Goal: Information Seeking & Learning: Understand process/instructions

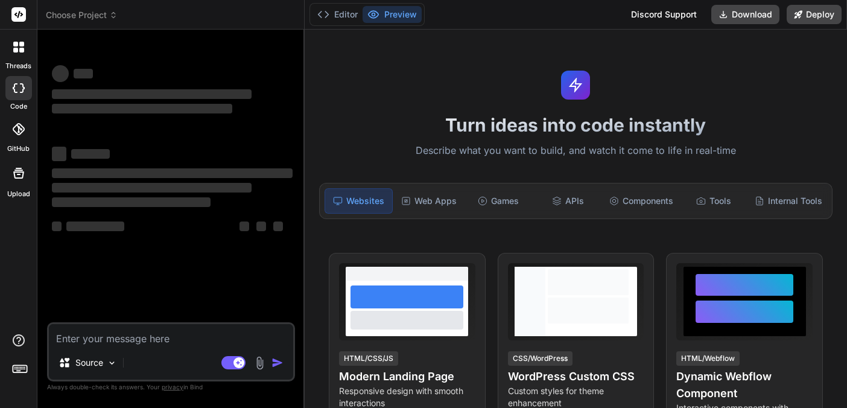
type textarea "x"
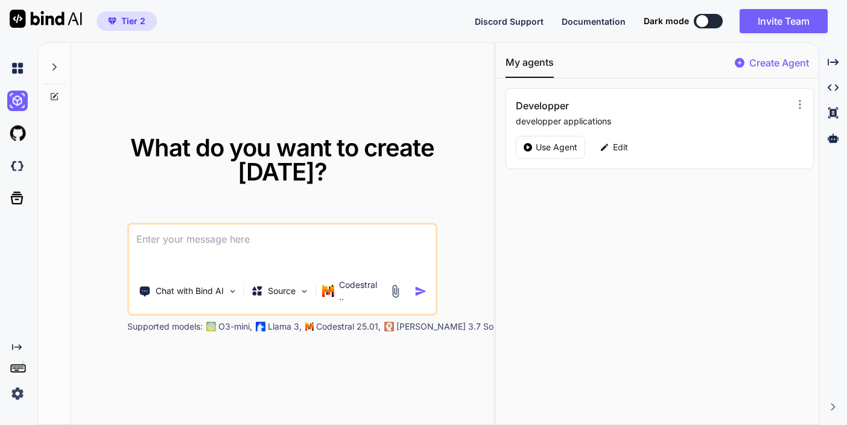
click at [32, 20] on img at bounding box center [46, 19] width 72 height 18
click at [127, 21] on span "Tier 2" at bounding box center [133, 21] width 24 height 12
click at [130, 25] on span "Tier 2" at bounding box center [133, 21] width 24 height 12
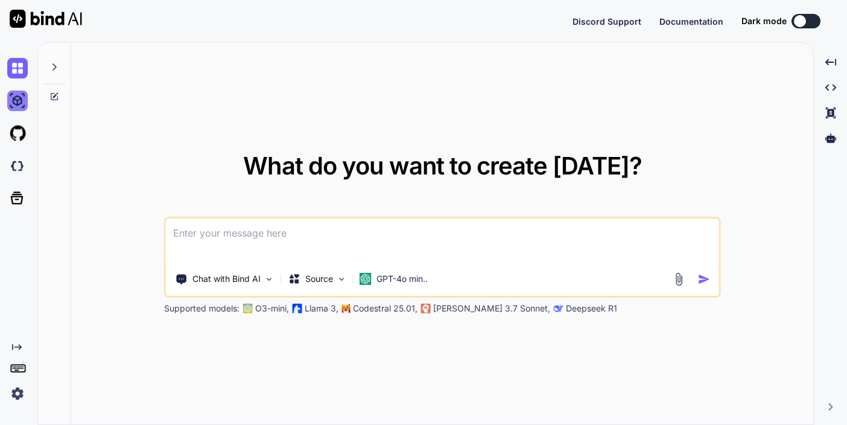
click at [17, 106] on img at bounding box center [17, 101] width 21 height 21
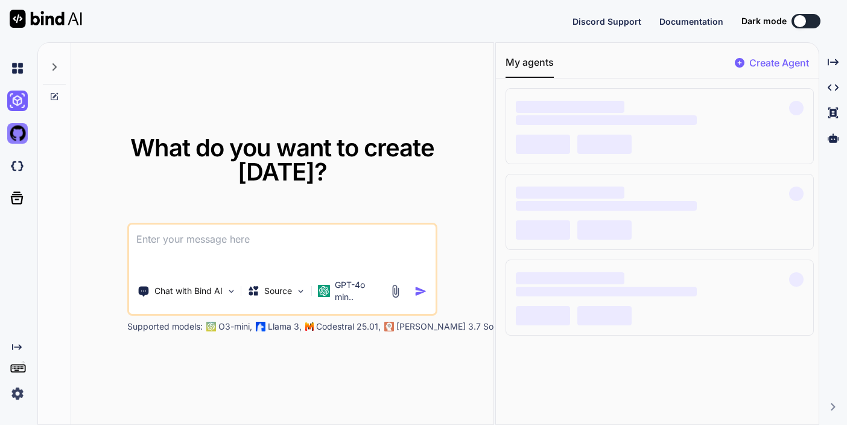
click at [21, 136] on img at bounding box center [17, 133] width 21 height 21
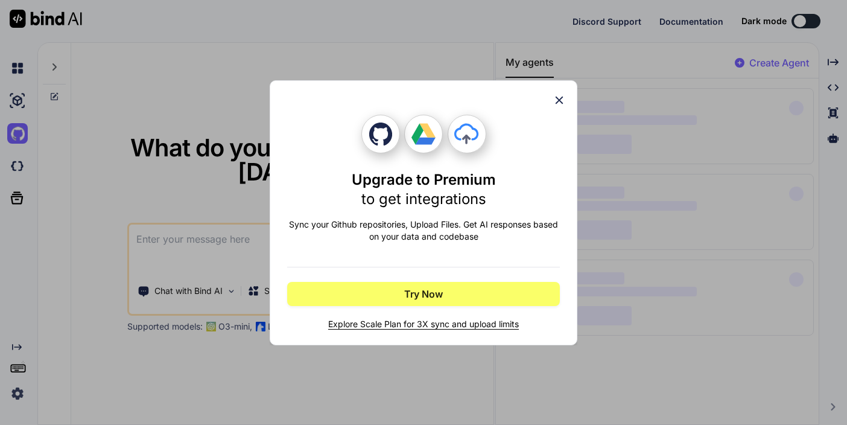
click at [563, 98] on icon at bounding box center [559, 100] width 13 height 13
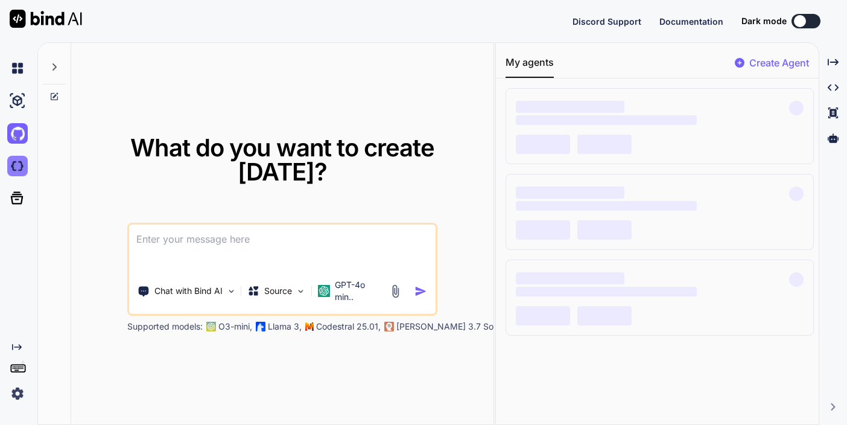
click at [18, 168] on img at bounding box center [17, 166] width 21 height 21
type textarea "x"
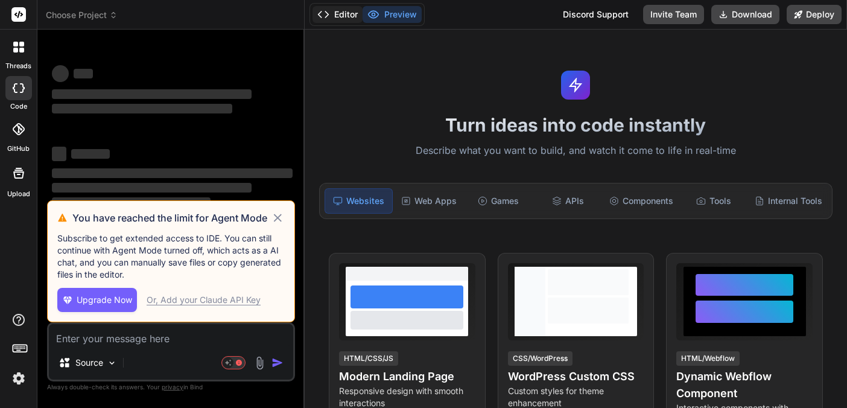
click at [342, 17] on button "Editor" at bounding box center [338, 14] width 50 height 17
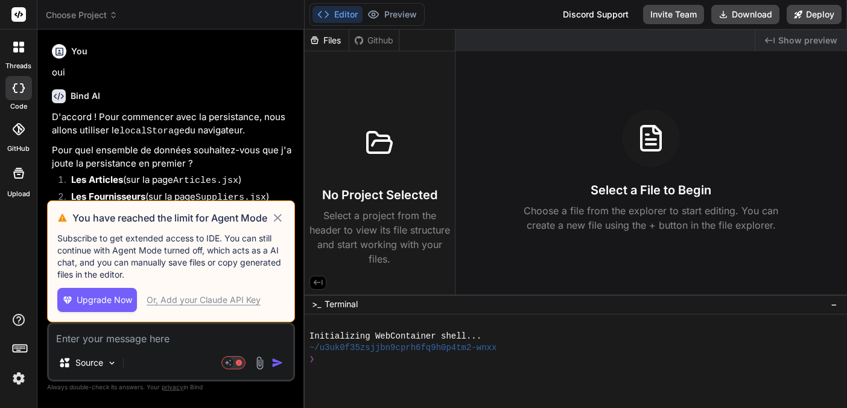
scroll to position [4840, 0]
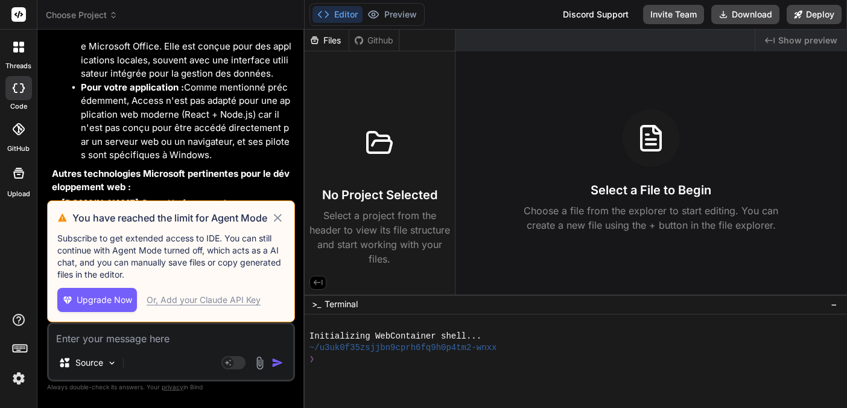
click at [276, 220] on icon at bounding box center [278, 218] width 8 height 8
type textarea "x"
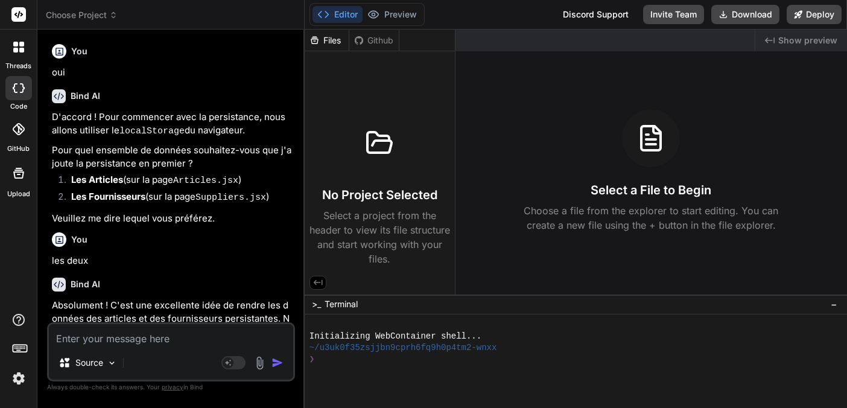
scroll to position [0, 0]
click at [83, 337] on textarea at bounding box center [171, 335] width 244 height 22
type textarea "P"
type textarea "x"
type textarea "Po"
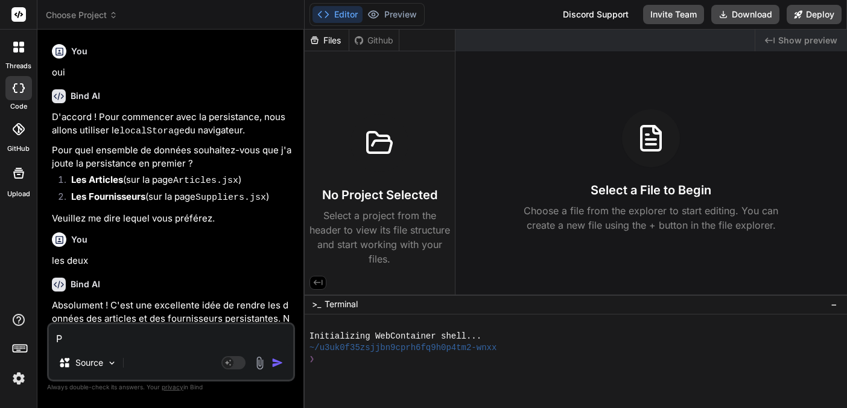
type textarea "x"
type textarea "Pou"
type textarea "x"
type textarea "Pour"
type textarea "x"
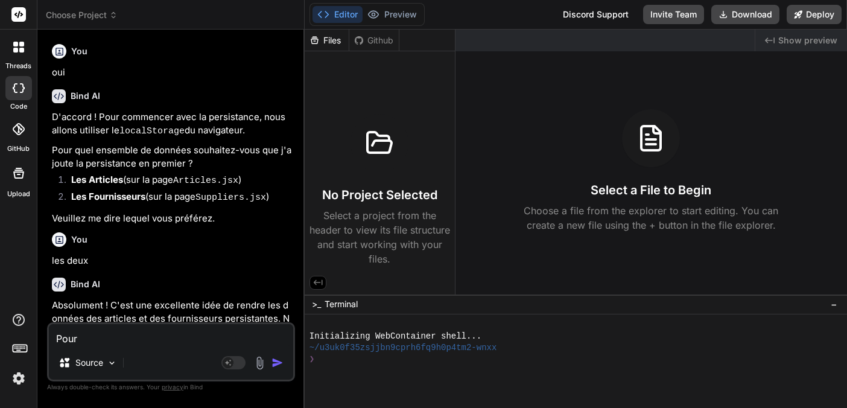
type textarea "Pourr"
type textarea "x"
type textarea "Pourra"
type textarea "x"
type textarea "Pourrai"
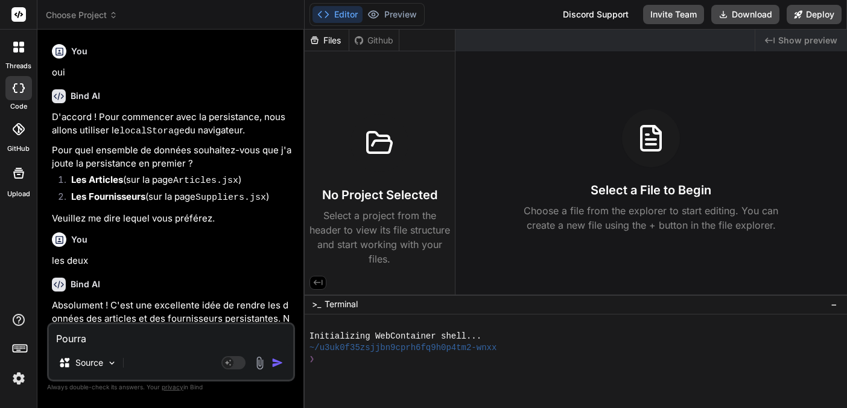
type textarea "x"
type textarea "Pourrais"
type textarea "x"
type textarea "Pourrais"
type textarea "x"
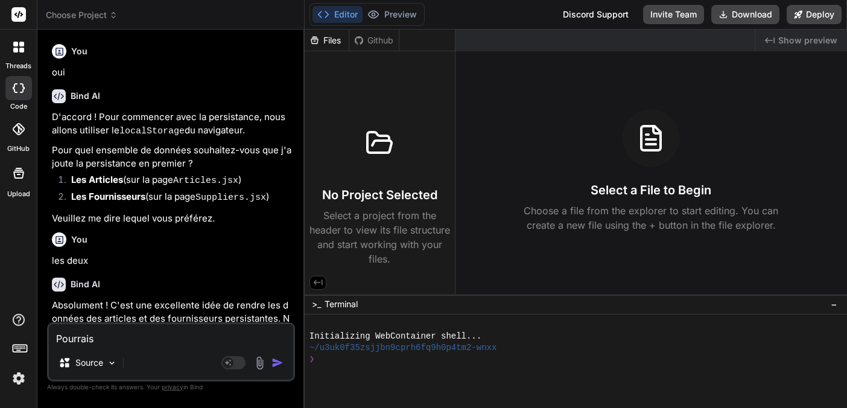
type textarea "Pourrais t"
type textarea "x"
type textarea "Pourrais t'"
type textarea "x"
type textarea "Pourrais t'o"
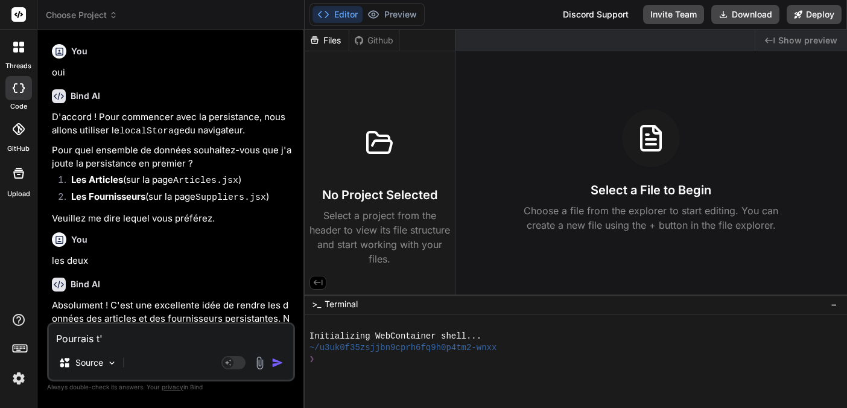
type textarea "x"
type textarea "Pourrais t'on"
type textarea "x"
type textarea "Pourrais t'on"
type textarea "x"
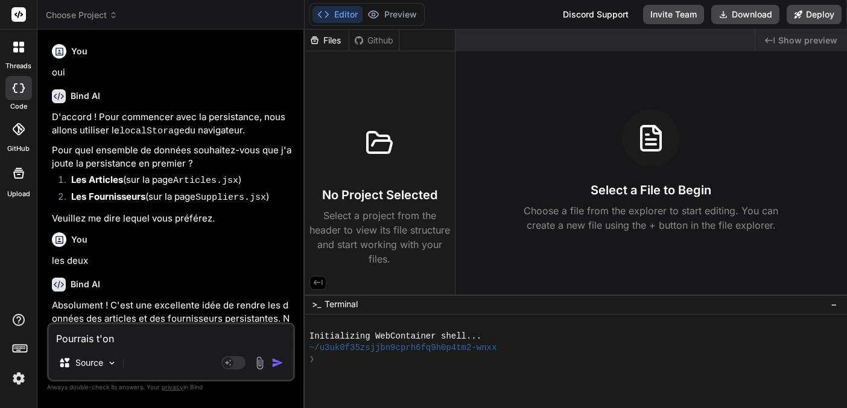
type textarea "Pourrais t'on f"
type textarea "x"
type textarea "Pourrais t'on fa"
type textarea "x"
type textarea "Pourrais t'on fai"
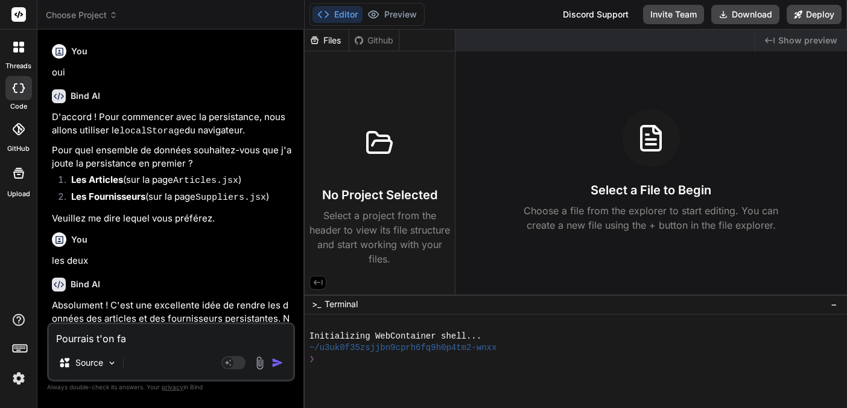
type textarea "x"
type textarea "Pourrais t'on fair"
type textarea "x"
type textarea "Pourrais t'on faire"
type textarea "x"
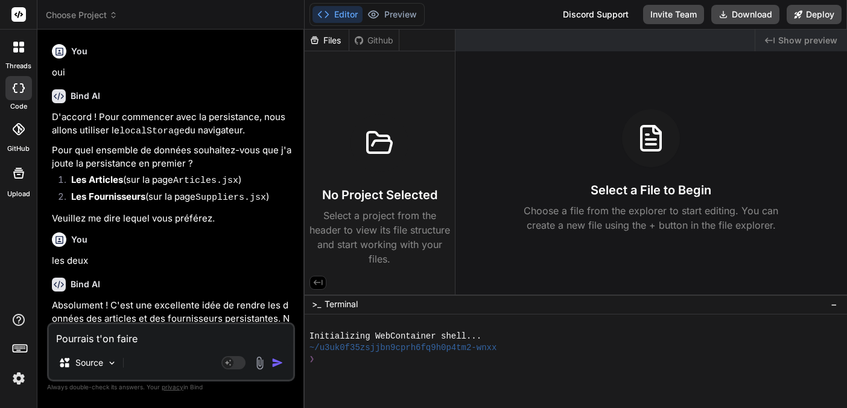
type textarea "Pourrais t'on faire"
type textarea "x"
type textarea "Pourrais t'on faire c"
type textarea "x"
type textarea "Pourrais t'on faire ce"
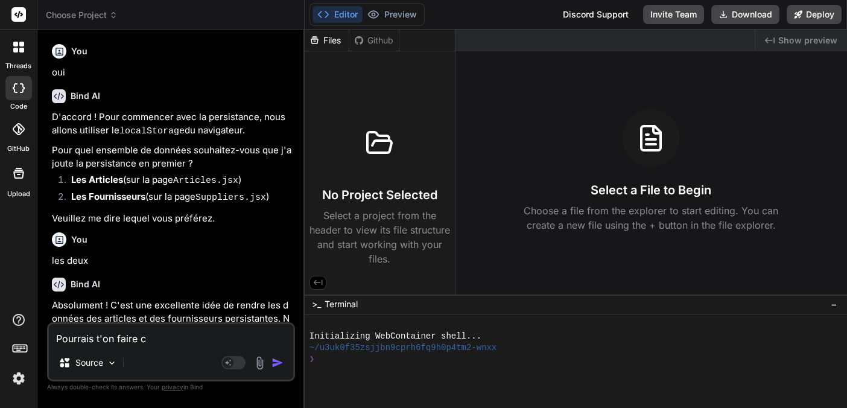
type textarea "x"
type textarea "Pourrais t'on faire cet"
type textarea "x"
type textarea "Pourrais t'on faire cett"
type textarea "x"
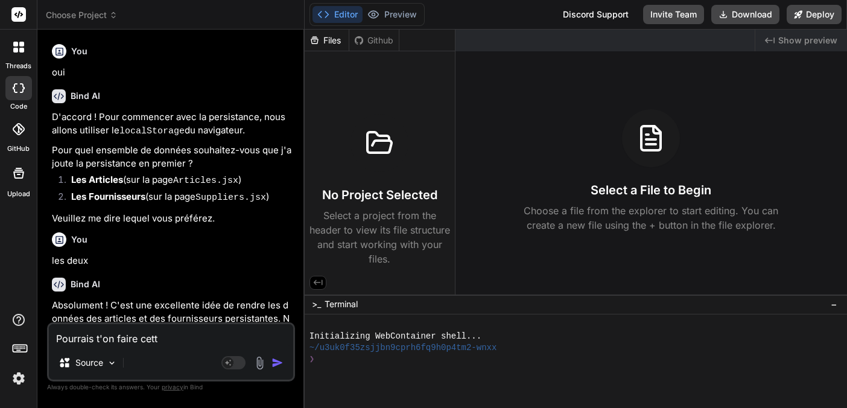
type textarea "Pourrais t'on faire cette"
type textarea "x"
type textarea "Pourrais t'on faire cette"
type textarea "x"
type textarea "Pourrais t'on faire cette a"
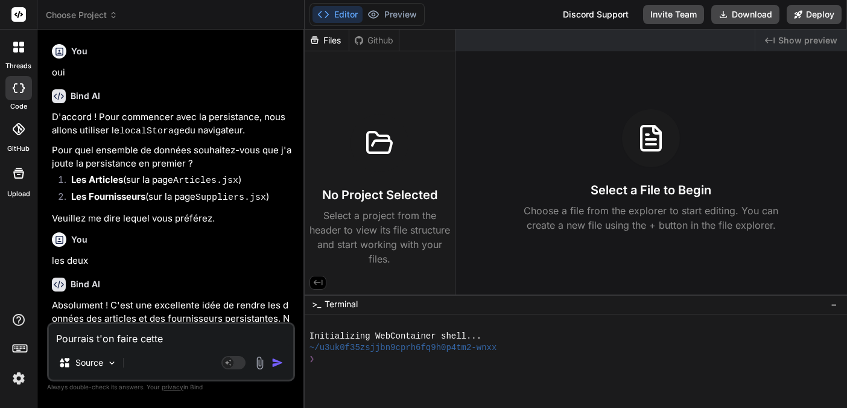
type textarea "x"
type textarea "Pourrais t'on faire cette ap"
type textarea "x"
type textarea "Pourrais t'on faire cette app"
type textarea "x"
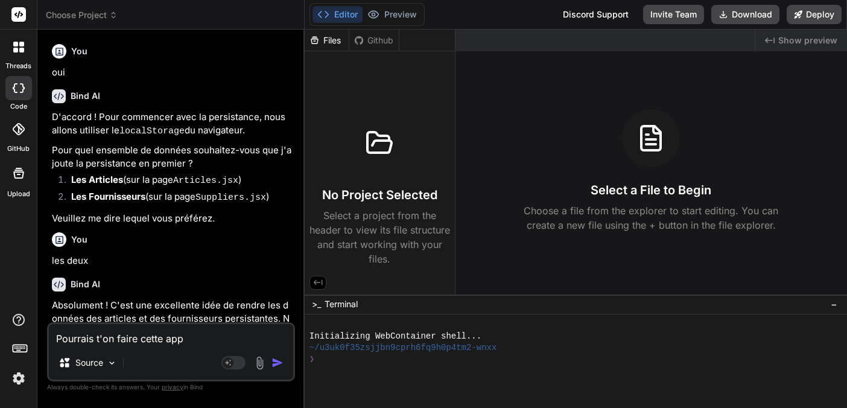
type textarea "Pourrais t'on faire cette appl"
type textarea "x"
type textarea "Pourrais t'on faire cette appli"
type textarea "x"
type textarea "Pourrais t'on faire cette applic"
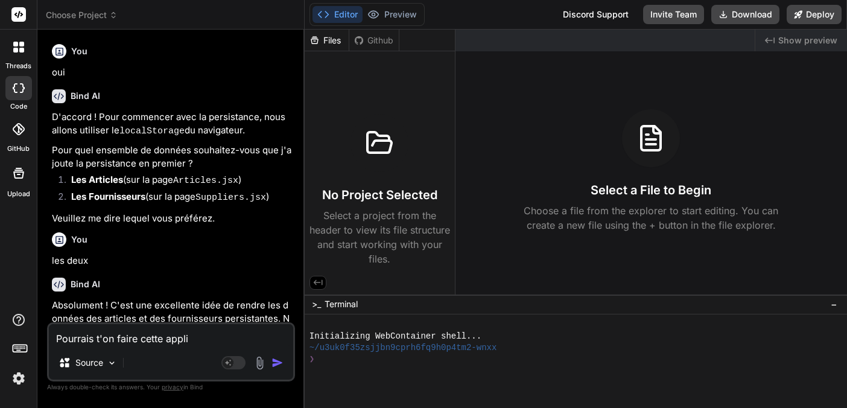
type textarea "x"
type textarea "Pourrais t'on faire cette applica"
type textarea "x"
type textarea "Pourrais t'on faire cette applicat"
type textarea "x"
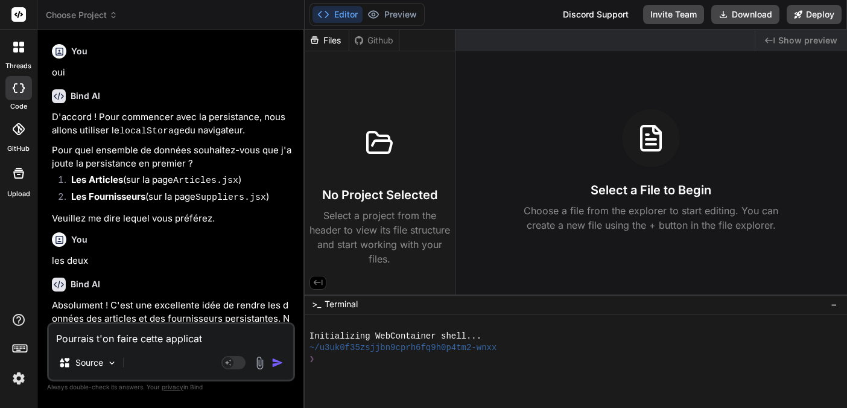
type textarea "Pourrais t'on faire cette applicati"
type textarea "x"
type textarea "Pourrais t'on faire cette applicatio"
type textarea "x"
type textarea "Pourrais t'on faire cette application"
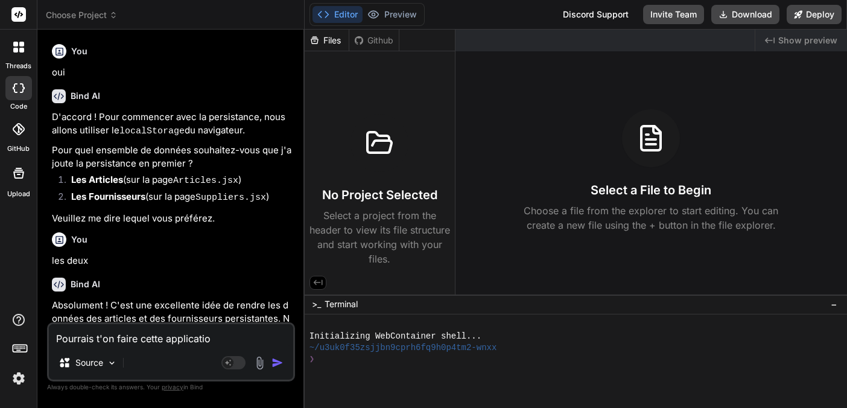
type textarea "x"
type textarea "Pourrais t'on faire cette application"
type textarea "x"
type textarea "Pourrais t'on faire cette application d"
type textarea "x"
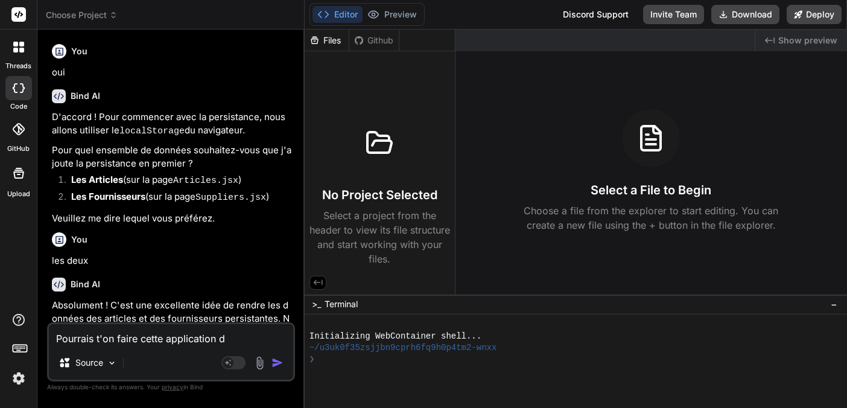
type textarea "Pourrais t'on faire cette application da"
type textarea "x"
type textarea "Pourrais t'on faire cette application dan"
type textarea "x"
type textarea "Pourrais t'on faire cette application dans"
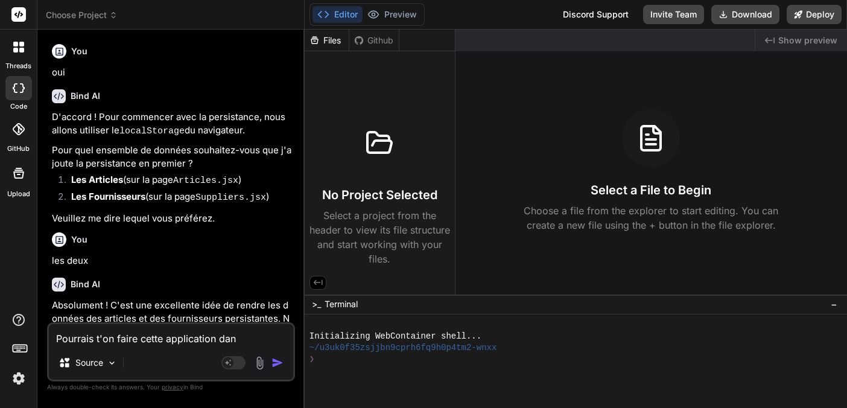
type textarea "x"
type textarea "Pourrais t'on faire cette application dans"
type textarea "x"
type textarea "Pourrais t'on faire cette application dans N"
type textarea "x"
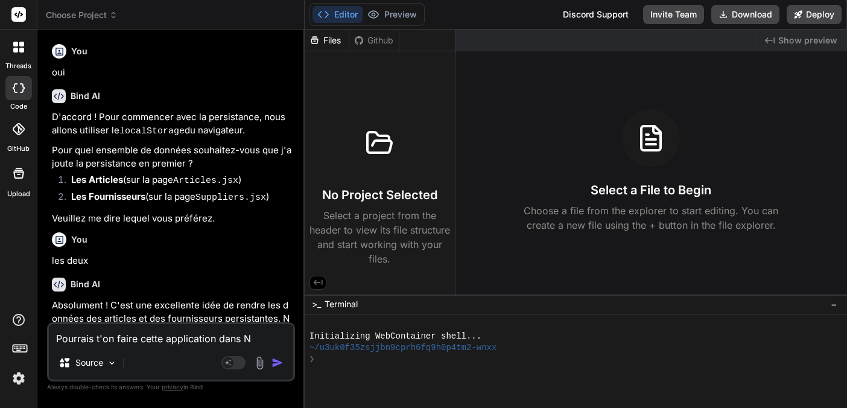
type textarea "Pourrais t'on faire cette application dans No"
type textarea "x"
type textarea "Pourrais t'on faire cette application dans Not"
type textarea "x"
type textarea "Pourrais t'on faire cette application dans Noti"
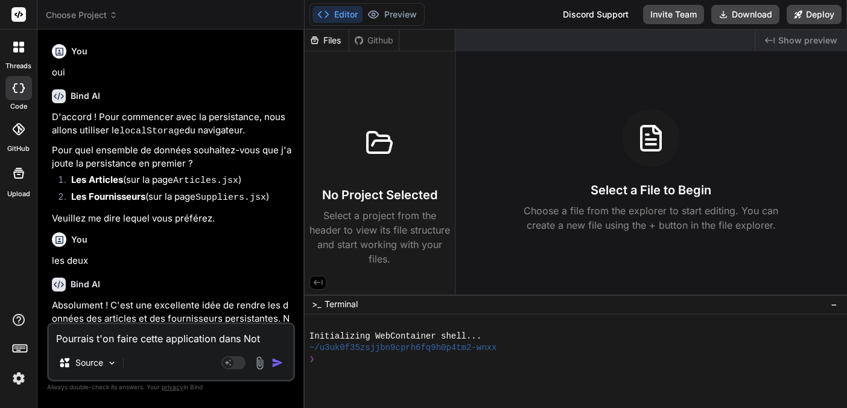
type textarea "x"
type textarea "Pourrais t'on faire cette application dans Notio"
type textarea "x"
type textarea "Pourrais t'on faire cette application dans Notion"
type textarea "x"
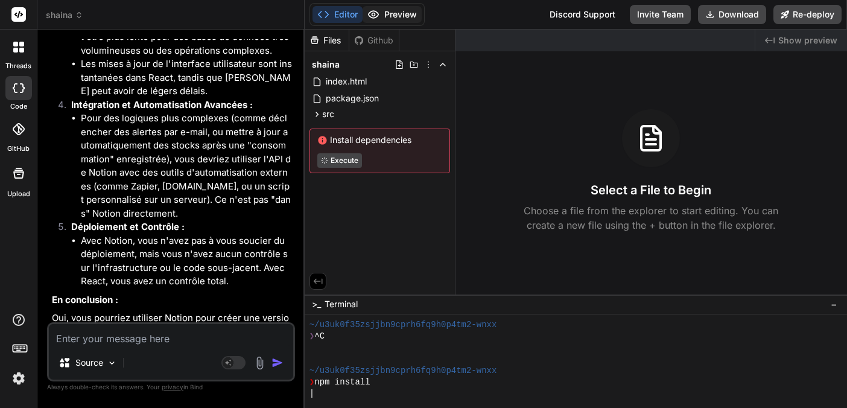
click at [398, 18] on button "Preview" at bounding box center [392, 14] width 59 height 17
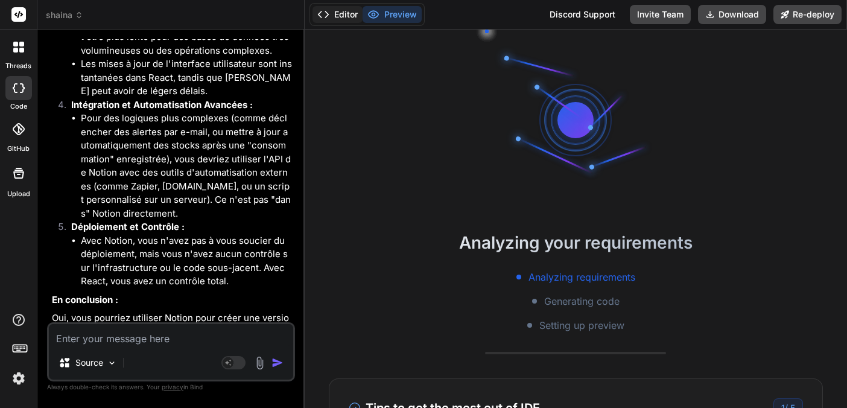
click at [342, 15] on button "Editor" at bounding box center [338, 14] width 50 height 17
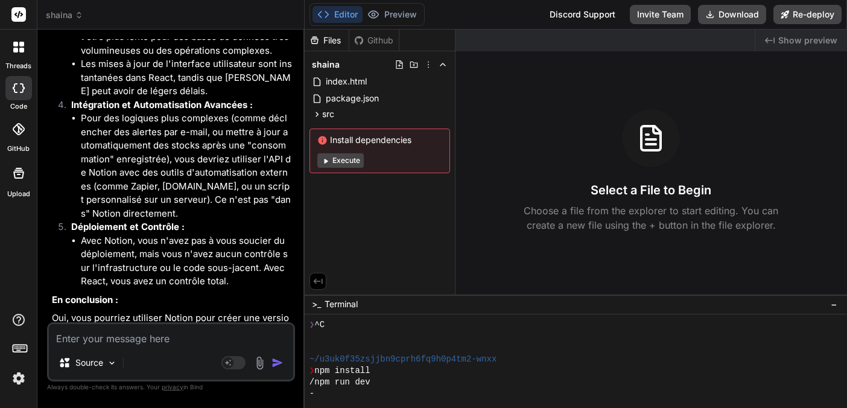
scroll to position [34, 0]
type textarea "x"
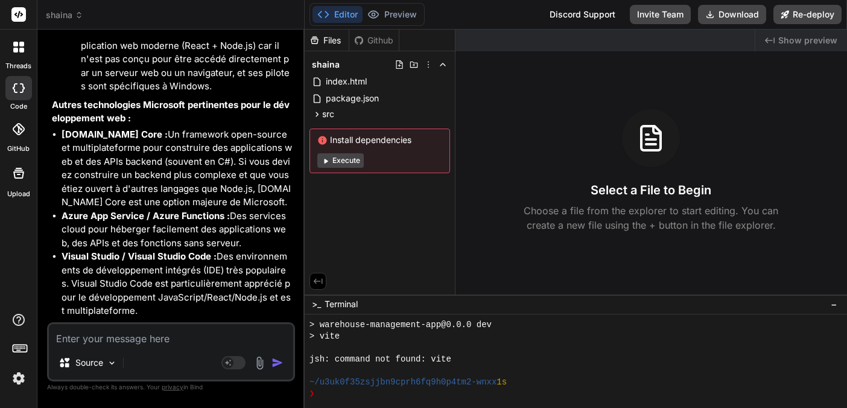
scroll to position [4935, 0]
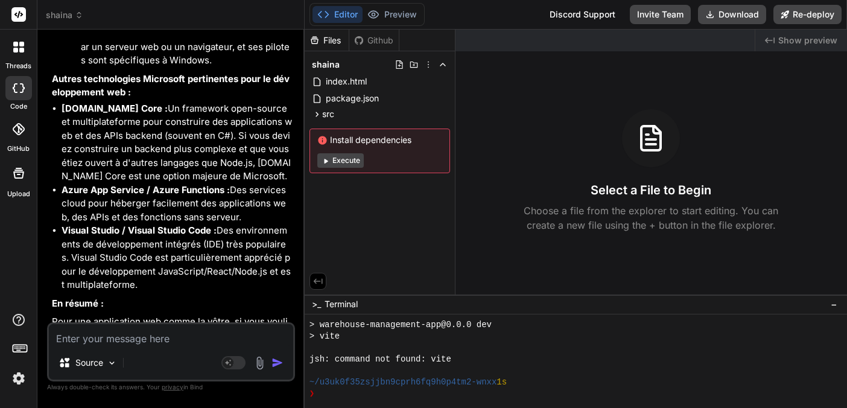
click at [112, 344] on textarea at bounding box center [171, 335] width 244 height 22
type textarea "e"
type textarea "x"
type textarea "es"
type textarea "x"
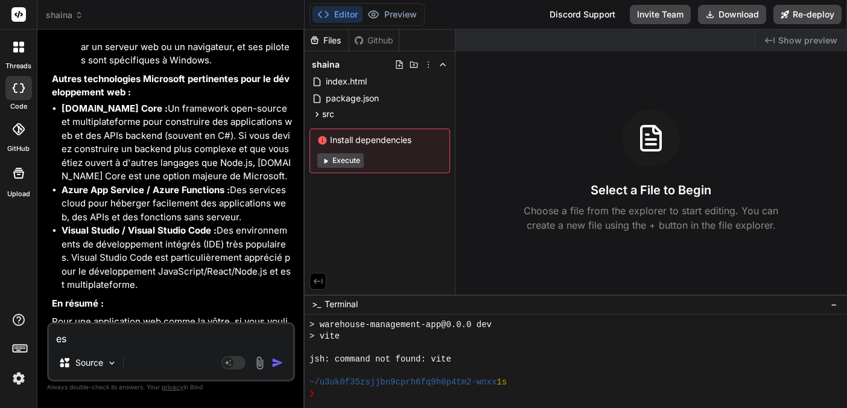
type textarea "est"
type textarea "x"
type textarea "estc"
type textarea "x"
type textarea "est"
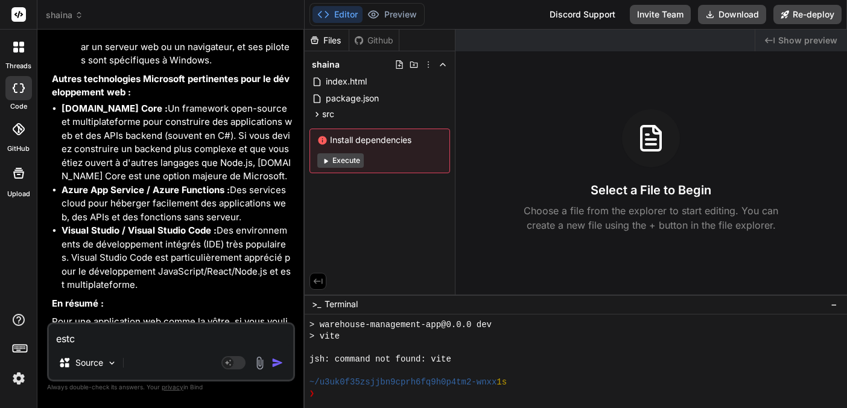
type textarea "x"
type textarea "est c"
type textarea "x"
type textarea "est ce"
type textarea "x"
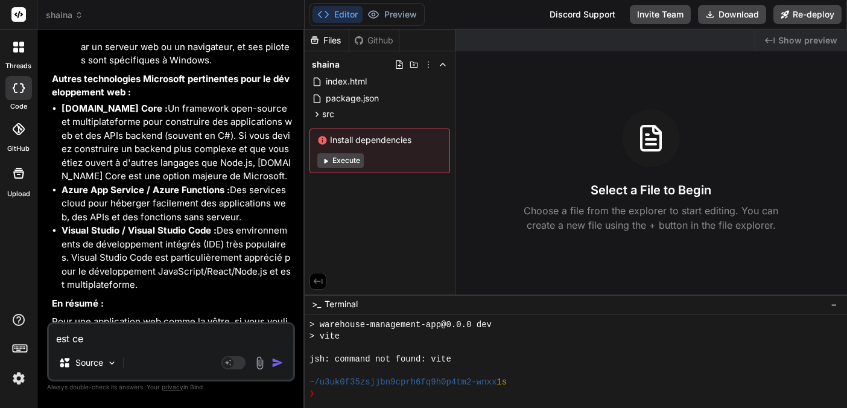
type textarea "est ce"
type textarea "x"
type textarea "est ce q"
type textarea "x"
type textarea "est ce qu"
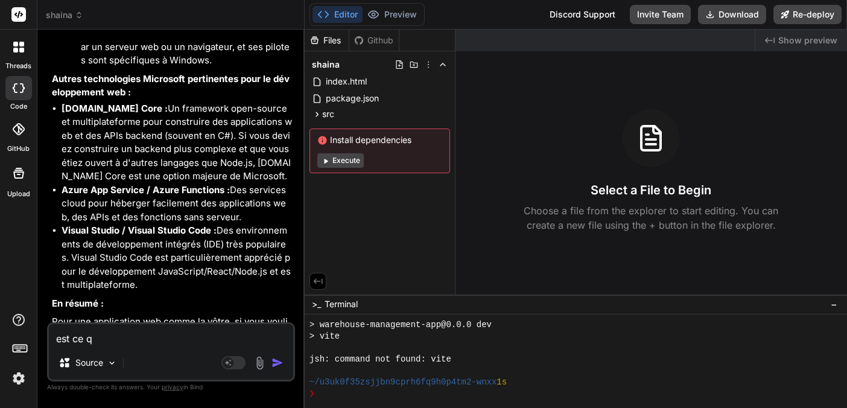
type textarea "x"
type textarea "est ce que"
type textarea "x"
type textarea "est ce que"
type textarea "x"
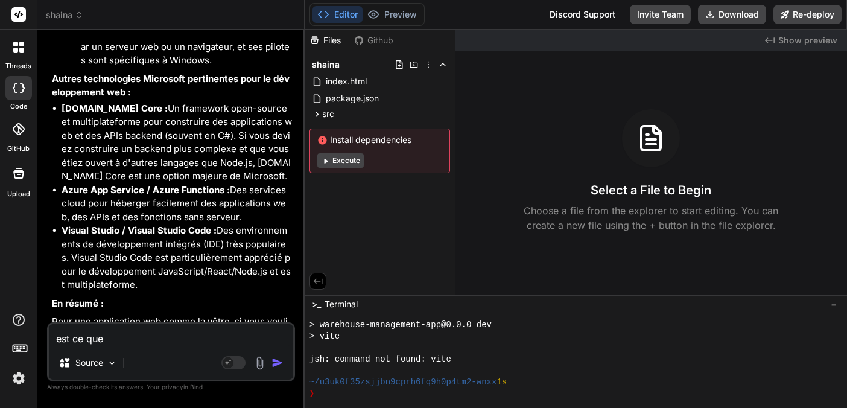
type textarea "est ce que s"
type textarea "x"
type textarea "est ce que su"
type textarea "x"
type textarea "est ce que sur"
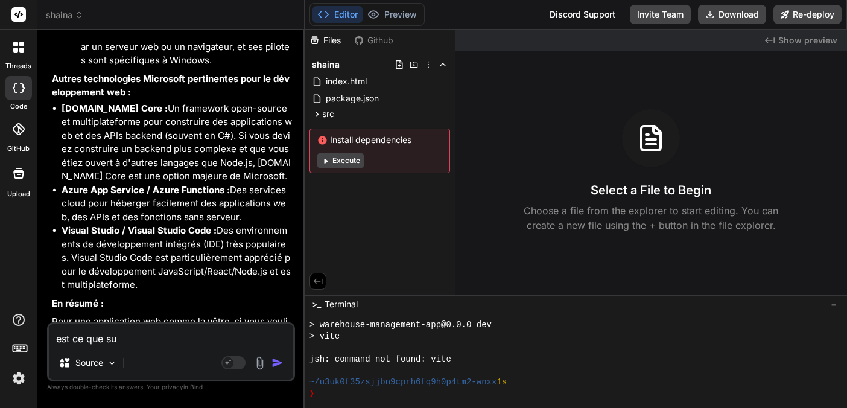
type textarea "x"
type textarea "est ce que sur"
type textarea "x"
type textarea "est ce que sur u"
type textarea "x"
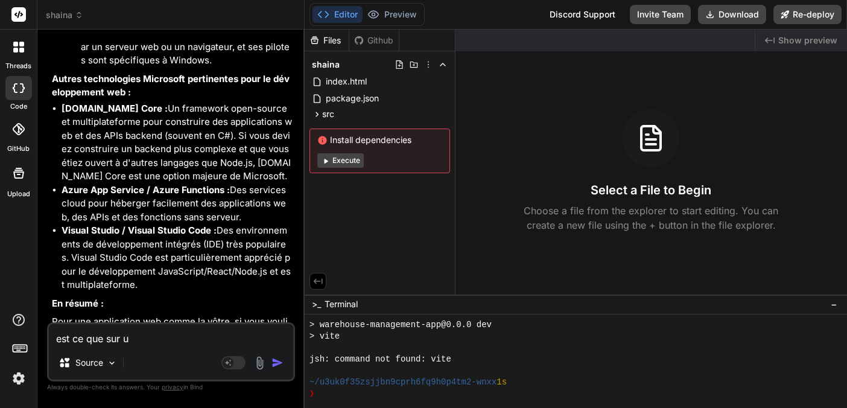
type textarea "est ce que sur un"
type textarea "x"
type textarea "est ce que sur un"
type textarea "x"
type textarea "est ce que sur un s"
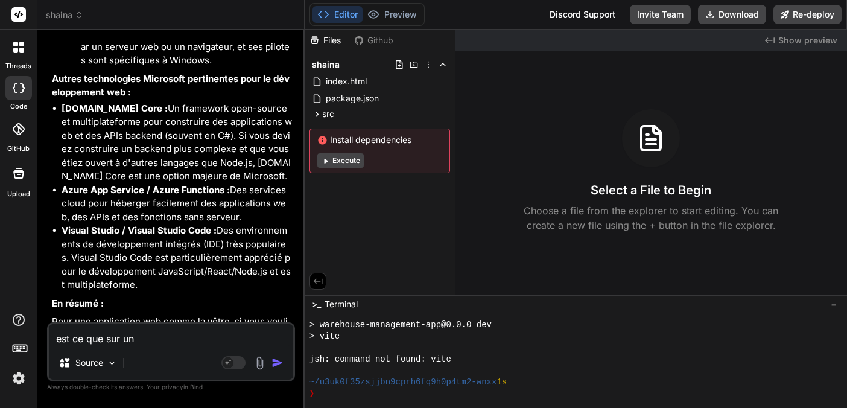
type textarea "x"
type textarea "est ce que sur un se"
type textarea "x"
type textarea "est ce que sur un ser"
type textarea "x"
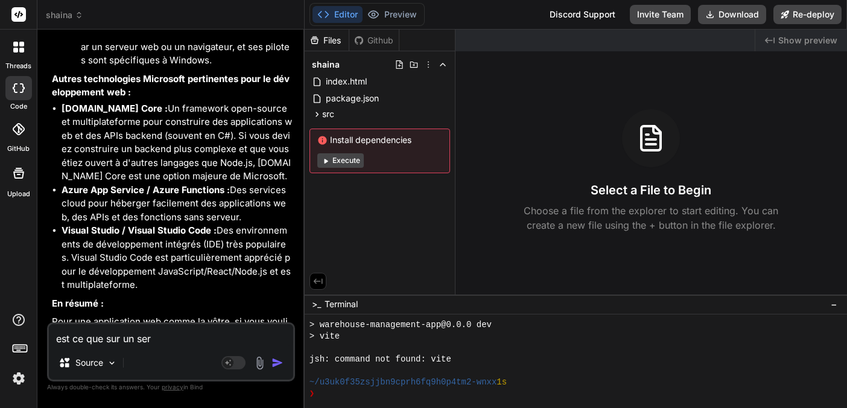
type textarea "est ce que sur un serv"
type textarea "x"
type textarea "est ce que sur un serve"
type textarea "x"
type textarea "est ce que sur un serveu"
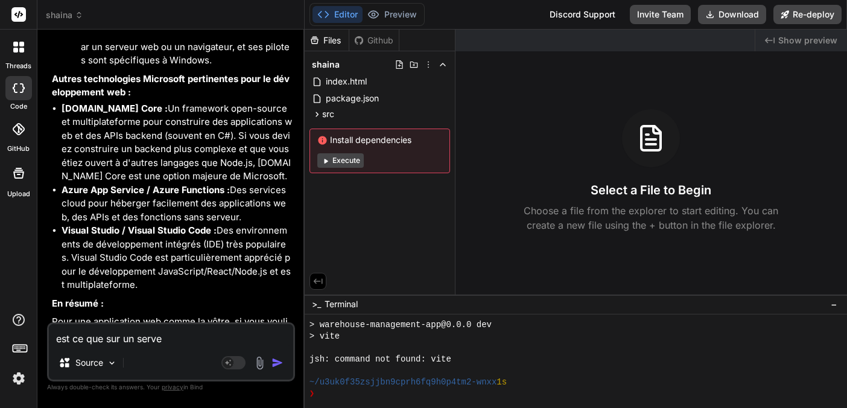
type textarea "x"
type textarea "est ce que sur un serveur"
type textarea "x"
type textarea "est ce que sur un serveur"
type textarea "x"
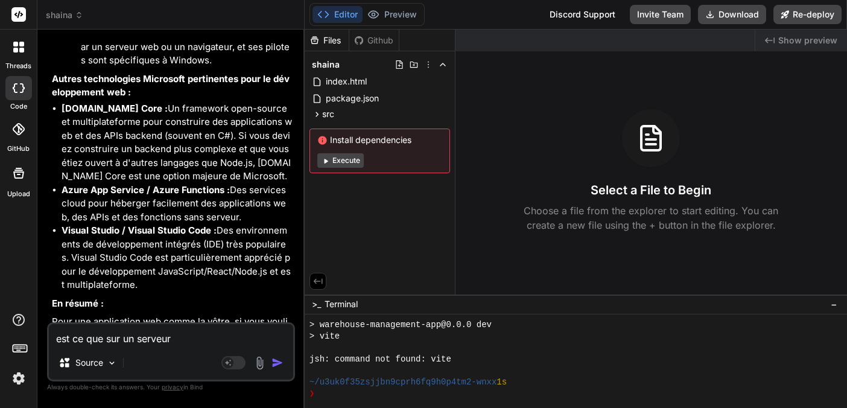
type textarea "est ce que sur un serveur V"
type textarea "x"
type textarea "est ce que sur un serveur VP"
type textarea "x"
type textarea "est ce que sur un serveur VPs"
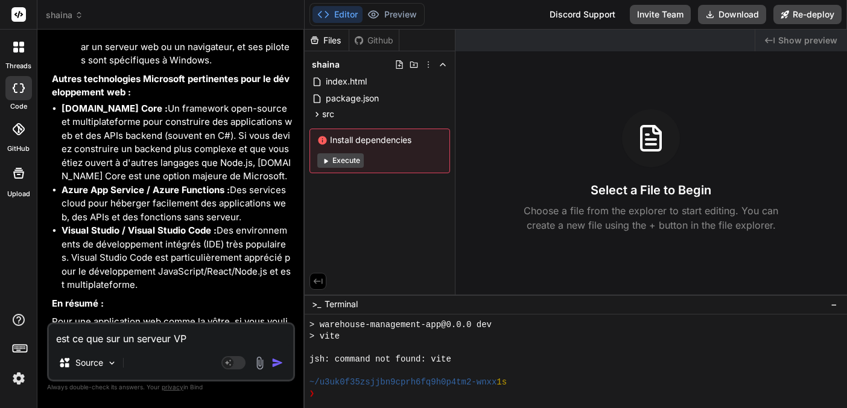
type textarea "x"
type textarea "est ce que sur un serveur VPs,"
type textarea "x"
type textarea "est ce que sur un serveur VPs,"
type textarea "x"
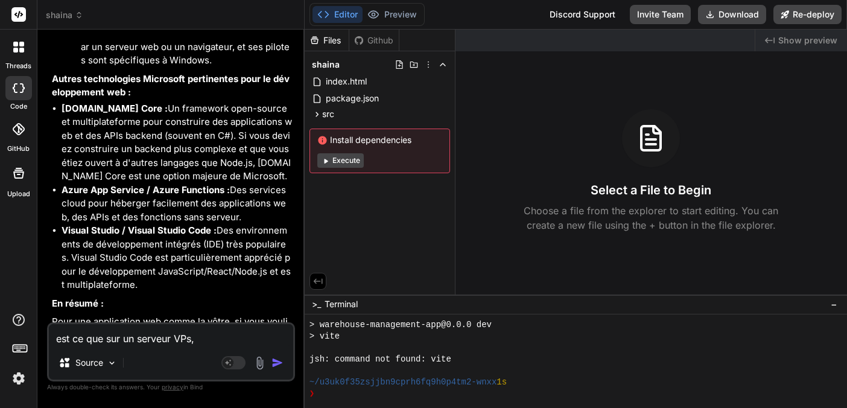
type textarea "est ce que sur un serveur VPs,"
type textarea "x"
type textarea "est ce que sur un serveur VPs"
type textarea "x"
type textarea "est ce que sur un serveur VP"
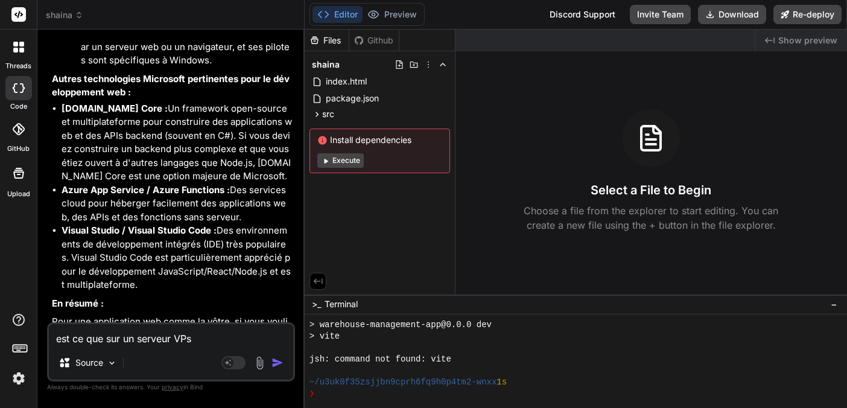
type textarea "x"
type textarea "est ce que sur un serveur VPS"
type textarea "x"
type textarea "est ce que sur un serveur VPS,"
type textarea "x"
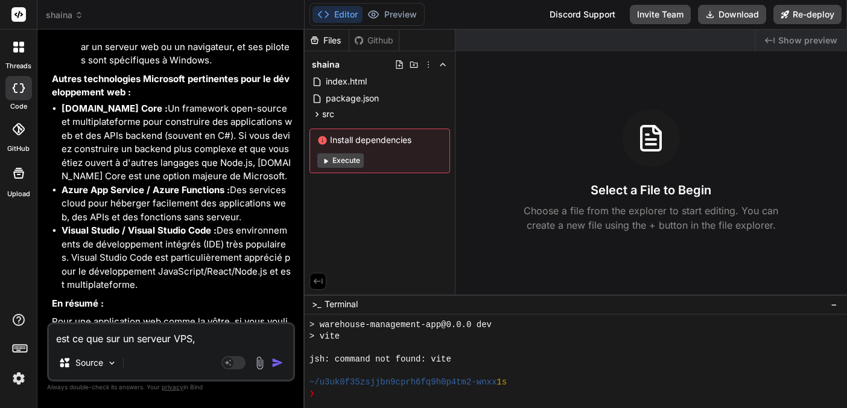
type textarea "est ce que sur un serveur VPS,"
type textarea "x"
type textarea "est ce que sur un serveur VPS, o"
type textarea "x"
type textarea "est ce que sur un serveur VPS, on"
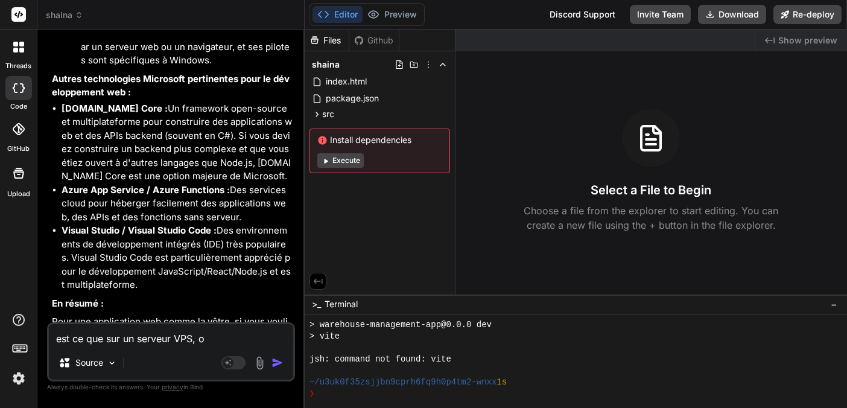
type textarea "x"
type textarea "est ce que sur un serveur VPS, on"
type textarea "x"
type textarea "est ce que sur un serveur VPS, on p"
type textarea "x"
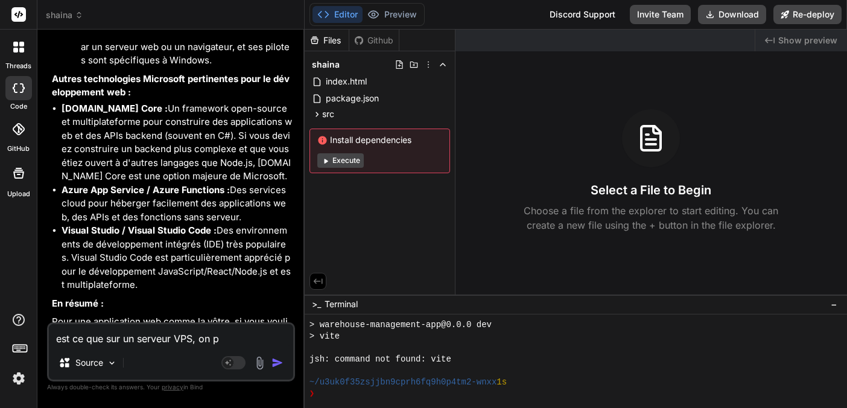
type textarea "est ce que sur un serveur VPS, on pe"
type textarea "x"
type textarea "est ce que sur un serveur VPS, on peu"
type textarea "x"
type textarea "est ce que sur un serveur VPS, on peut"
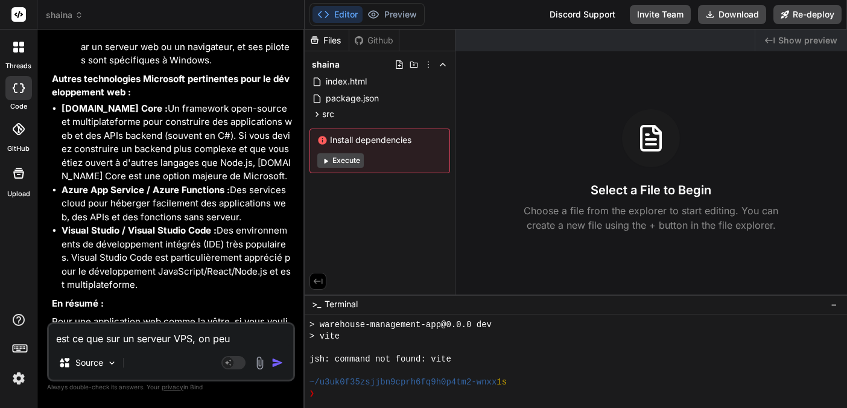
type textarea "x"
type textarea "est ce que sur un serveur VPS, on peut"
type textarea "x"
type textarea "est ce que sur un serveur VPS, on peut f"
type textarea "x"
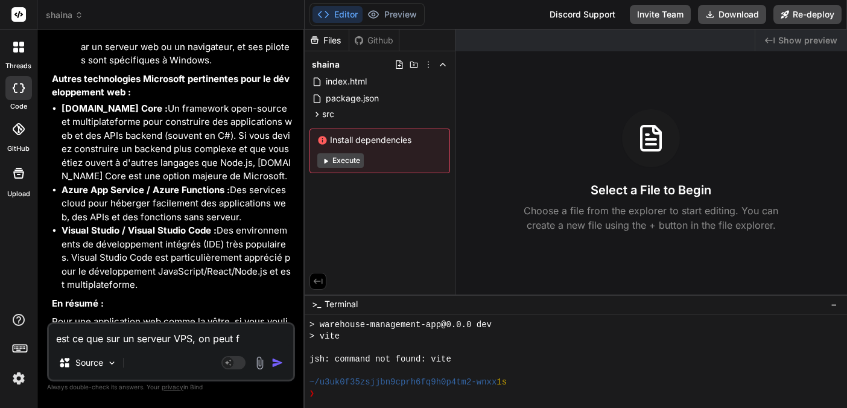
type textarea "est ce que sur un serveur VPS, on peut fa"
type textarea "x"
type textarea "est ce que sur un serveur VPS, on peut fai"
type textarea "x"
type textarea "est ce que sur un serveur VPS, on peut fair"
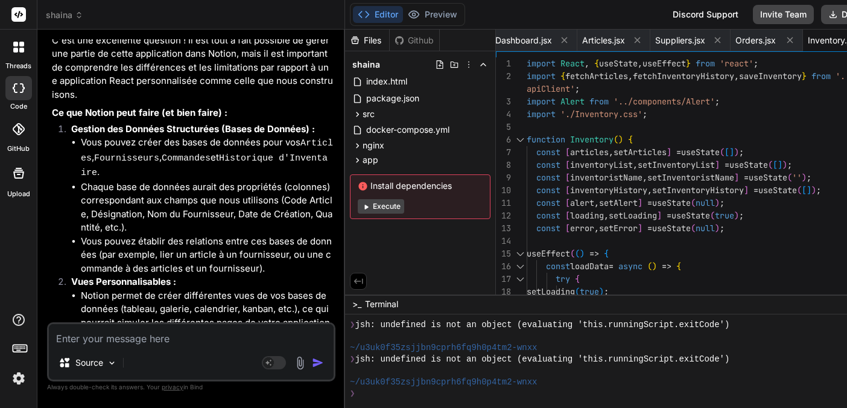
scroll to position [0, 0]
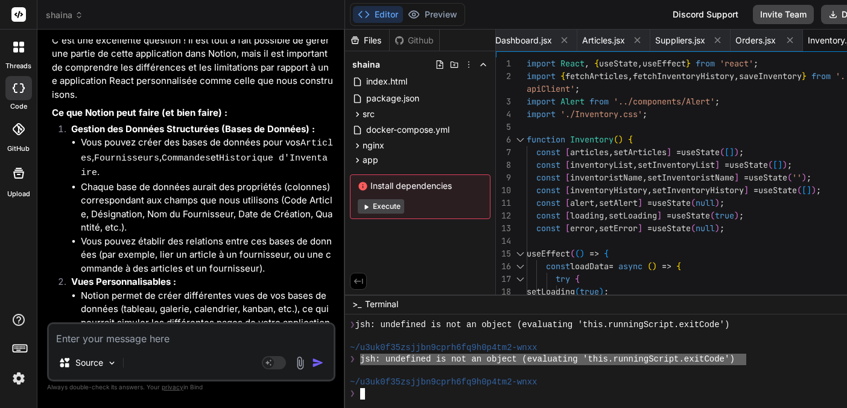
drag, startPoint x: 363, startPoint y: 357, endPoint x: 750, endPoint y: 352, distance: 387.0
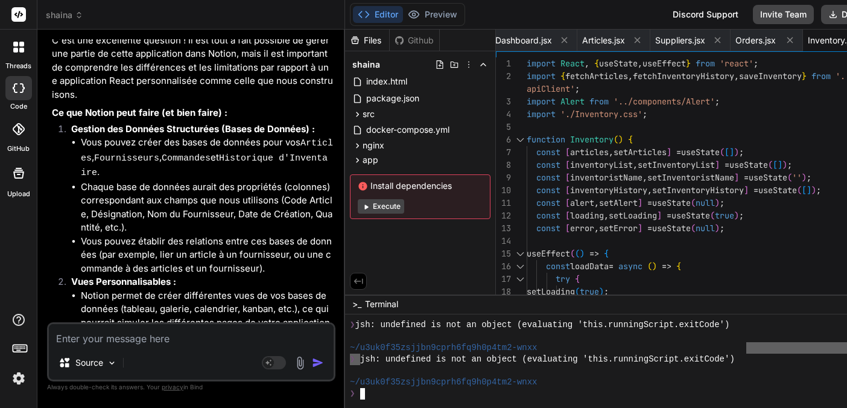
click at [88, 334] on textarea at bounding box center [191, 335] width 285 height 22
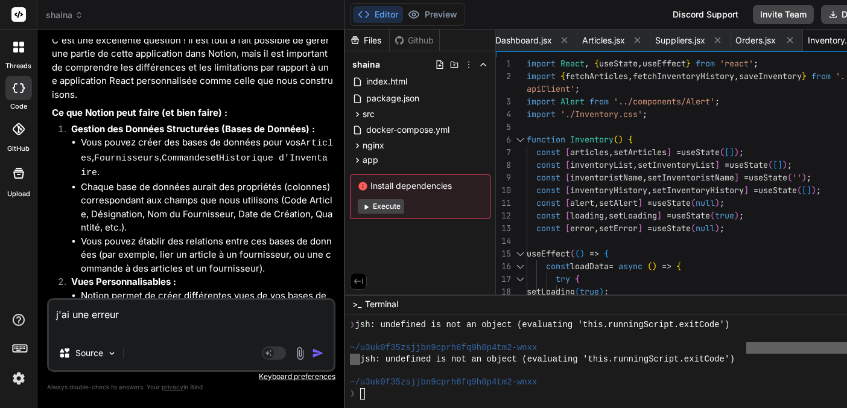
paste textarea "❯"
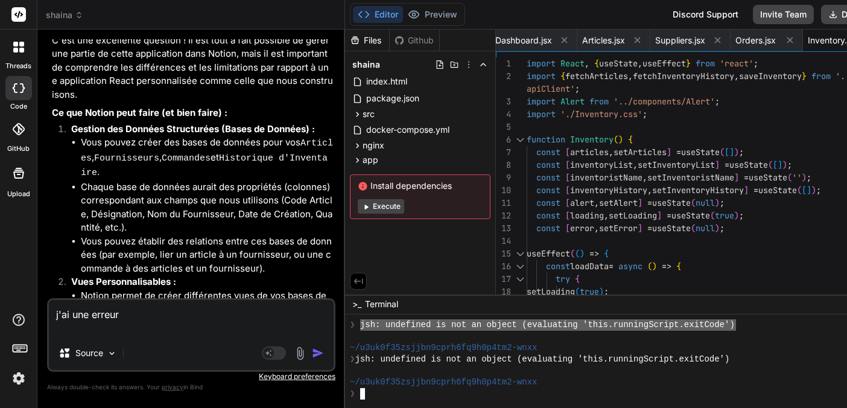
drag, startPoint x: 365, startPoint y: 324, endPoint x: 742, endPoint y: 325, distance: 377.3
click at [90, 326] on textarea "j'ai une erreur" at bounding box center [191, 318] width 285 height 36
paste textarea "jsh: undefined is not an object (evaluating 'this.runningScript.exitCode')"
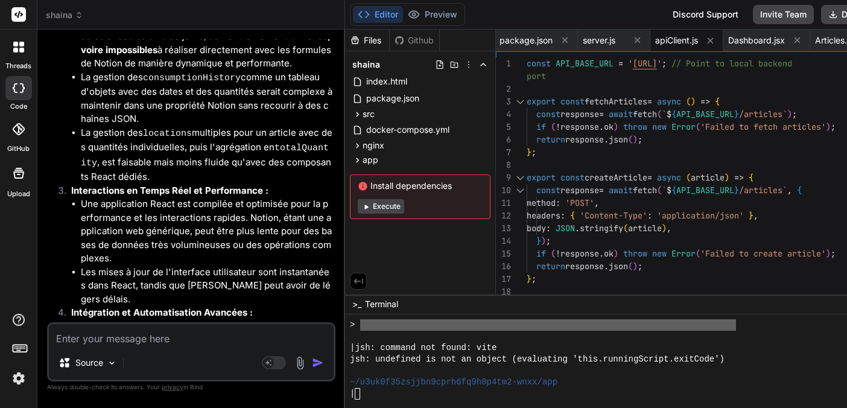
scroll to position [7010, 0]
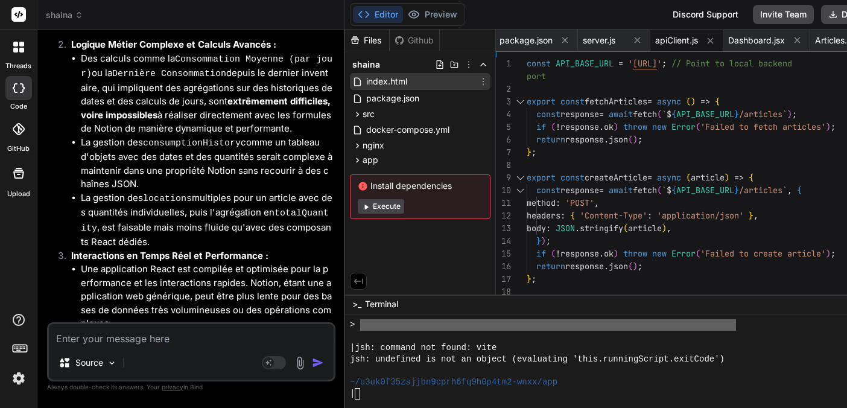
click at [392, 84] on span "index.html" at bounding box center [386, 81] width 43 height 14
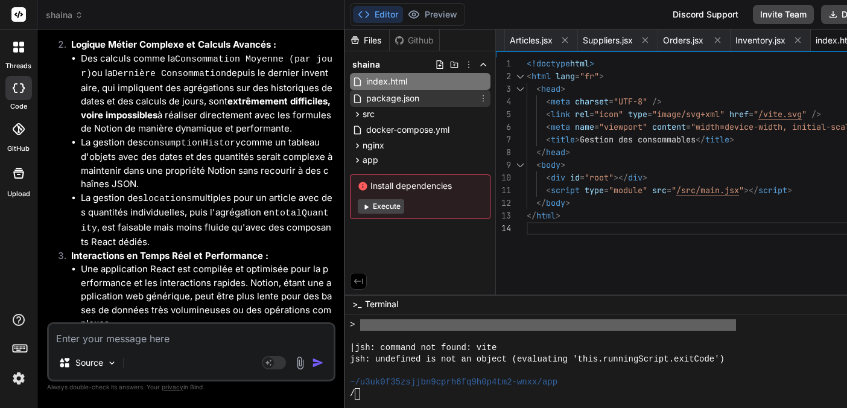
click at [380, 101] on span "package.json" at bounding box center [393, 98] width 56 height 14
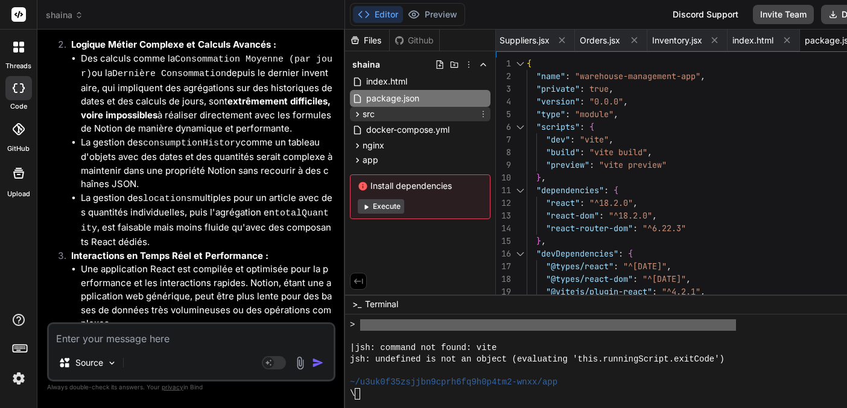
click at [375, 118] on span "src" at bounding box center [369, 114] width 12 height 12
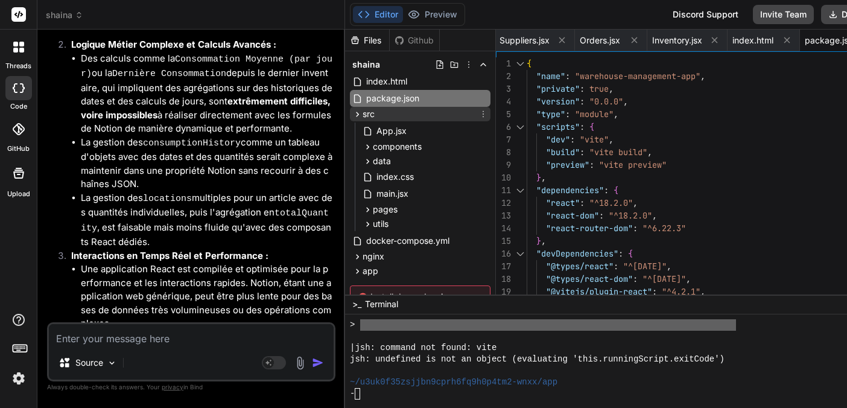
click at [363, 116] on icon at bounding box center [358, 114] width 10 height 10
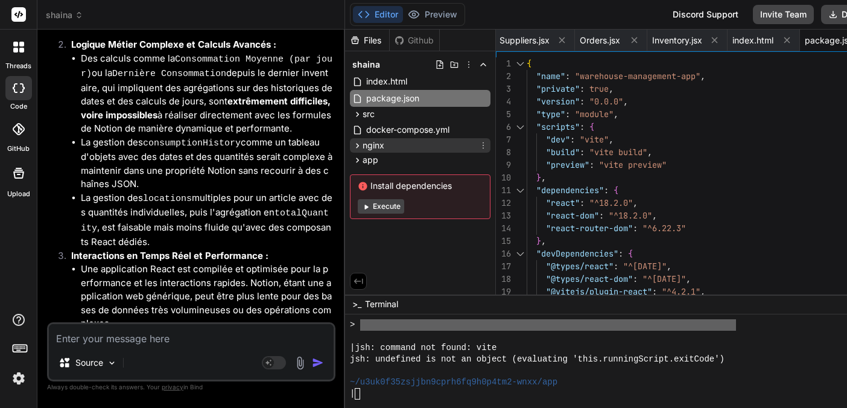
click at [361, 147] on icon at bounding box center [358, 146] width 10 height 10
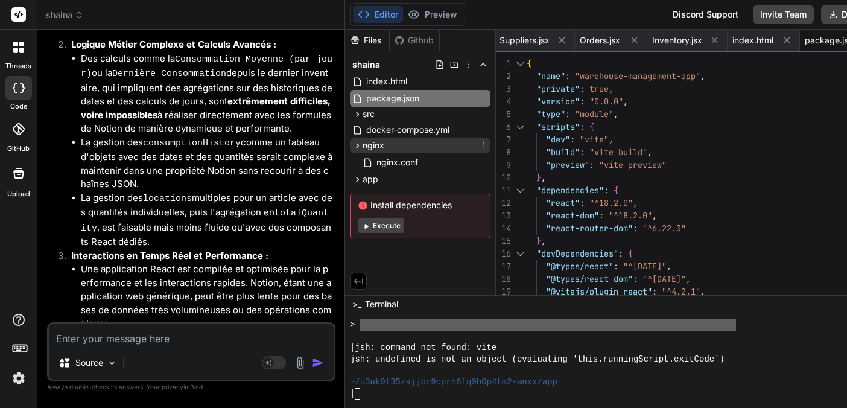
click at [361, 147] on icon at bounding box center [358, 146] width 10 height 10
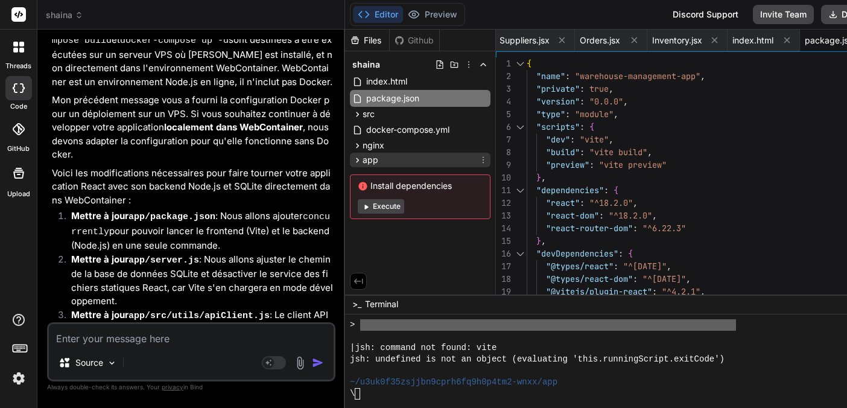
scroll to position [0, 0]
click at [567, 42] on icon at bounding box center [562, 40] width 10 height 10
click at [568, 42] on icon at bounding box center [563, 40] width 10 height 10
click at [569, 42] on icon at bounding box center [564, 40] width 10 height 10
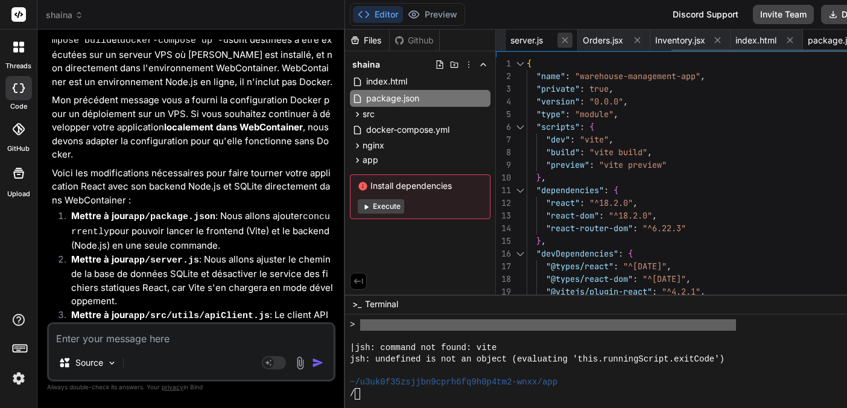
click at [570, 42] on icon at bounding box center [565, 40] width 10 height 10
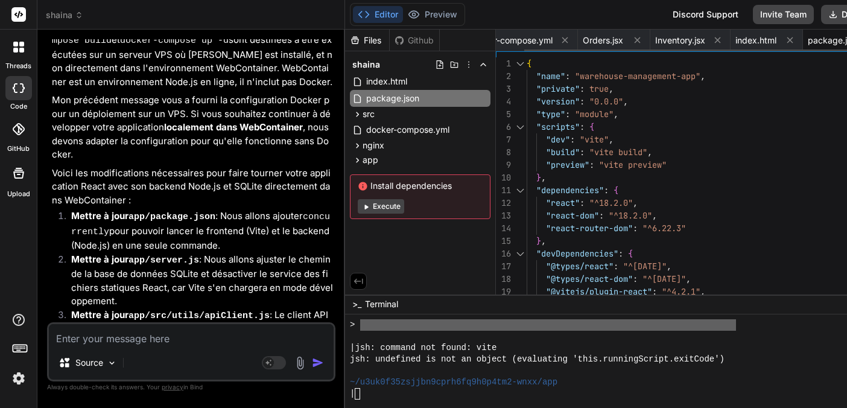
click at [570, 42] on icon at bounding box center [565, 40] width 10 height 10
click at [569, 42] on div "Orders.jsx" at bounding box center [532, 41] width 72 height 22
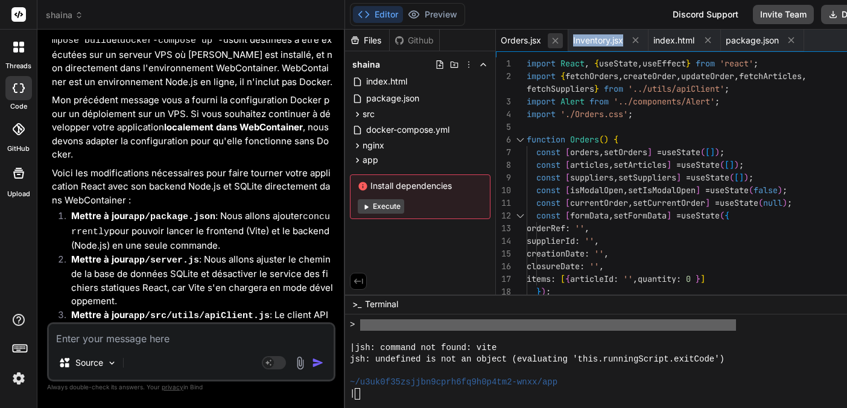
click at [561, 42] on icon at bounding box center [556, 41] width 10 height 10
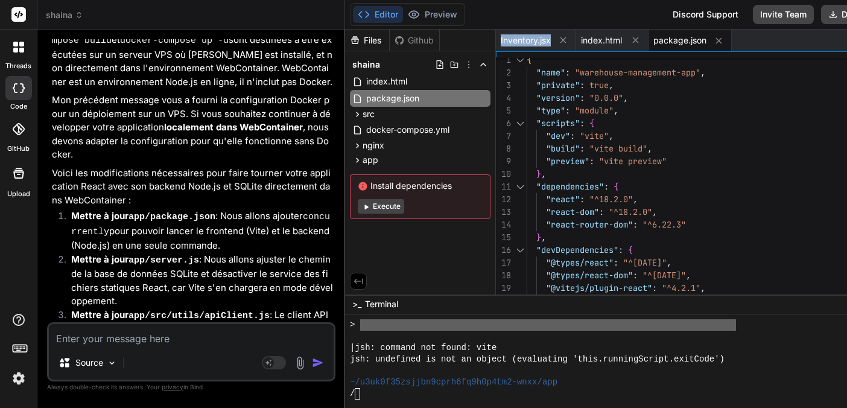
scroll to position [76, 0]
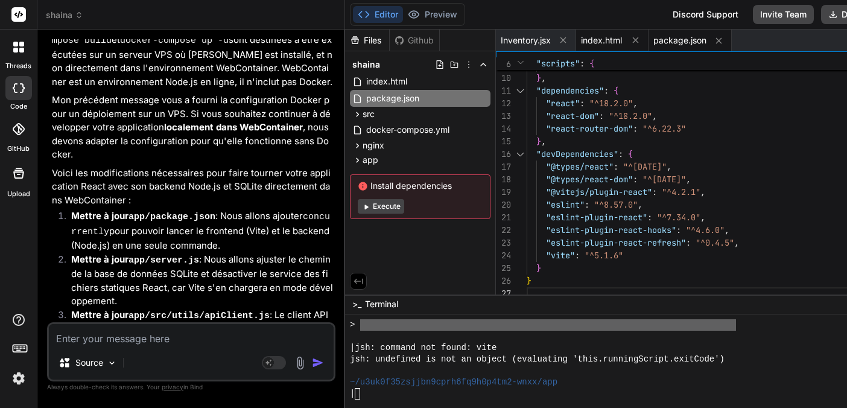
click at [608, 42] on span "index.html" at bounding box center [601, 40] width 41 height 12
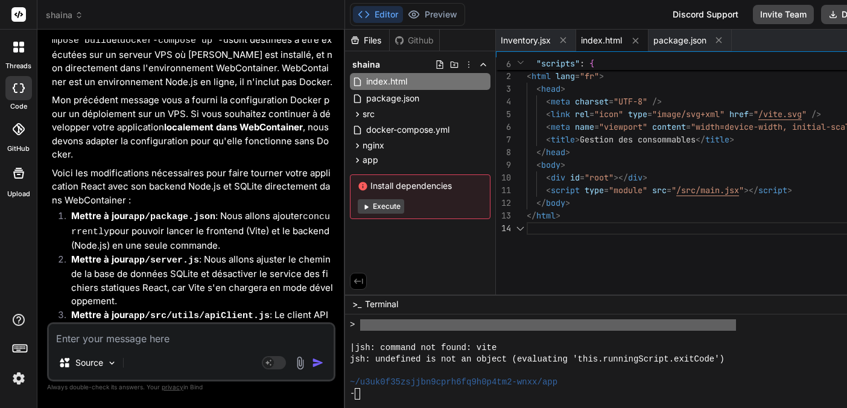
scroll to position [38, 0]
click at [641, 45] on icon at bounding box center [636, 41] width 10 height 10
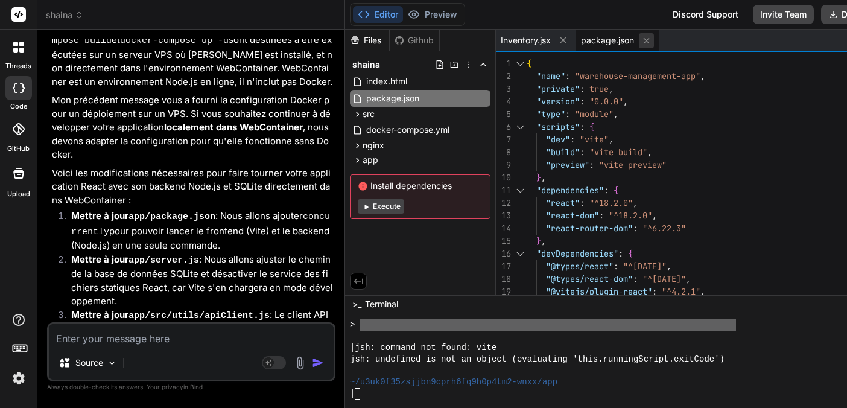
click at [650, 43] on icon at bounding box center [647, 41] width 10 height 10
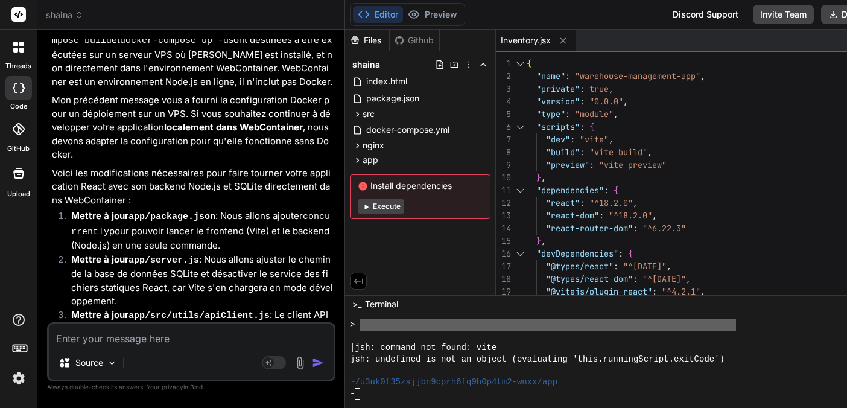
scroll to position [63, 0]
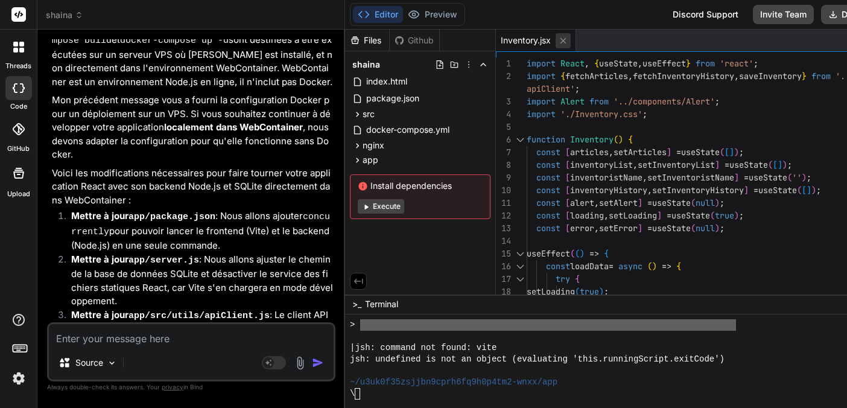
click at [569, 45] on icon at bounding box center [563, 41] width 10 height 10
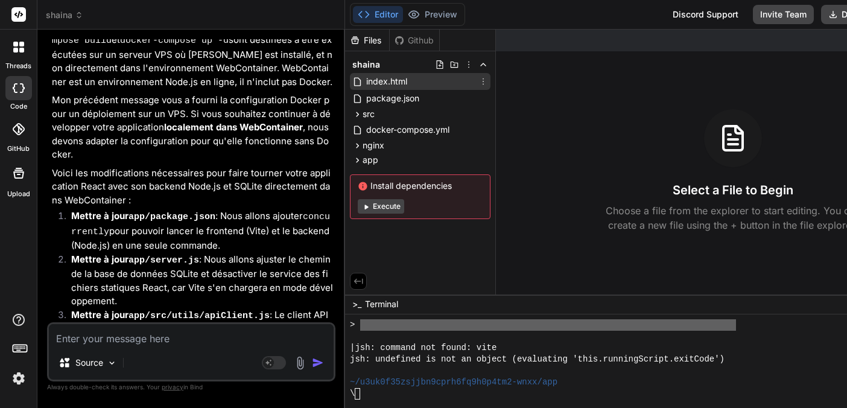
click at [398, 83] on span "index.html" at bounding box center [386, 81] width 43 height 14
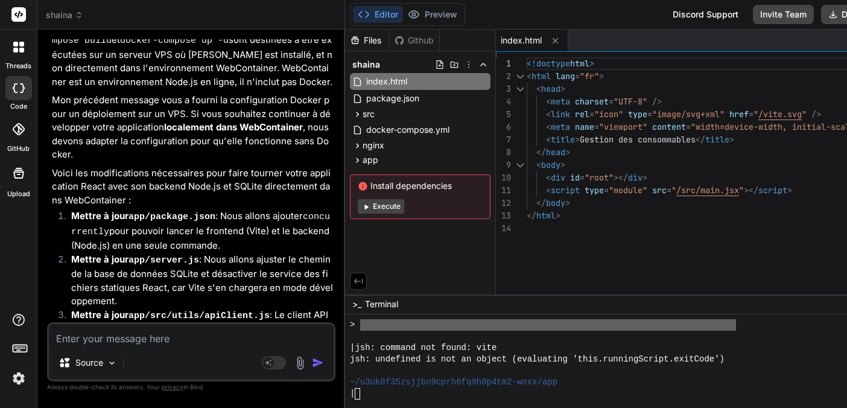
scroll to position [0, 0]
click at [110, 366] on img at bounding box center [112, 363] width 10 height 10
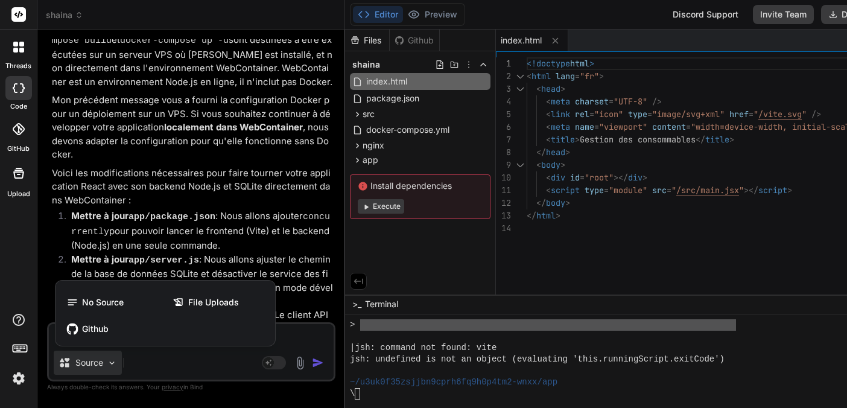
click at [155, 367] on div at bounding box center [423, 204] width 847 height 408
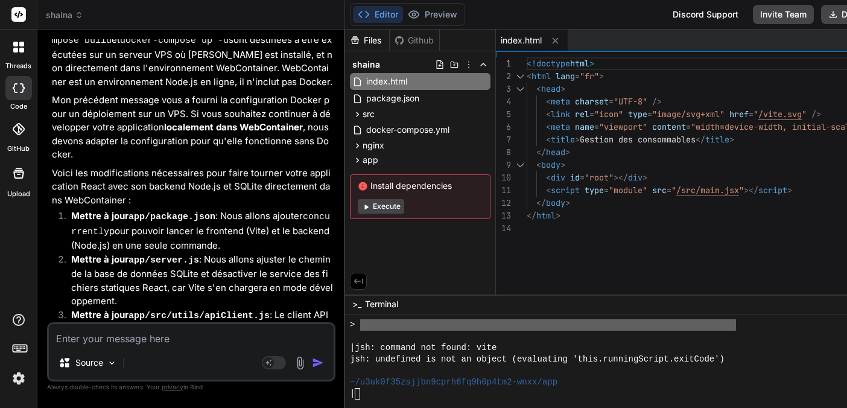
click at [106, 336] on textarea at bounding box center [191, 335] width 285 height 22
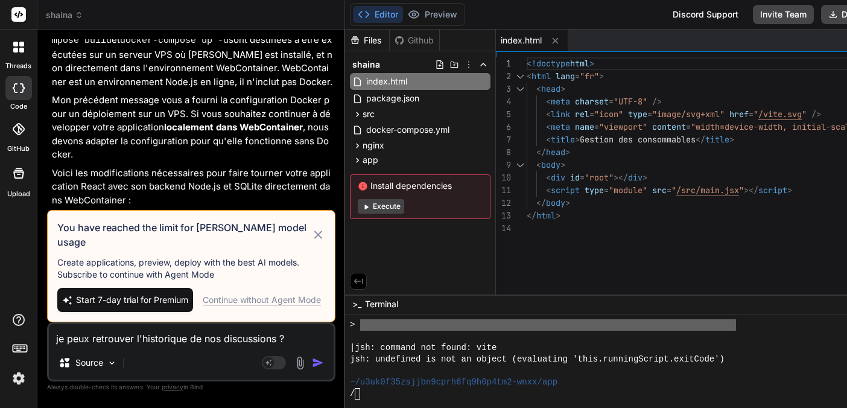
click at [193, 371] on div "Source" at bounding box center [191, 365] width 285 height 29
click at [322, 240] on icon at bounding box center [318, 235] width 14 height 14
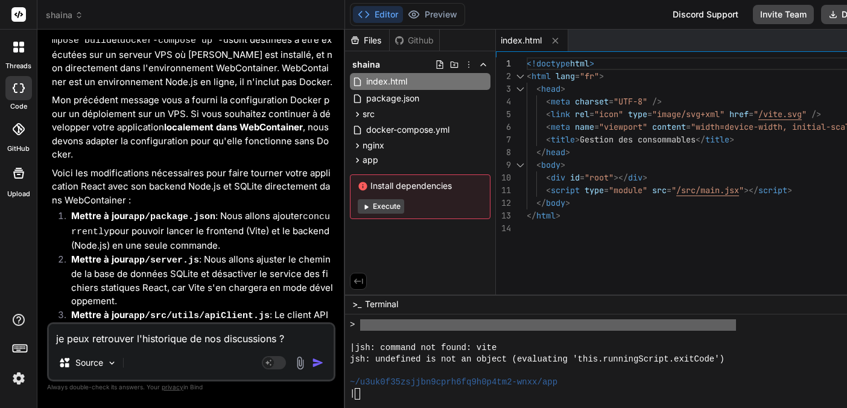
click at [304, 341] on textarea "je peux retrouver l'historique de nos discussions ?" at bounding box center [191, 335] width 285 height 22
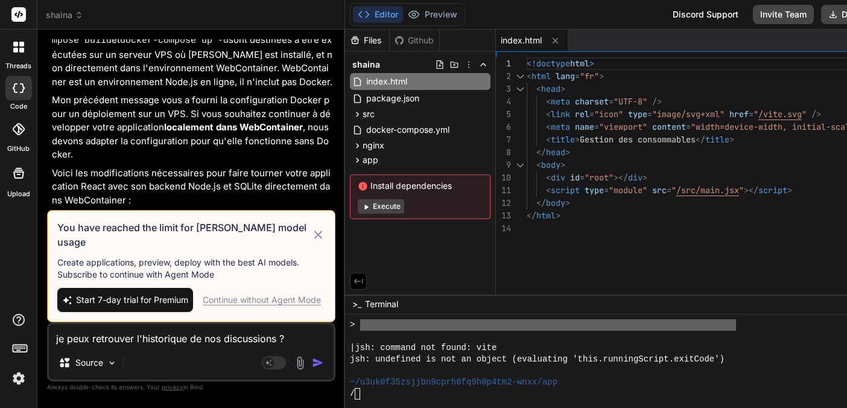
click at [248, 301] on div "Continue without Agent Mode" at bounding box center [262, 300] width 118 height 12
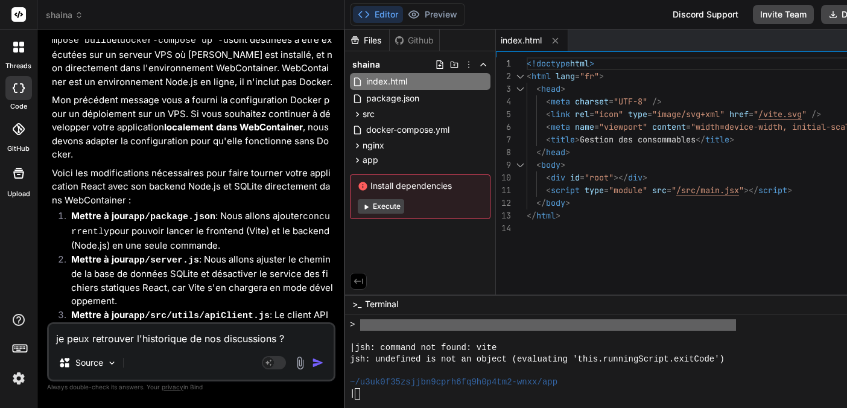
click at [295, 340] on textarea "je peux retrouver l'historique de nos discussions ?" at bounding box center [191, 335] width 285 height 22
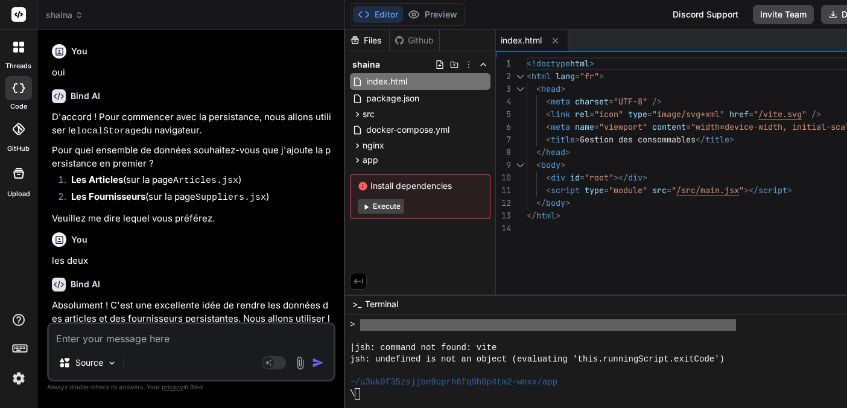
click at [79, 18] on icon at bounding box center [79, 17] width 4 height 2
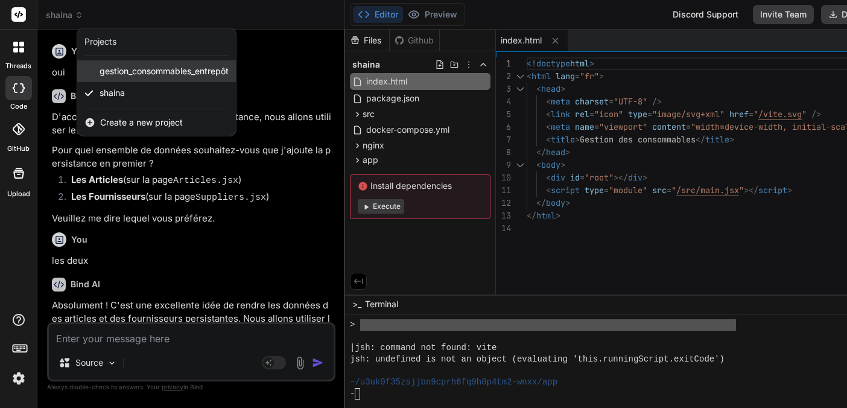
click at [139, 70] on span "gestion_consommables_entrepôt" at bounding box center [164, 71] width 129 height 12
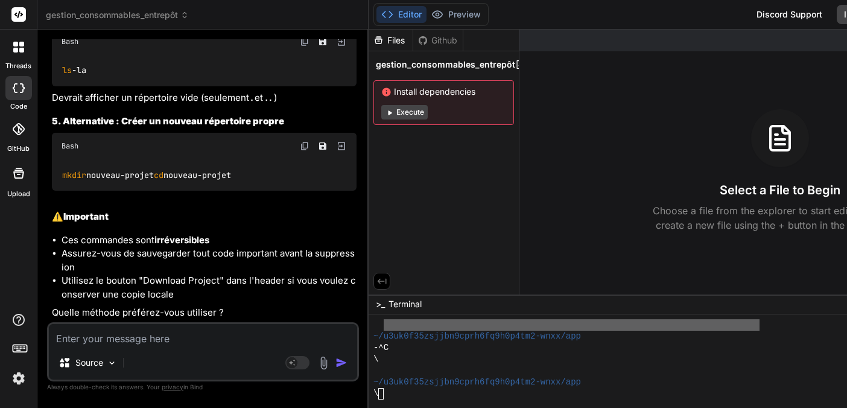
click at [75, 339] on textarea at bounding box center [203, 335] width 308 height 22
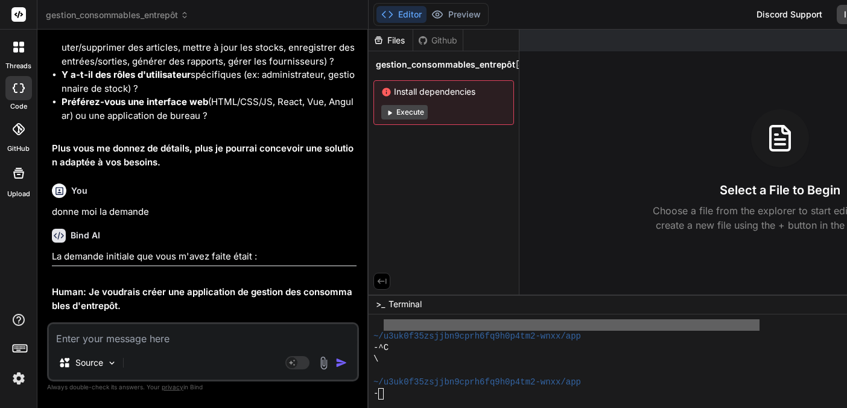
click at [121, 16] on span "gestion_consommables_entrepôt" at bounding box center [117, 15] width 143 height 12
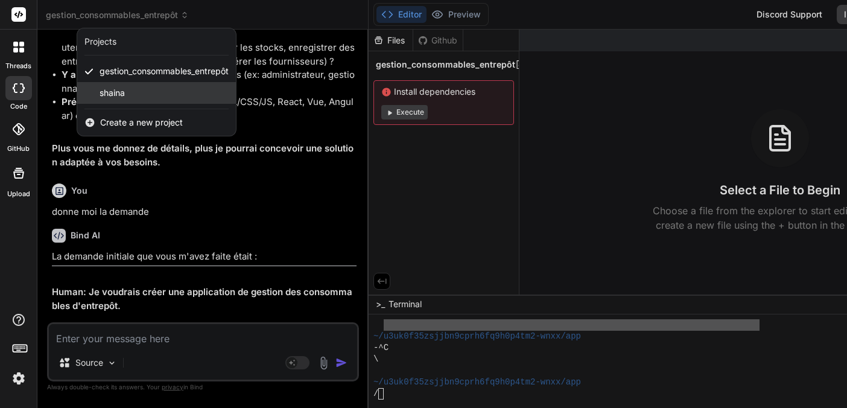
click at [107, 95] on span "shaina" at bounding box center [112, 93] width 25 height 12
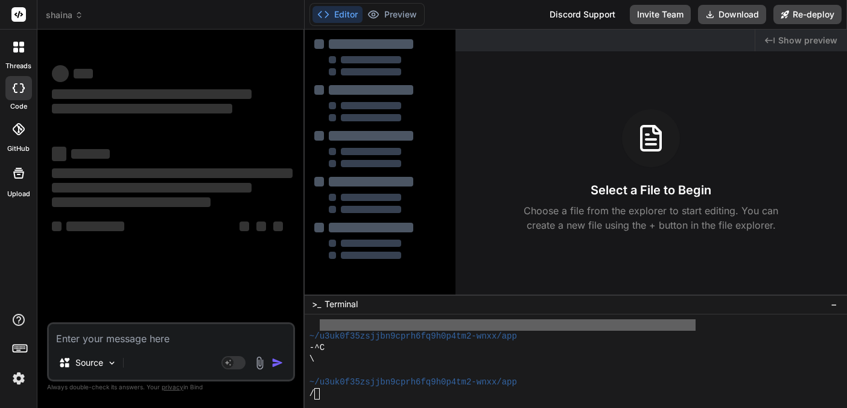
click at [93, 340] on textarea at bounding box center [171, 335] width 244 height 22
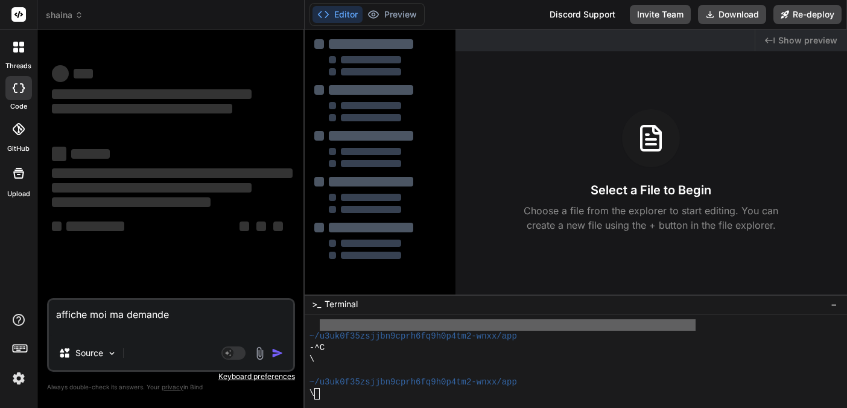
click at [196, 313] on textarea "affiche moi ma demande" at bounding box center [171, 318] width 244 height 36
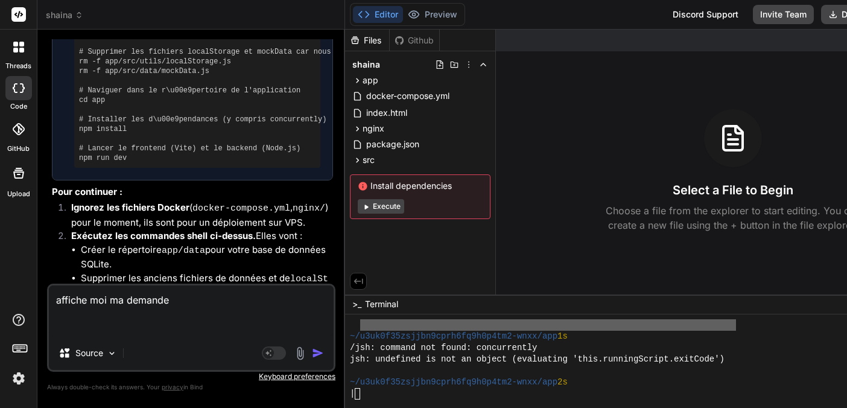
click at [183, 303] on textarea "affiche moi ma demande" at bounding box center [191, 311] width 285 height 51
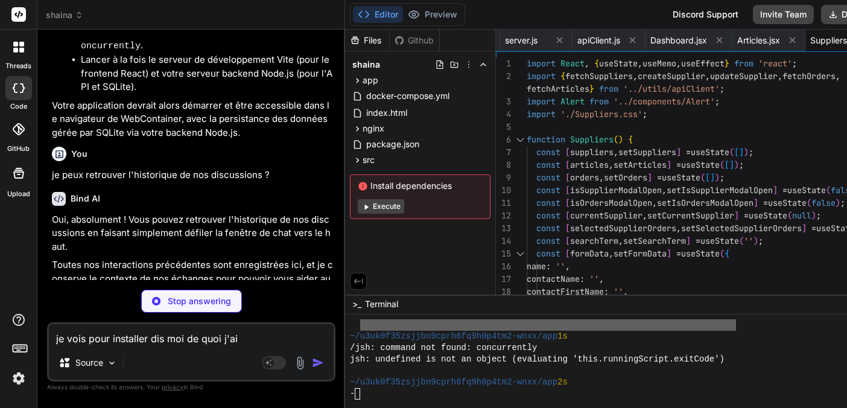
scroll to position [0, 152]
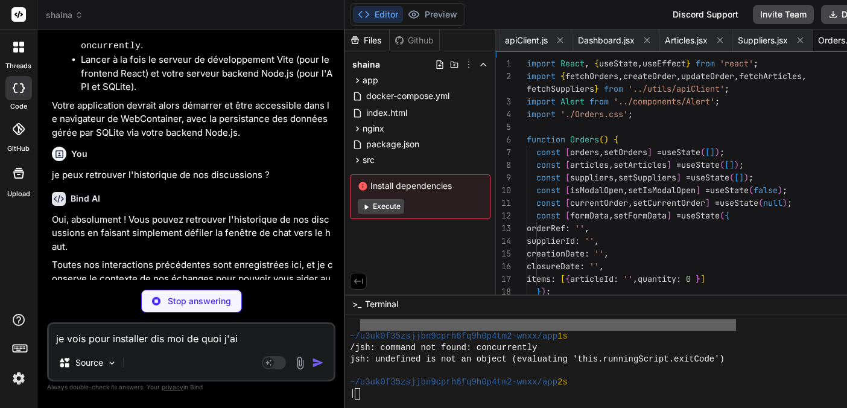
click at [152, 338] on textarea "je vois pour installer dis moi de quoi j'ai" at bounding box center [191, 335] width 285 height 22
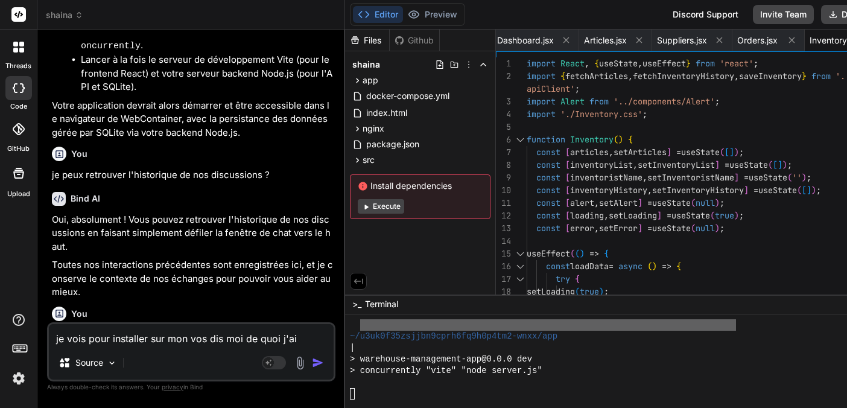
click at [311, 339] on textarea "je vois pour installer sur mon vos dis moi de quoi j'ai" at bounding box center [191, 335] width 285 height 22
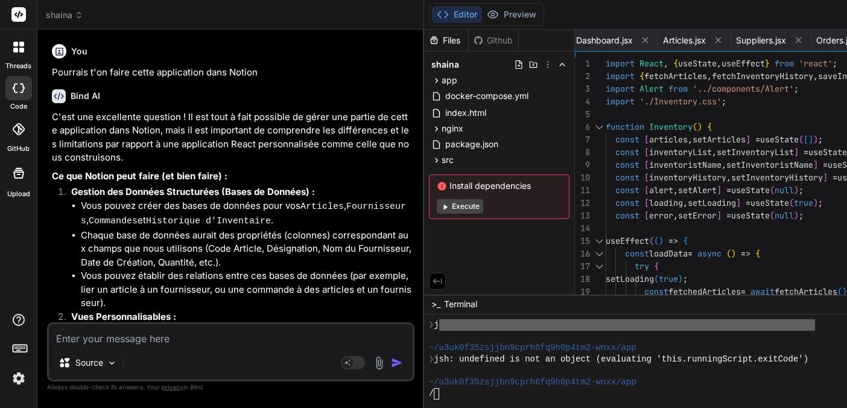
scroll to position [0, 0]
click at [77, 18] on icon at bounding box center [79, 15] width 8 height 8
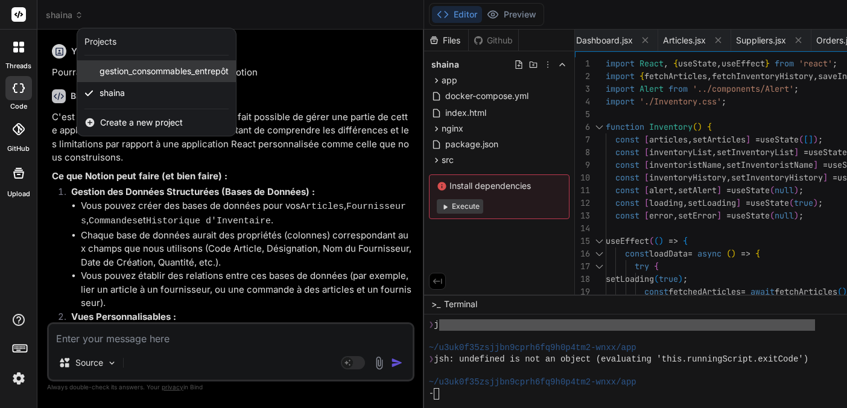
click at [121, 72] on span "gestion_consommables_entrepôt" at bounding box center [164, 71] width 129 height 12
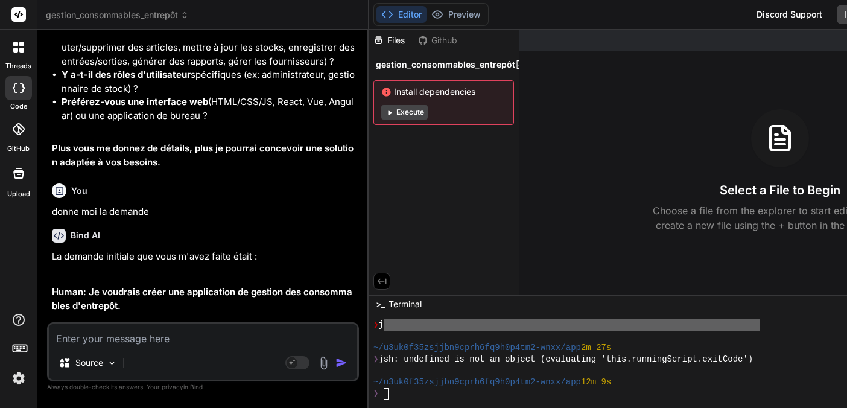
click at [66, 337] on textarea at bounding box center [203, 335] width 308 height 22
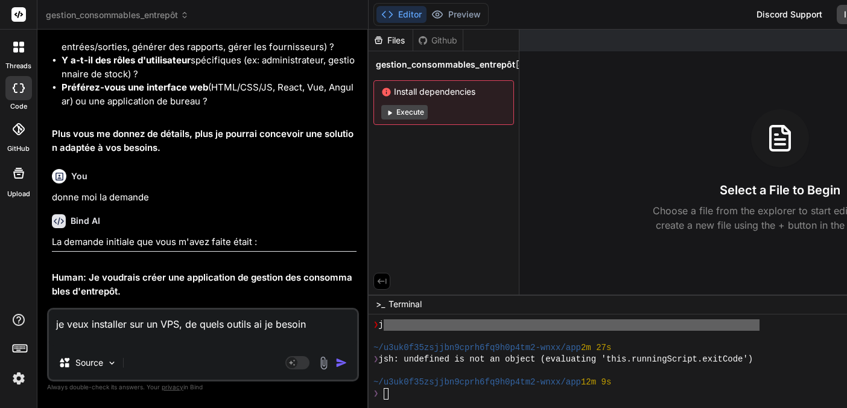
click at [128, 325] on textarea "je veux installer sur un VPS, de quels outils ai je besoin" at bounding box center [203, 328] width 308 height 36
click at [144, 338] on textarea "je veux installer l'application sur un VPS, de quels outils ai je besoin" at bounding box center [203, 328] width 308 height 36
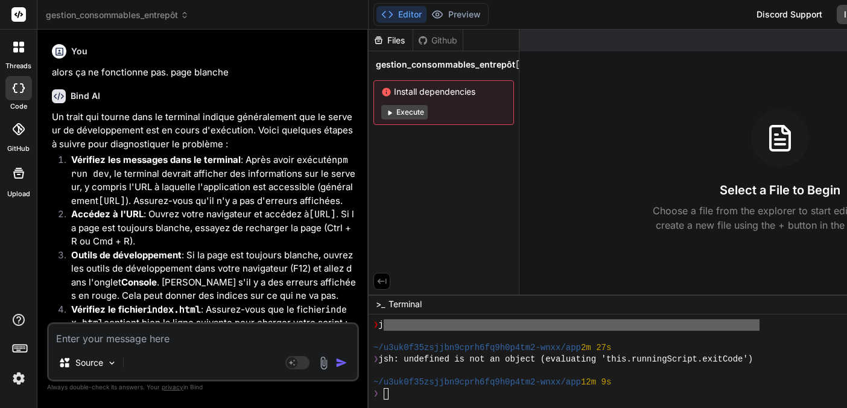
click at [126, 18] on span "gestion_consommables_entrepôt" at bounding box center [117, 15] width 143 height 12
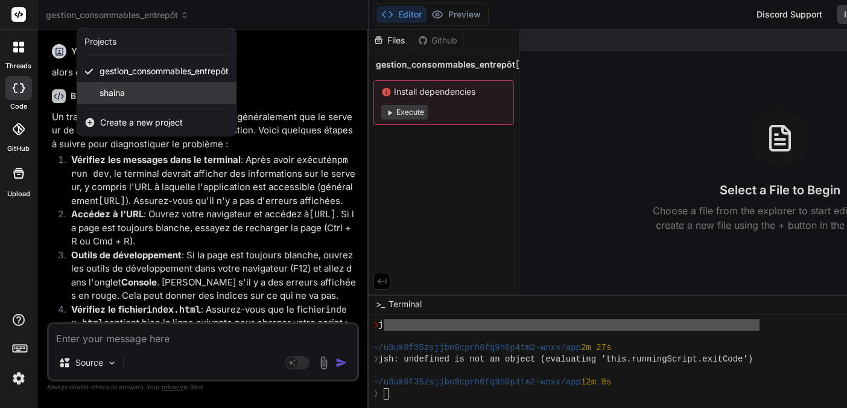
click at [109, 102] on div "shaina" at bounding box center [156, 93] width 159 height 22
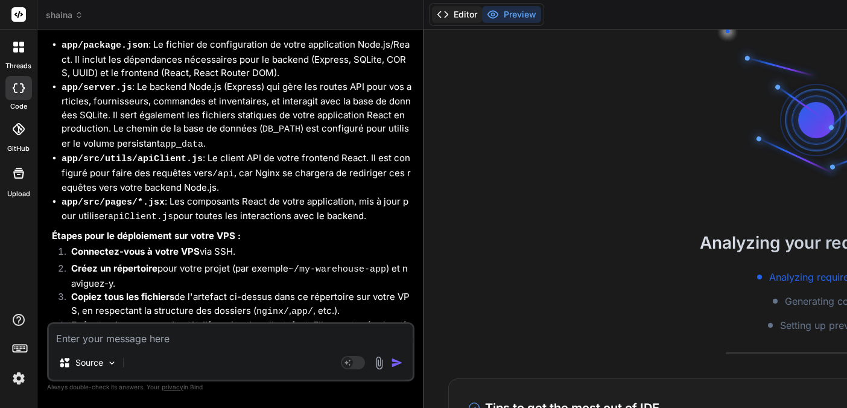
scroll to position [4376, 0]
click at [473, 19] on button "Editor" at bounding box center [457, 14] width 50 height 17
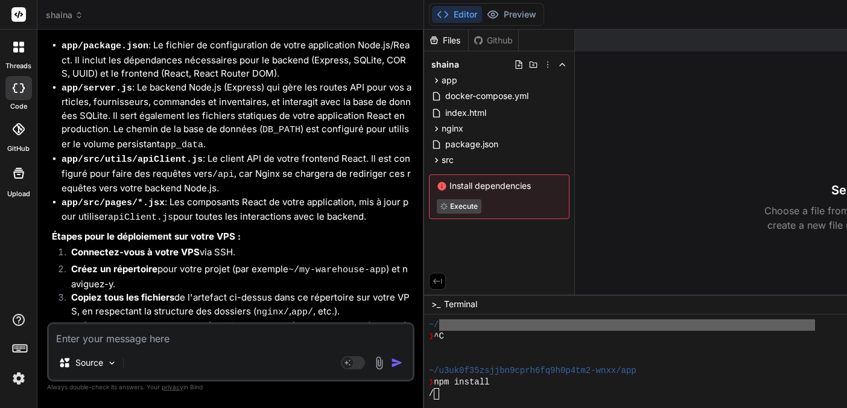
scroll to position [0, 0]
click at [515, 12] on button "Preview" at bounding box center [511, 14] width 59 height 17
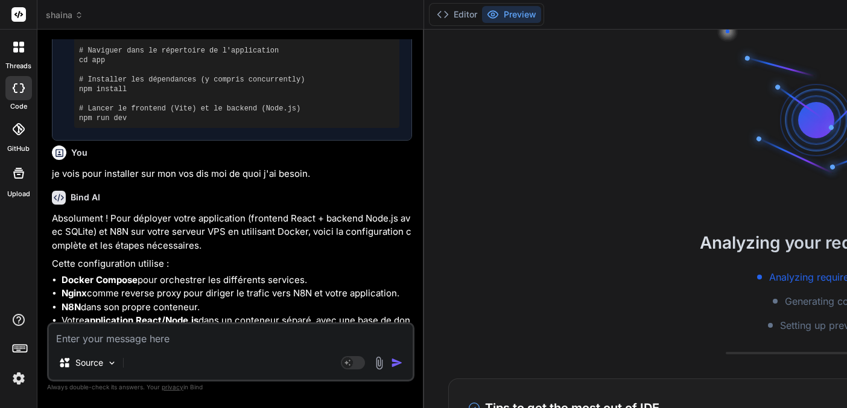
scroll to position [3005, 0]
drag, startPoint x: 249, startPoint y: 144, endPoint x: 298, endPoint y: 147, distance: 49.6
click at [298, 212] on p "Absolument ! Pour déployer votre application (frontend React + backend Node.js …" at bounding box center [232, 232] width 360 height 41
click at [302, 212] on p "Absolument ! Pour déployer votre application (frontend React + backend Node.js …" at bounding box center [232, 232] width 360 height 41
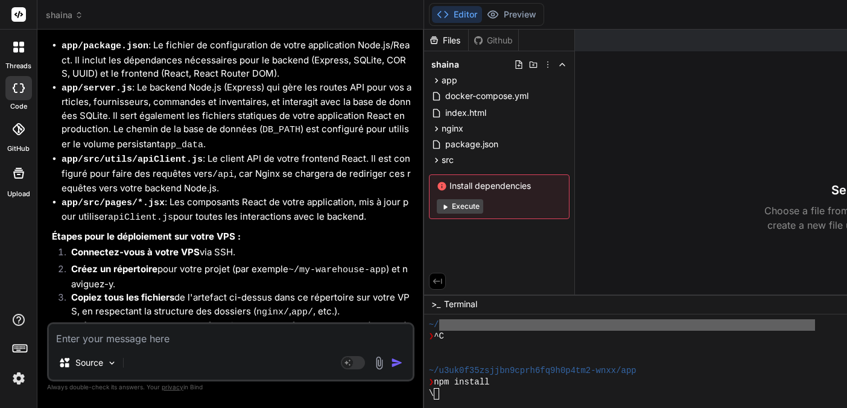
scroll to position [0, 0]
click at [79, 336] on textarea at bounding box center [231, 335] width 364 height 22
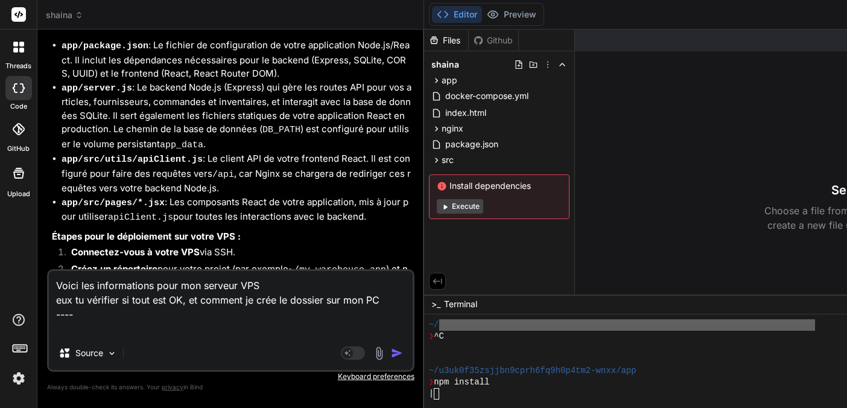
paste textarea "Voici les fichiers prêts à copier-coller pour déployer ton projet Node.js + Rea…"
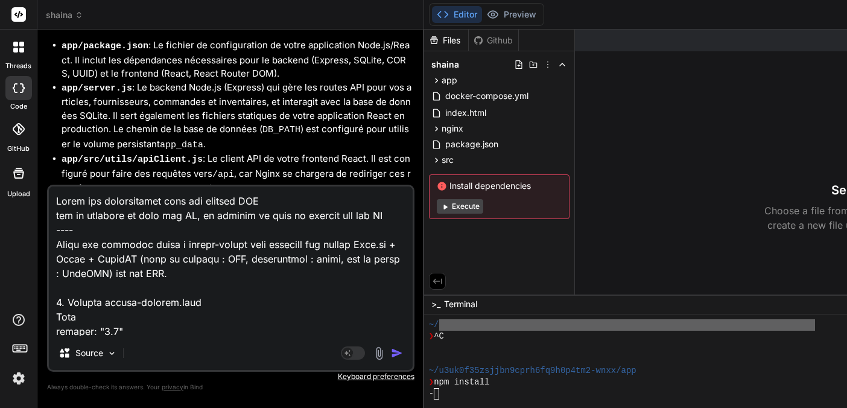
scroll to position [959, 0]
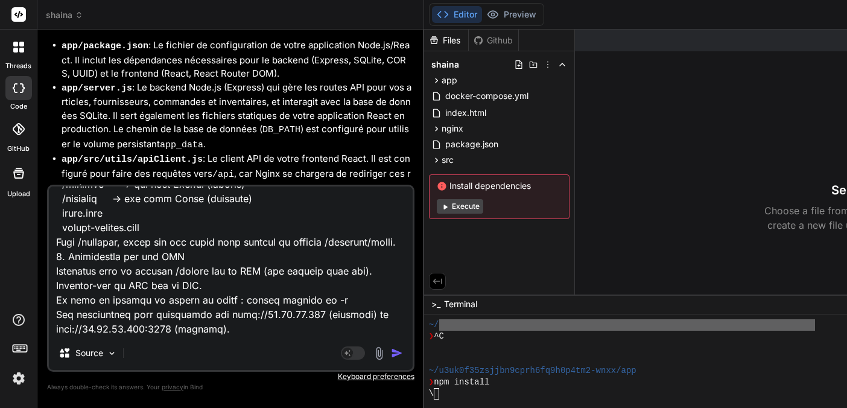
click at [402, 354] on img "button" at bounding box center [397, 353] width 12 height 12
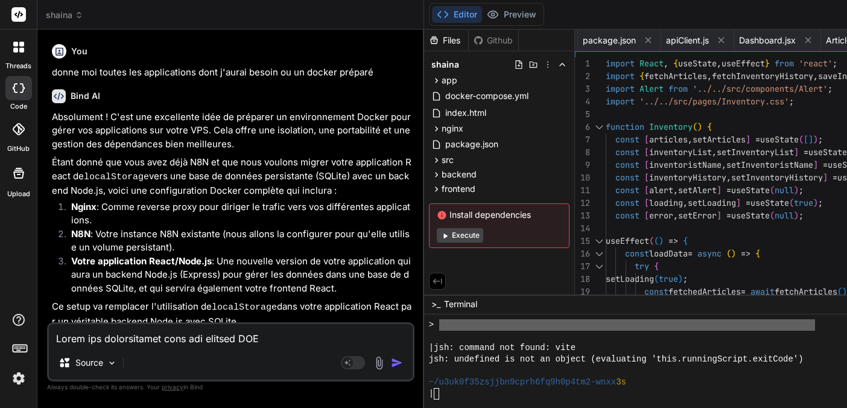
scroll to position [0, 0]
click at [458, 14] on button "Editor" at bounding box center [457, 14] width 50 height 17
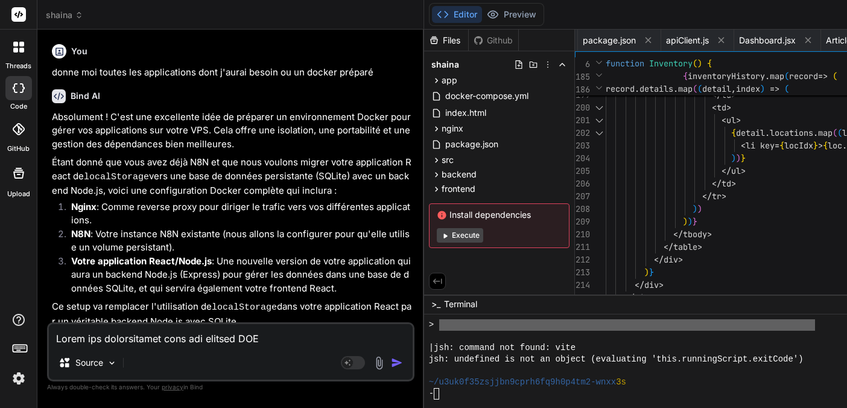
scroll to position [13, 0]
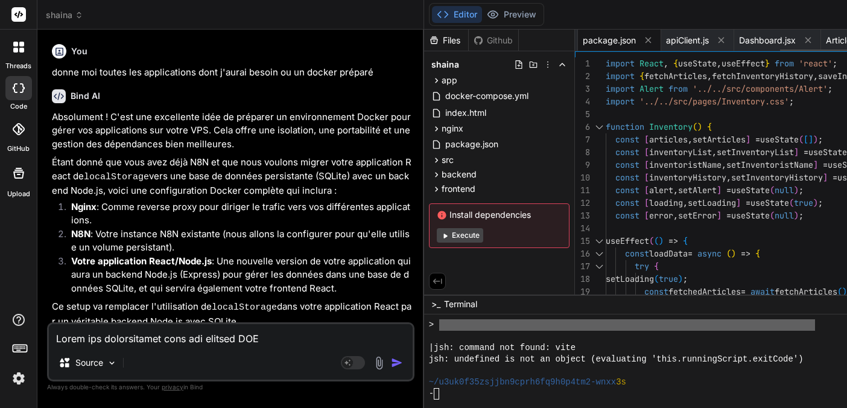
click at [611, 41] on span "package.json" at bounding box center [609, 40] width 53 height 12
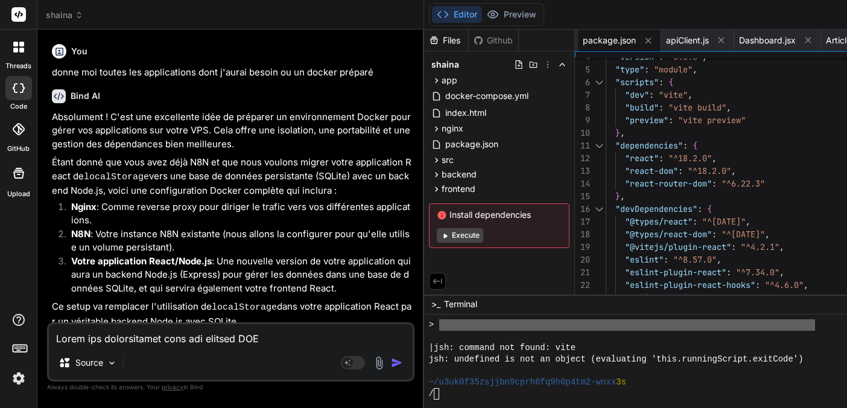
scroll to position [76, 0]
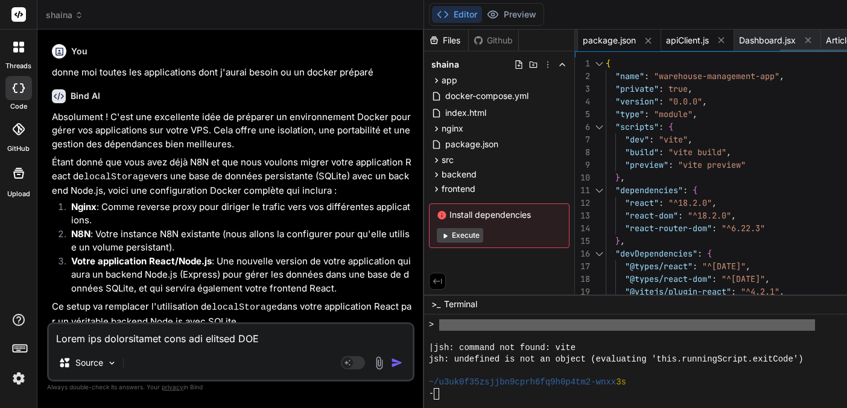
click at [698, 42] on span "apiClient.js" at bounding box center [687, 40] width 43 height 12
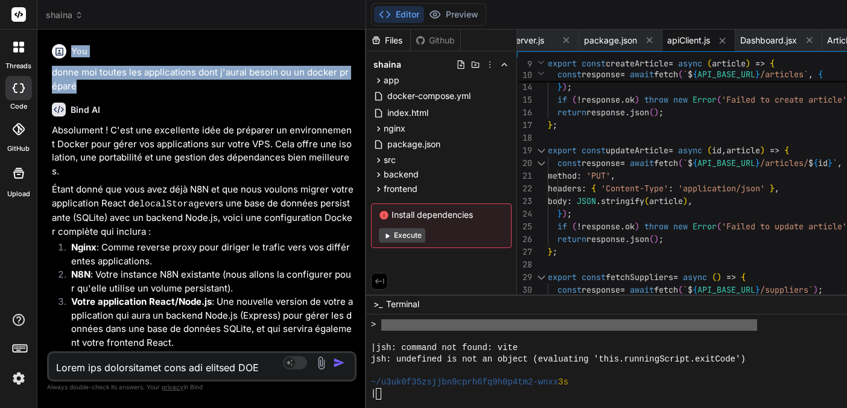
scroll to position [0, 272]
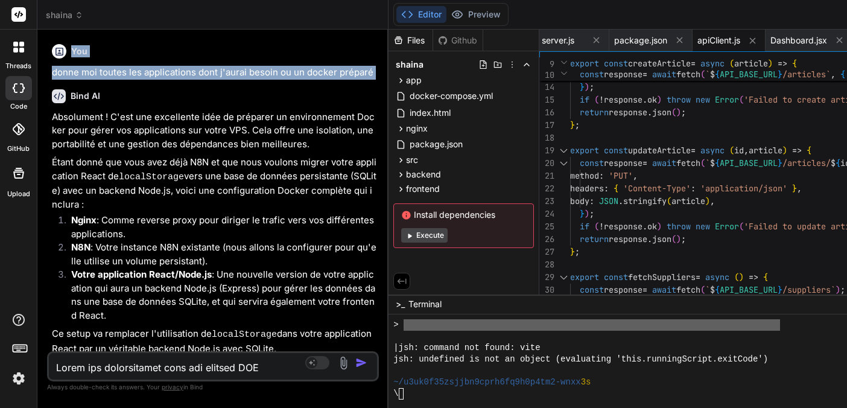
drag, startPoint x: 431, startPoint y: 67, endPoint x: 254, endPoint y: 86, distance: 177.9
click at [254, 86] on div "Bind AI Web Search Created with Pixso. Code Generator You donne moi toutes les …" at bounding box center [212, 219] width 351 height 378
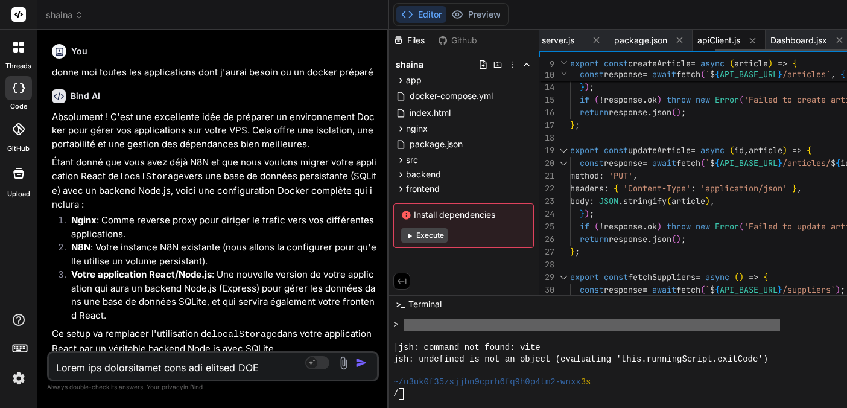
click at [718, 43] on span "apiClient.js" at bounding box center [719, 40] width 43 height 12
click at [723, 42] on span "apiClient.js" at bounding box center [719, 40] width 43 height 12
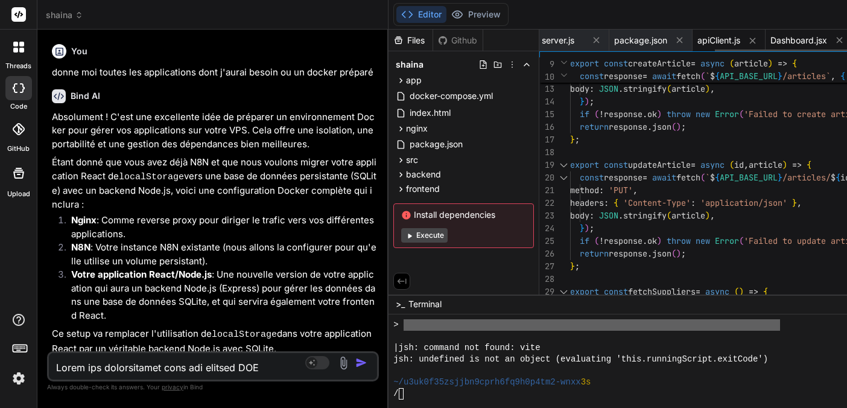
click at [798, 42] on span "Dashboard.jsx" at bounding box center [799, 40] width 57 height 12
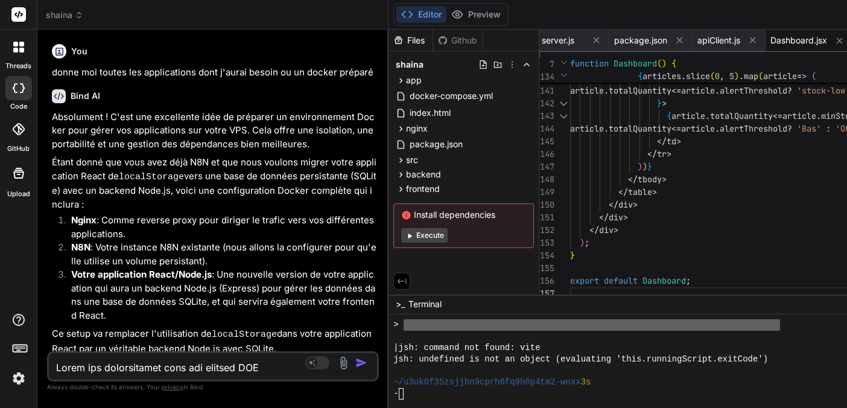
scroll to position [114, 0]
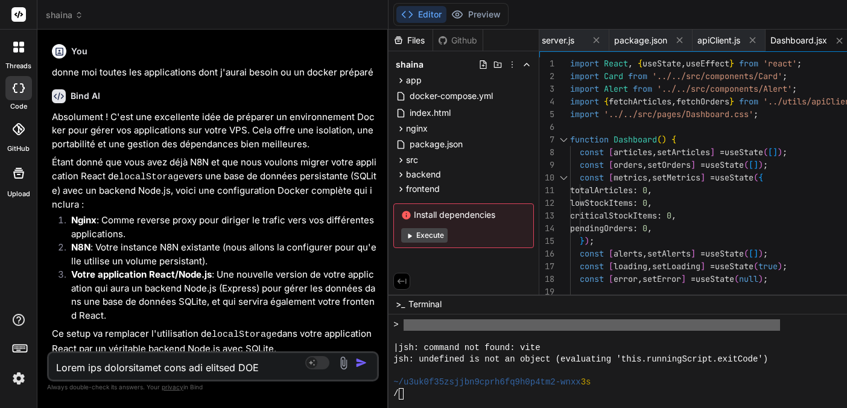
click at [429, 14] on button "Editor" at bounding box center [422, 14] width 50 height 17
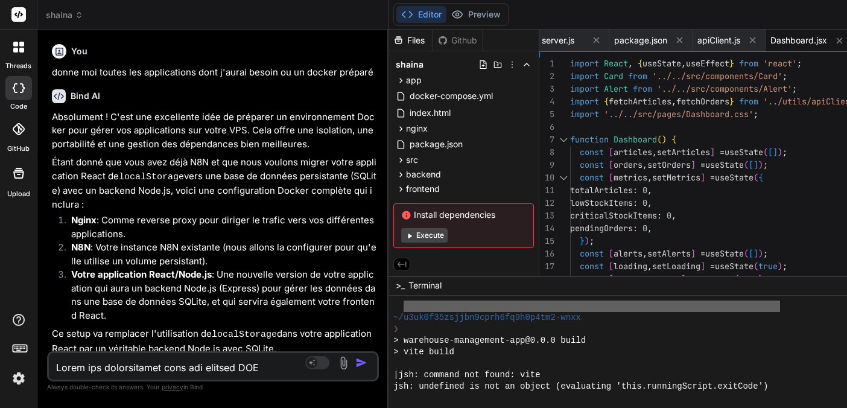
scroll to position [8934, 0]
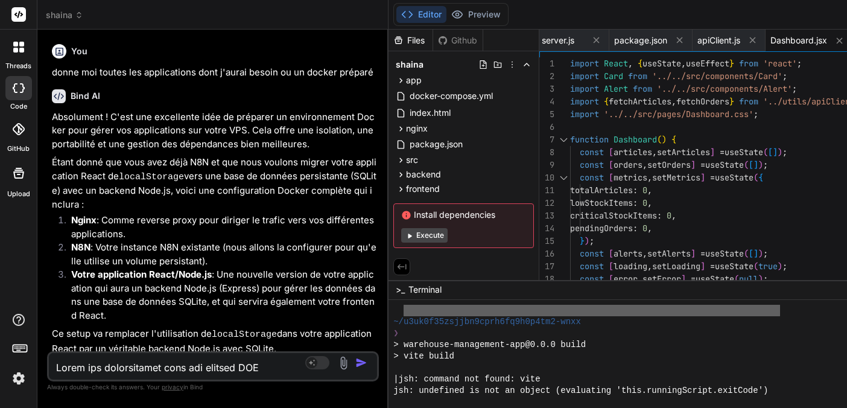
drag, startPoint x: 518, startPoint y: 295, endPoint x: 525, endPoint y: 281, distance: 16.2
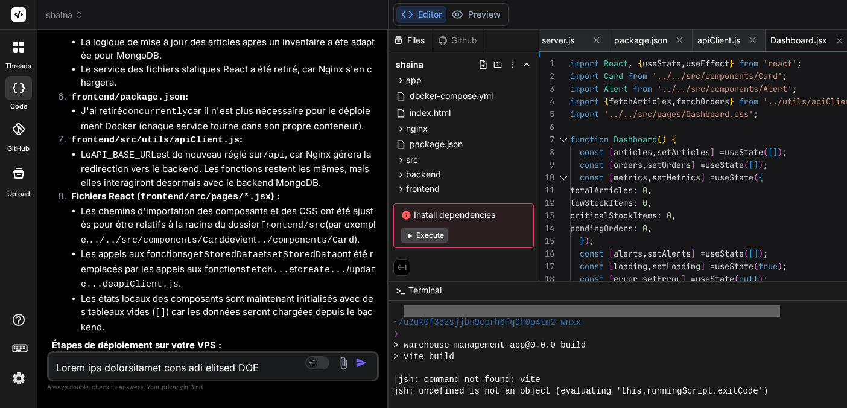
scroll to position [1, 0]
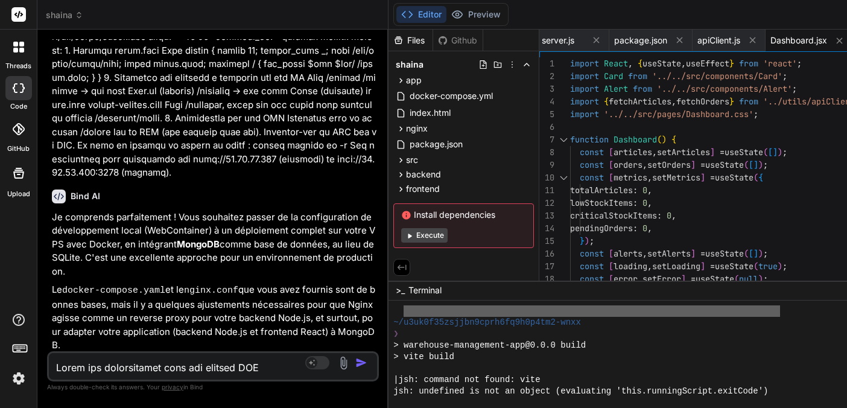
click at [241, 283] on p "Le docker-compose.yaml et le nginx.conf que vous avez fournis sont de bonnes ba…" at bounding box center [214, 317] width 325 height 69
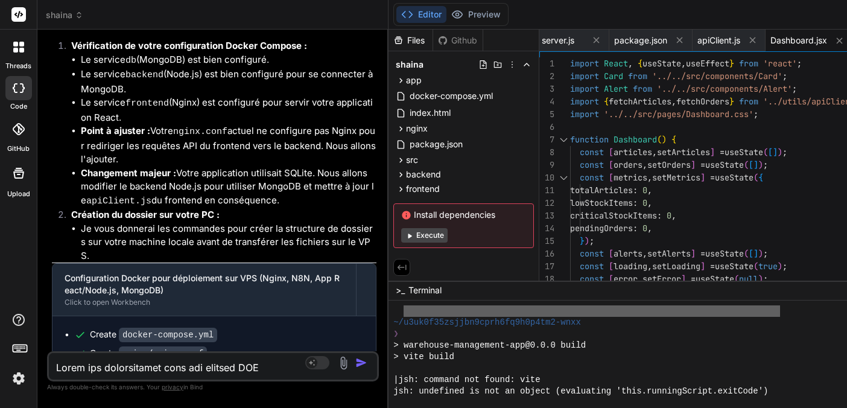
scroll to position [5506, 0]
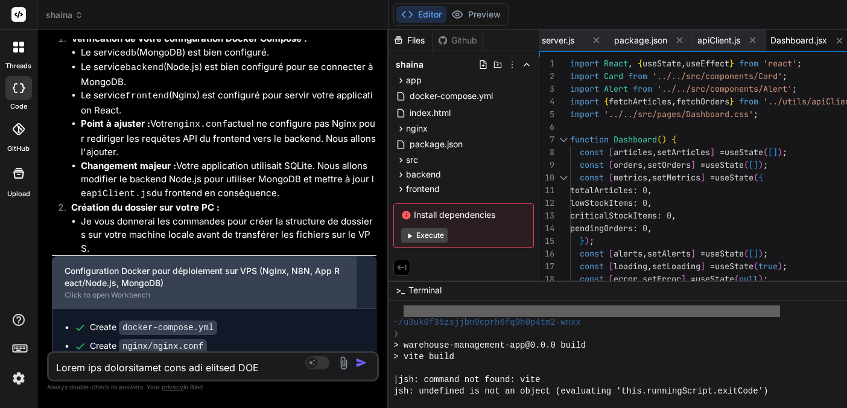
click at [135, 290] on div "Click to open Workbench" at bounding box center [204, 295] width 279 height 10
click at [122, 290] on div "Click to open Workbench" at bounding box center [204, 295] width 279 height 10
click at [91, 290] on div "Click to open Workbench" at bounding box center [204, 295] width 279 height 10
click at [89, 290] on div "Click to open Workbench" at bounding box center [204, 295] width 279 height 10
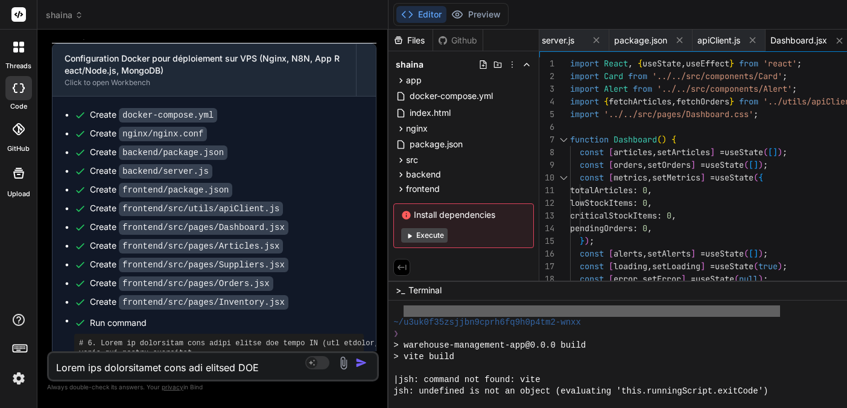
scroll to position [5719, 0]
drag, startPoint x: 105, startPoint y: 141, endPoint x: 196, endPoint y: 139, distance: 90.6
copy pre "mon-projet-warehouse"
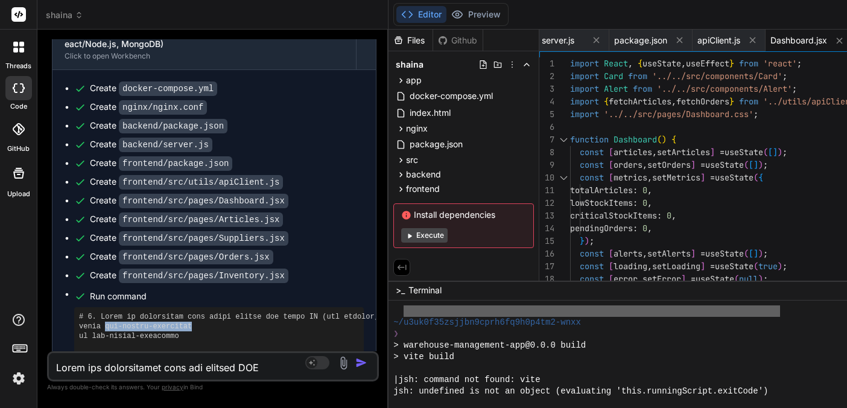
scroll to position [0, 0]
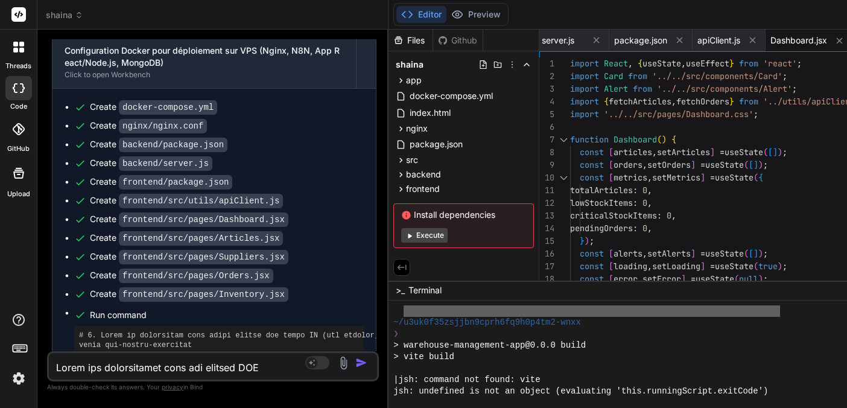
scroll to position [5719, 0]
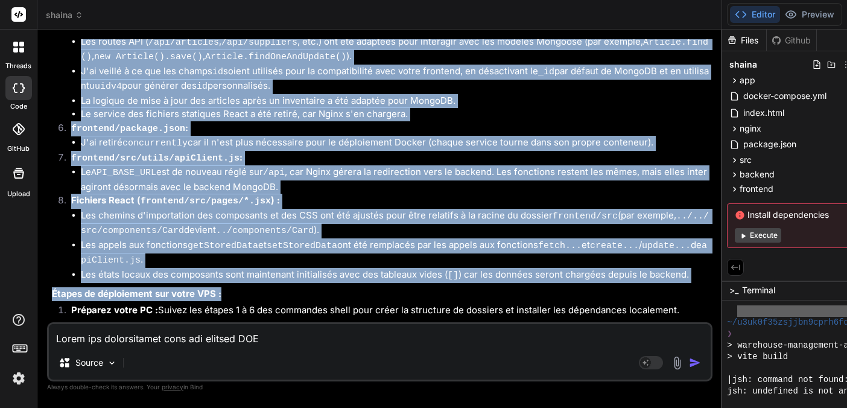
scroll to position [5440, 0]
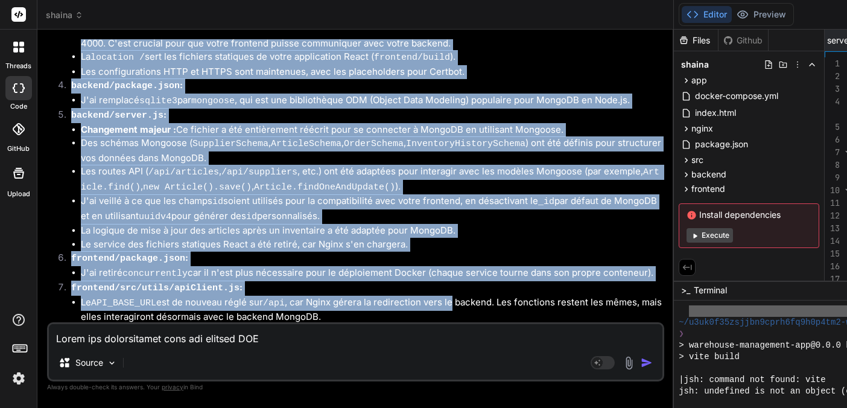
drag, startPoint x: 395, startPoint y: 163, endPoint x: 461, endPoint y: 165, distance: 66.4
click at [461, 165] on div "Bind AI Web Search Created with Pixso. Code Generator You donne moi toutes les …" at bounding box center [355, 219] width 637 height 378
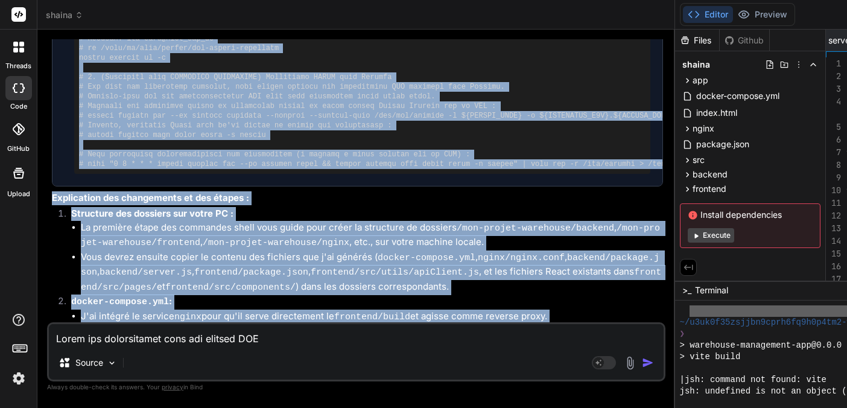
scroll to position [5075, 0]
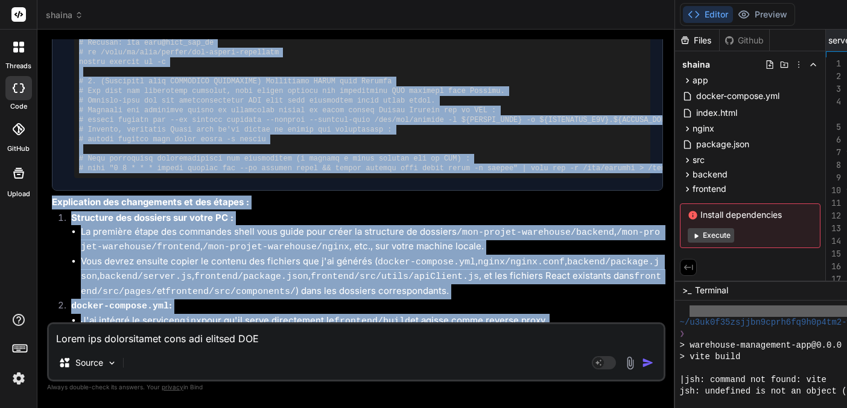
click at [216, 272] on code "frontend/package.json" at bounding box center [251, 277] width 114 height 10
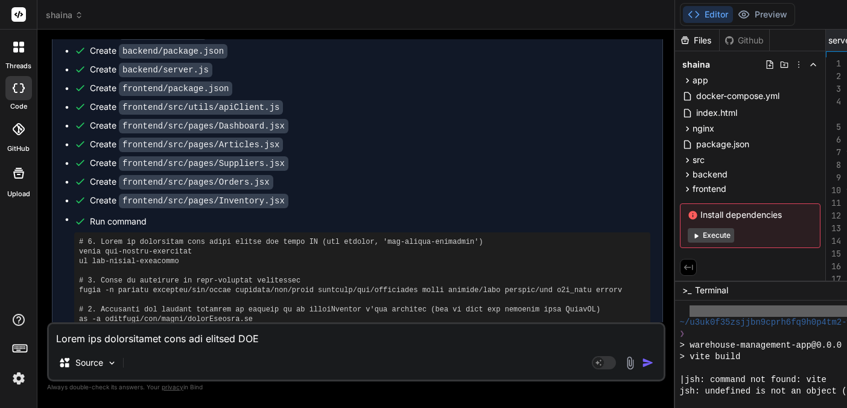
scroll to position [4548, 0]
drag, startPoint x: 154, startPoint y: 171, endPoint x: 235, endPoint y: 170, distance: 80.9
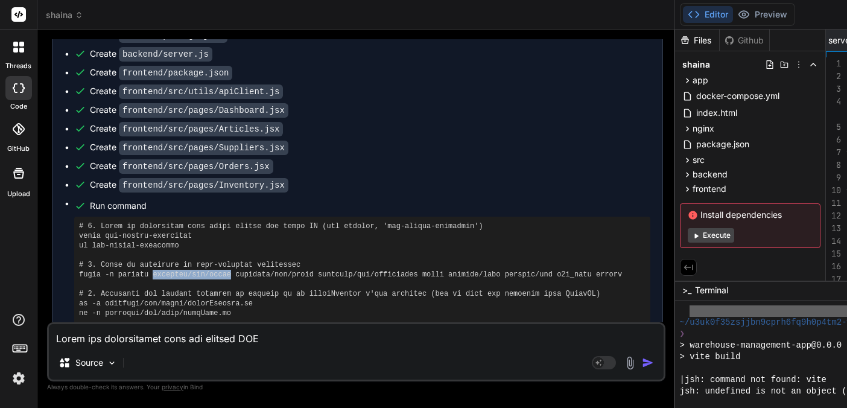
scroll to position [0, 0]
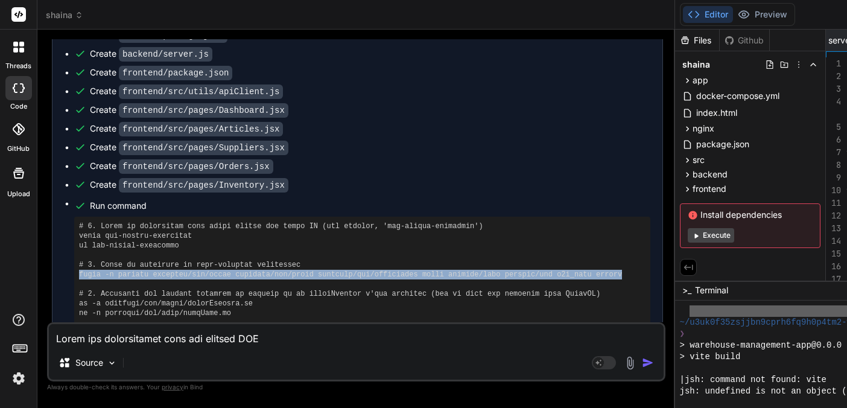
drag, startPoint x: 80, startPoint y: 159, endPoint x: 642, endPoint y: 157, distance: 562.6
copy pre "mkdir -p backend frontend/src/utils frontend/src/pages frontend/src/components …"
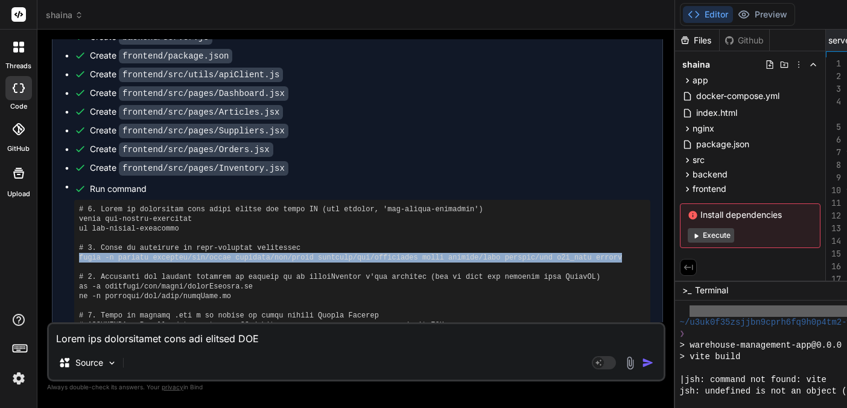
scroll to position [4580, 0]
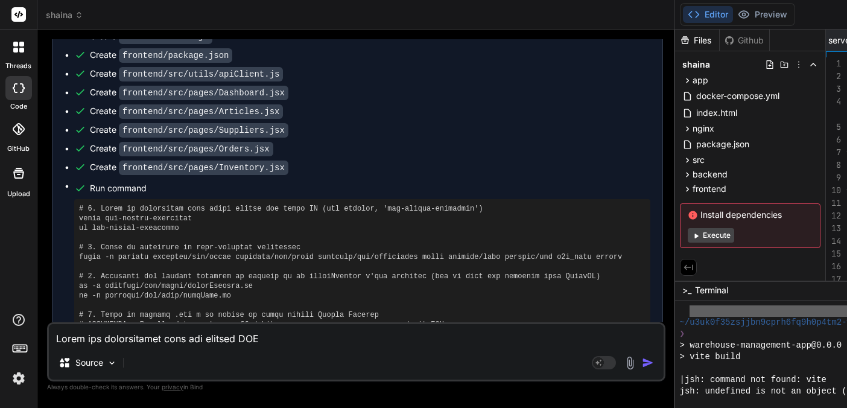
click at [138, 342] on textarea at bounding box center [356, 335] width 615 height 22
paste textarea "mkdir -p backend frontend/src/utils frontend/src/pages frontend/src/components …"
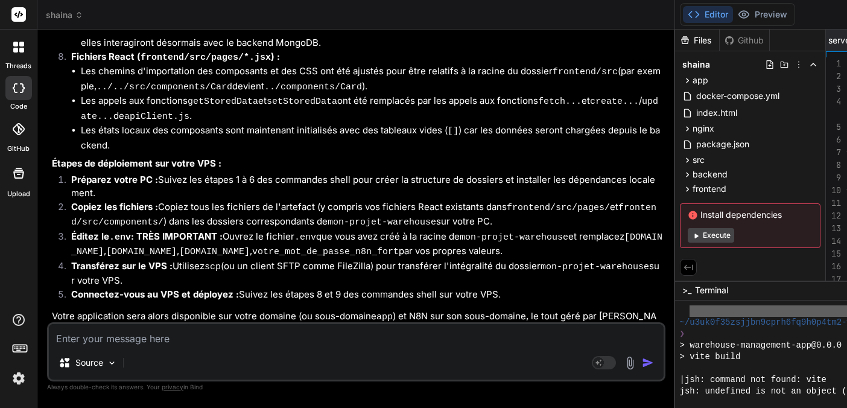
scroll to position [5713, 0]
drag, startPoint x: 136, startPoint y: 233, endPoint x: 52, endPoint y: 223, distance: 84.5
click at [52, 368] on p "liste moi les dossiers par ligne : mkdir -p backend frontend/src/utils frontend…" at bounding box center [357, 381] width 611 height 27
copy p "liste moi les dossiers par ligne : mkdir -p backend frontend/src/utils frontend…"
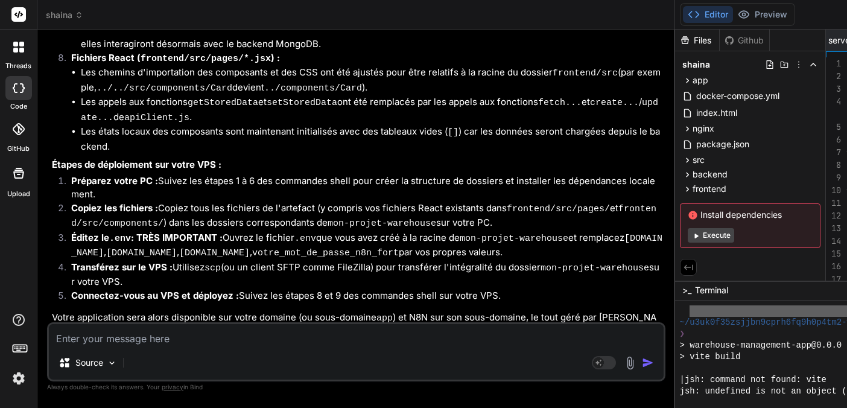
click at [176, 405] on div "Bind AI" at bounding box center [357, 412] width 611 height 14
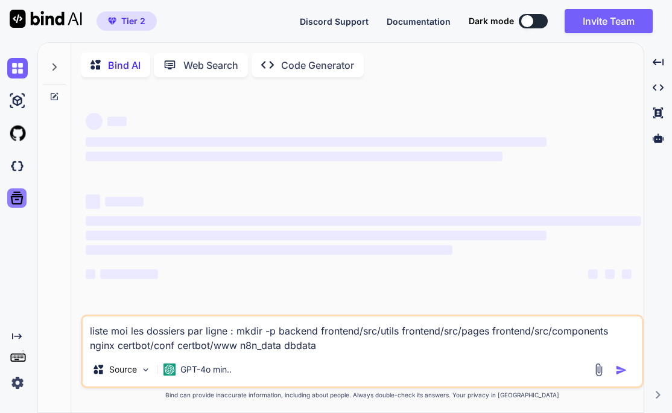
type textarea "x"
click at [14, 171] on img at bounding box center [17, 166] width 21 height 21
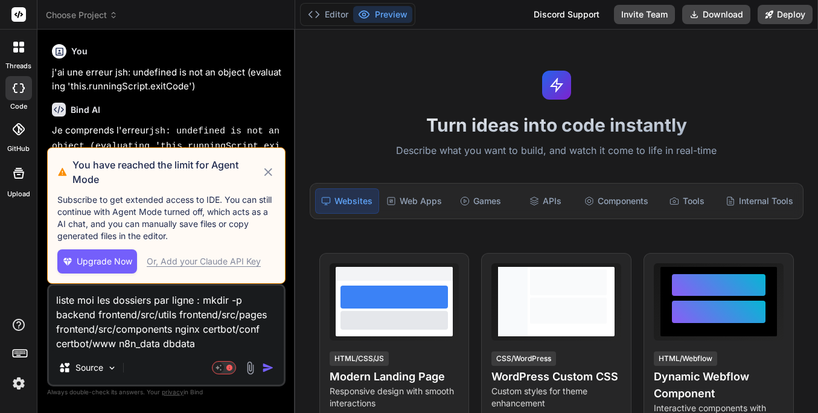
click at [264, 168] on icon at bounding box center [268, 172] width 14 height 14
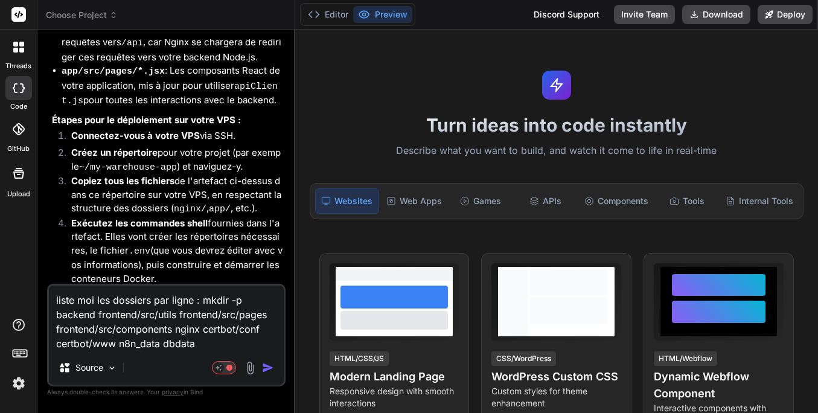
scroll to position [2697, 0]
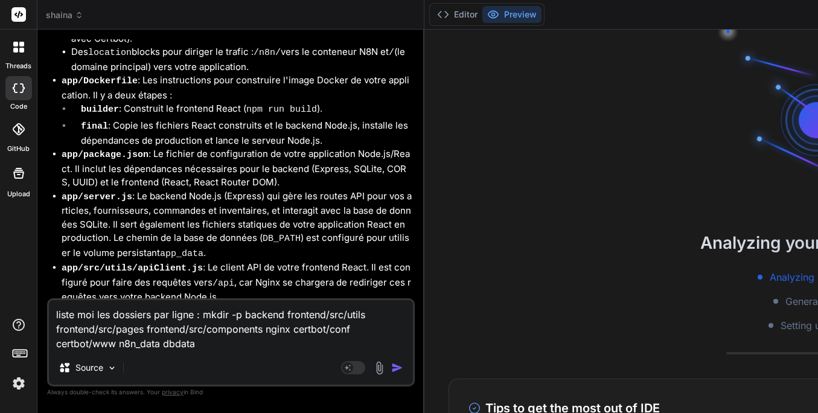
type textarea "x"
drag, startPoint x: 199, startPoint y: 343, endPoint x: 49, endPoint y: 310, distance: 153.2
click at [49, 310] on textarea "liste moi les dossiers par ligne : mkdir -p backend frontend/src/utils frontend…" at bounding box center [231, 325] width 364 height 51
type textarea "x"
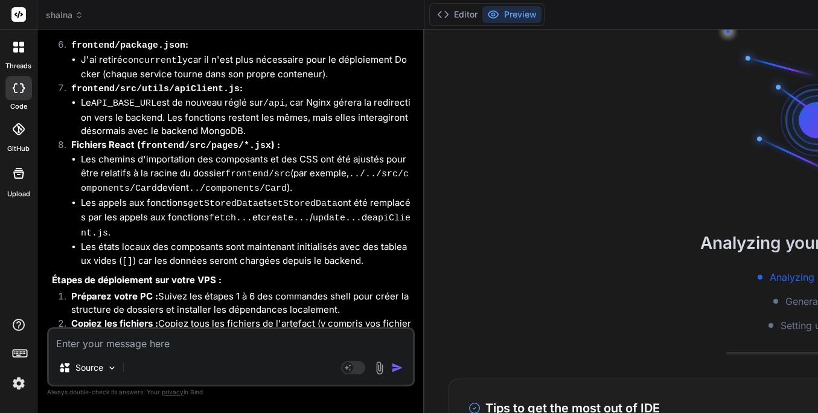
scroll to position [0, 0]
type textarea "l"
type textarea "x"
type textarea "le"
type textarea "x"
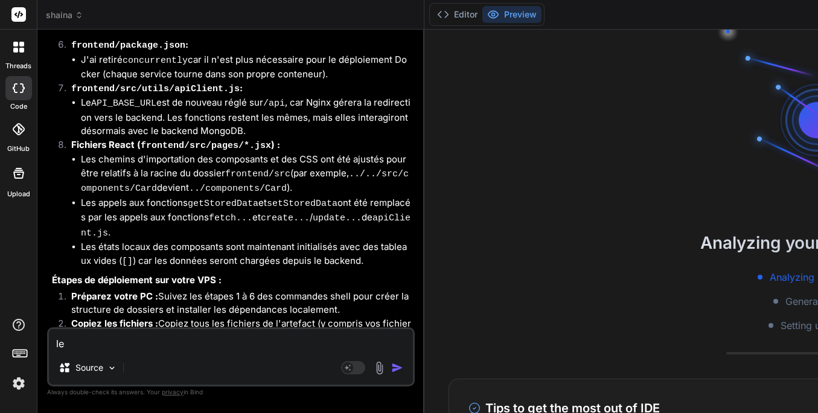
type textarea "le"
type textarea "x"
type textarea "le v"
type textarea "x"
type textarea "le vp"
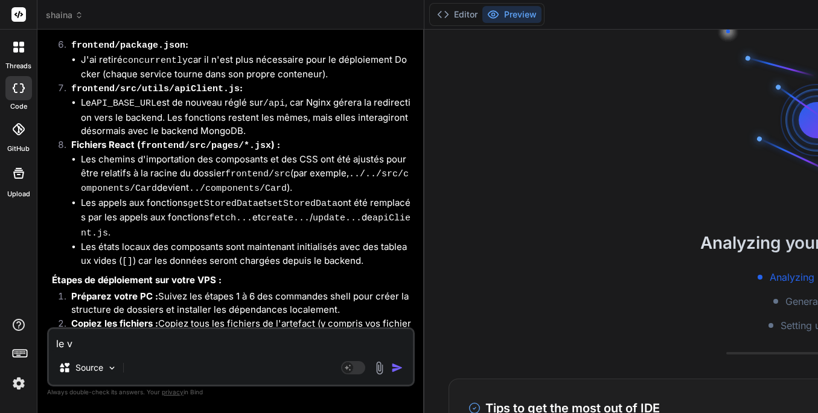
type textarea "x"
type textarea "le vps"
type textarea "x"
type textarea "le vis"
type textarea "x"
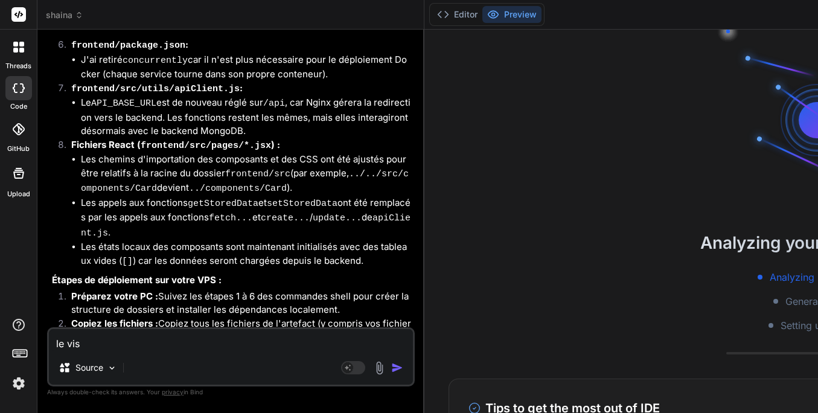
type textarea "le vis"
type textarea "x"
type textarea "le vi"
type textarea "x"
type textarea "le v"
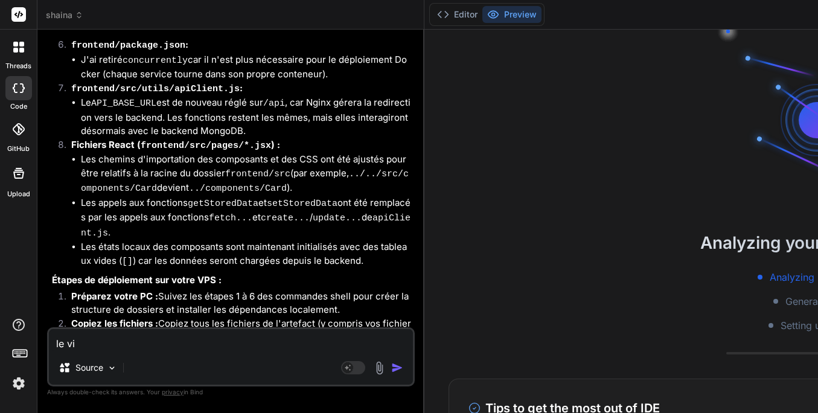
type textarea "x"
type textarea "le vp"
type textarea "x"
type textarea "le vps"
type textarea "x"
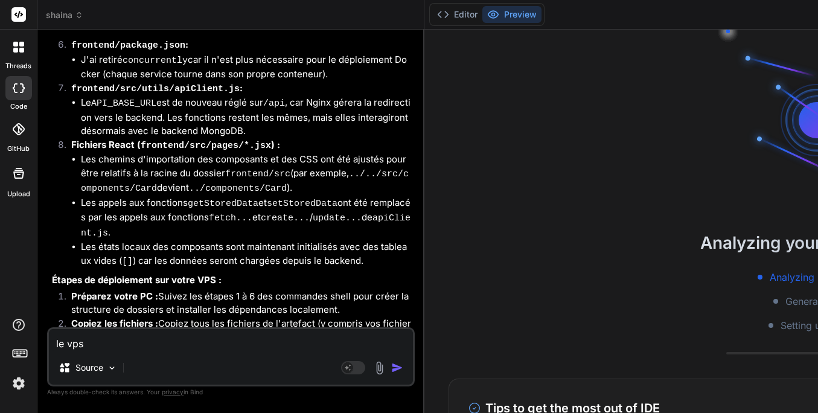
type textarea "le vps"
type textarea "x"
type textarea "le vps m"
type textarea "x"
type textarea "le vps m'"
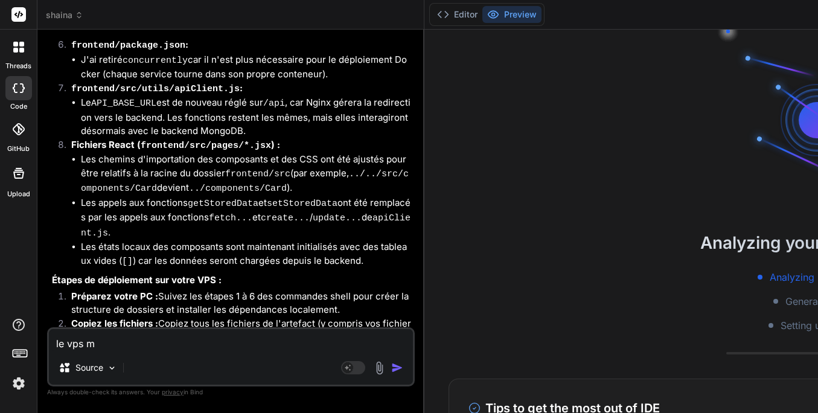
type textarea "x"
type textarea "le vps m'a"
type textarea "x"
type textarea "le vps m'a"
type textarea "x"
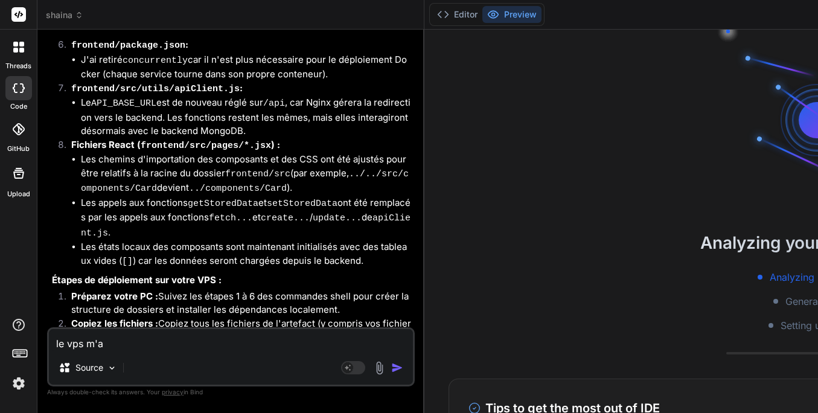
type textarea "le vps m'a d"
type textarea "x"
type textarea "le vps m'a do"
type textarea "x"
type textarea "le vps m'a don"
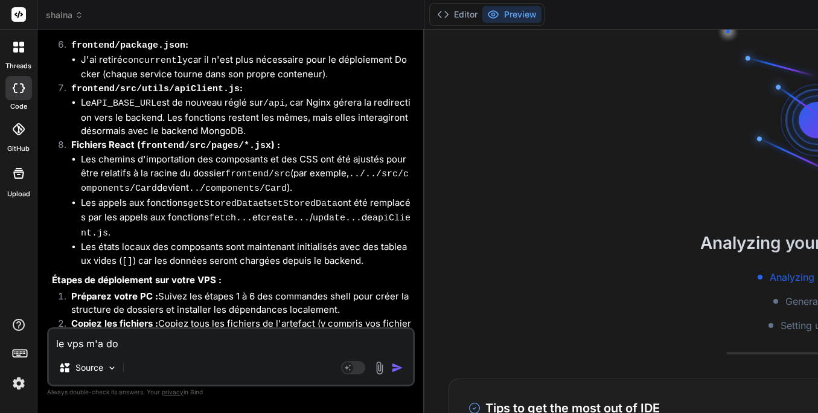
type textarea "x"
type textarea "le vps m'a donn"
type textarea "x"
type textarea "le vps m'a donné"
type textarea "x"
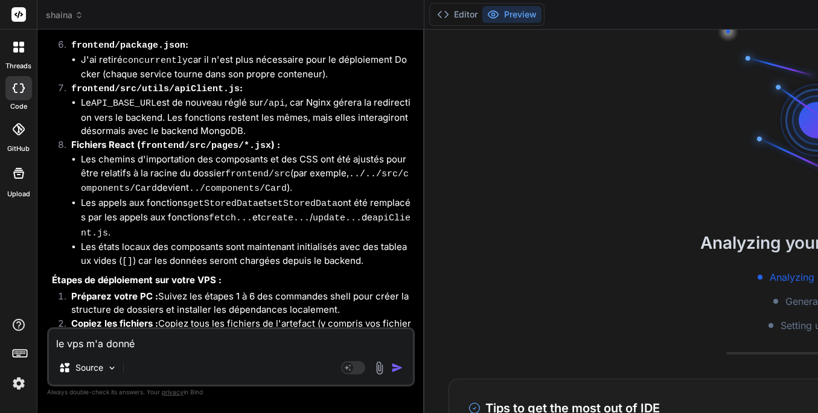
type textarea "le vps m'a donné"
type textarea "x"
type textarea "le vps m'a donné ç"
type textarea "x"
type textarea "le vps m'a donné ça"
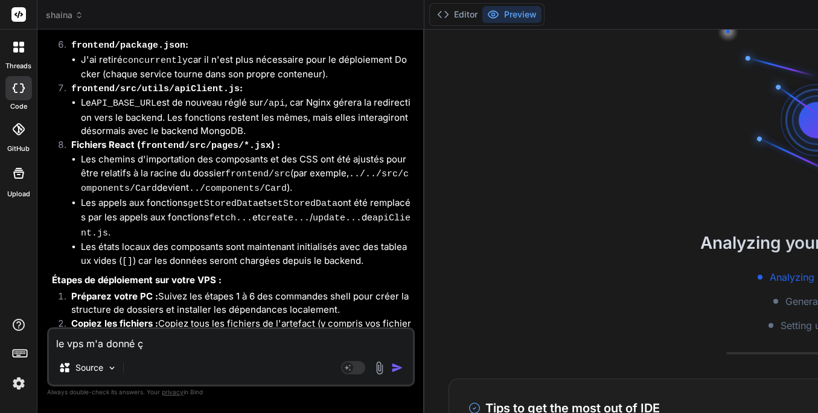
type textarea "x"
type textarea "le vps m'a donné ça"
type textarea "x"
type textarea "le vps m'a donné ça :"
type textarea "x"
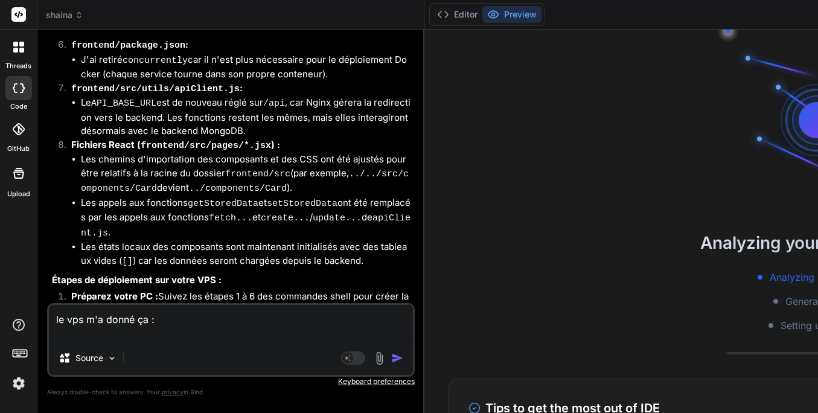
paste textarea "[URL][TECHNICAL_ID] (frontend) et [URL][TECHNICAL_ID] (backend)"
type textarea "le vps m'a donné ça : [URL][TECHNICAL_ID] (frontend) et [URL][TECHNICAL_ID] (ba…"
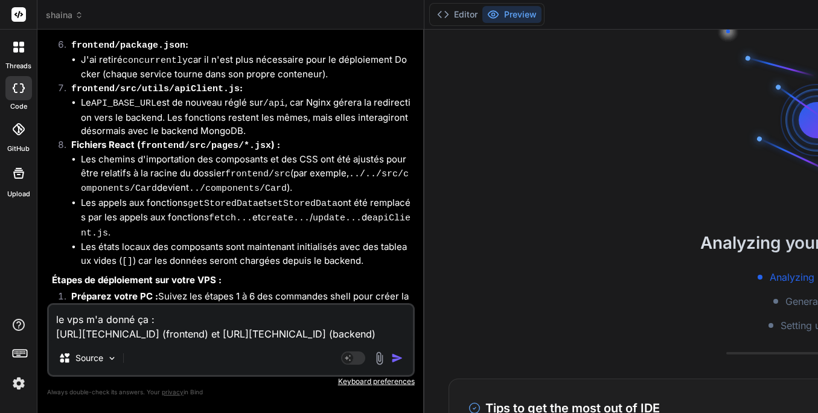
type textarea "x"
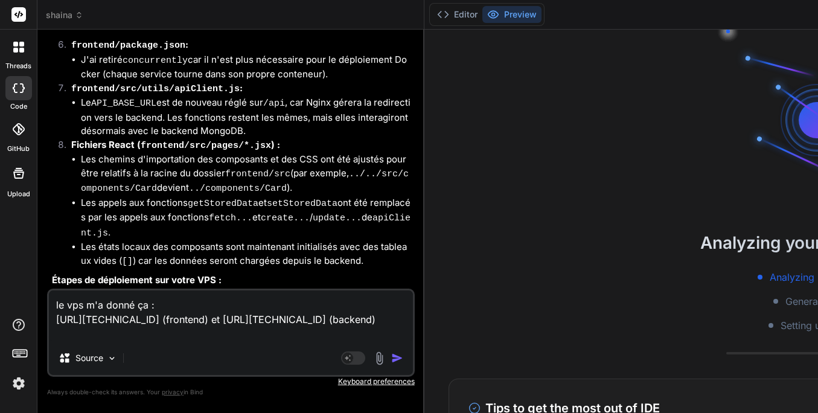
type textarea "le vps m'a donné ça : [URL][TECHNICAL_ID] (frontend) et [URL][TECHNICAL_ID] (ba…"
type textarea "x"
type textarea "le vps m'a donné ça : [URL][TECHNICAL_ID] (frontend) et [URL][TECHNICAL_ID] (ba…"
type textarea "x"
type textarea "le vps m'a donné ça : [URL][TECHNICAL_ID] (frontend) et [URL][TECHNICAL_ID] (ba…"
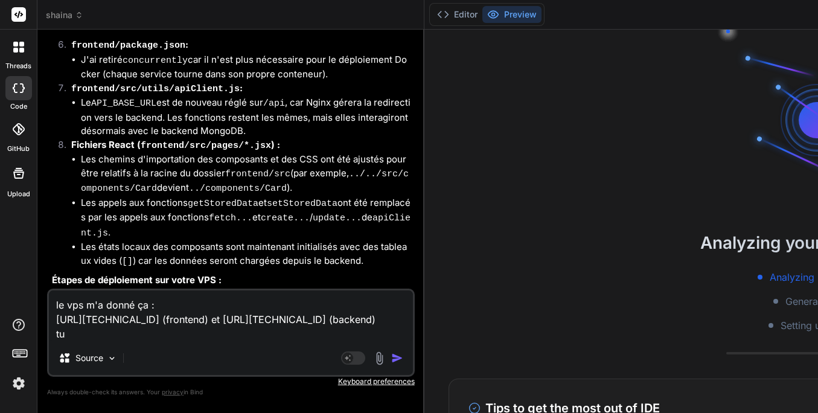
type textarea "x"
type textarea "le vps m'a donné ça : [URL][TECHNICAL_ID] (frontend) et [URL][TECHNICAL_ID] (ba…"
type textarea "x"
type textarea "le vps m'a donné ça : [URL][TECHNICAL_ID] (frontend) et [URL][TECHNICAL_ID] (ba…"
type textarea "x"
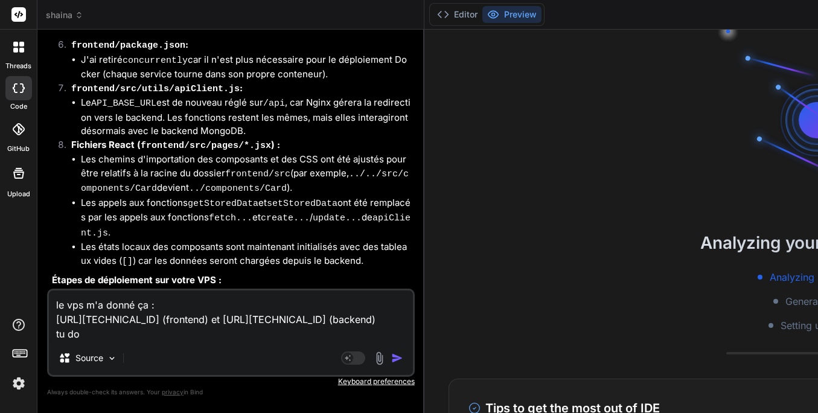
type textarea "le vps m'a donné ça : [URL][TECHNICAL_ID] (frontend) et [URL][TECHNICAL_ID] (ba…"
type textarea "x"
type textarea "le vps m'a donné ça : [URL][TECHNICAL_ID] (frontend) et [URL][TECHNICAL_ID] (ba…"
type textarea "x"
type textarea "le vps m'a donné ça : [URL][TECHNICAL_ID] (frontend) et [URL][TECHNICAL_ID] (ba…"
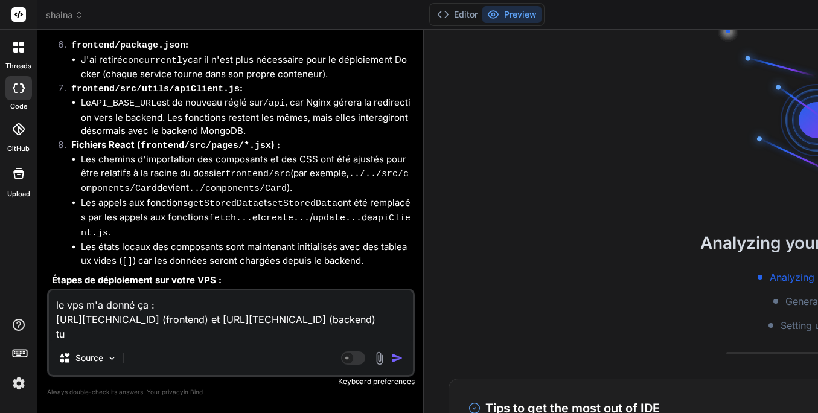
type textarea "x"
type textarea "le vps m'a donné ça : [URL][TECHNICAL_ID] (frontend) et [URL][TECHNICAL_ID] (ba…"
type textarea "x"
type textarea "le vps m'a donné ça : [URL][TECHNICAL_ID] (frontend) et [URL][TECHNICAL_ID] (ba…"
type textarea "x"
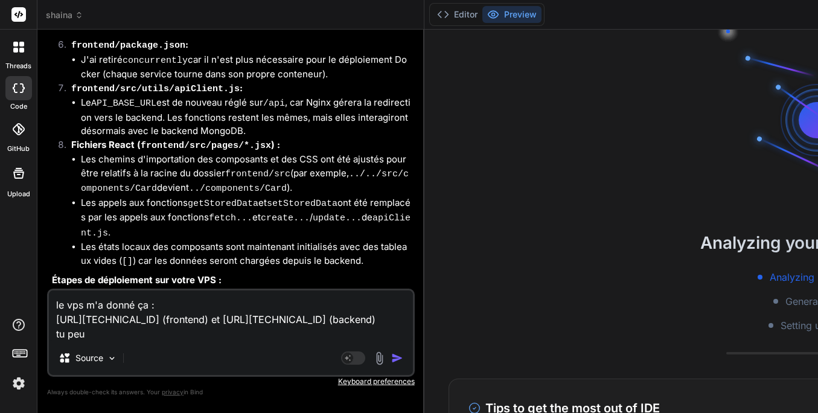
type textarea "le vps m'a donné ça : [URL][TECHNICAL_ID] (frontend) et [URL][TECHNICAL_ID] (ba…"
type textarea "x"
type textarea "le vps m'a donné ça : [URL][TECHNICAL_ID] (frontend) et [URL][TECHNICAL_ID] (ba…"
type textarea "x"
type textarea "le vps m'a donné ça : [URL][TECHNICAL_ID] (frontend) et [URL][TECHNICAL_ID] (ba…"
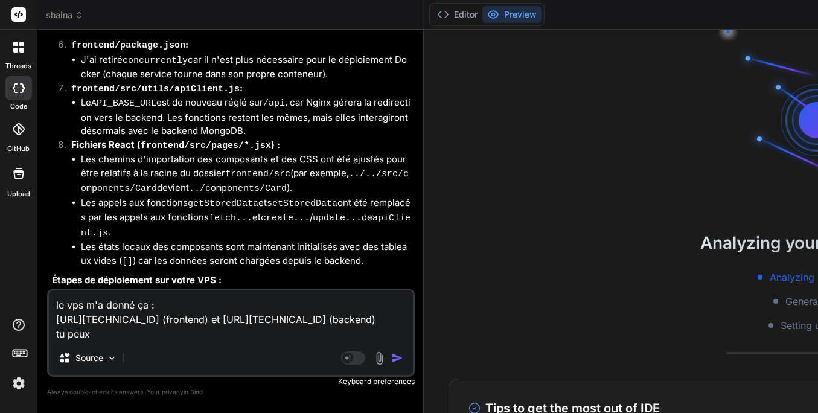
type textarea "x"
type textarea "le vps m'a donné ça : [URL][TECHNICAL_ID] (frontend) et [URL][TECHNICAL_ID] (ba…"
type textarea "x"
type textarea "le vps m'a donné ça : [URL][TECHNICAL_ID] (frontend) et [URL][TECHNICAL_ID] (ba…"
type textarea "x"
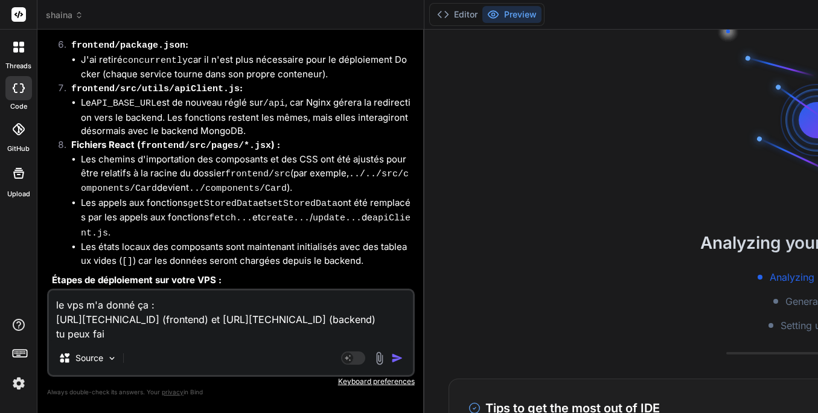
type textarea "le vps m'a donné ça : [URL][TECHNICAL_ID] (frontend) et [URL][TECHNICAL_ID] (ba…"
type textarea "x"
type textarea "le vps m'a donné ça : [URL][TECHNICAL_ID] (frontend) et [URL][TECHNICAL_ID] (ba…"
type textarea "x"
type textarea "le vps m'a donné ça : [URL][TECHNICAL_ID] (frontend) et [URL][TECHNICAL_ID] (ba…"
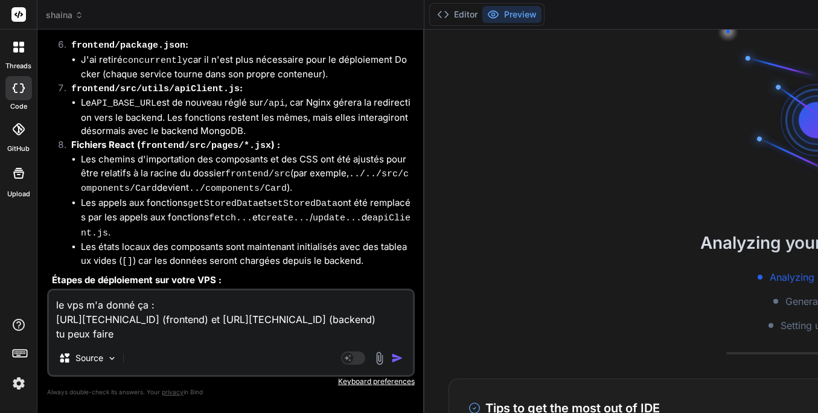
type textarea "x"
type textarea "le vps m'a donné ça : [URL][TECHNICAL_ID] (frontend) et [URL][TECHNICAL_ID] (ba…"
type textarea "x"
type textarea "le vps m'a donné ça : [URL][TECHNICAL_ID] (frontend) et [URL][TECHNICAL_ID] (ba…"
type textarea "x"
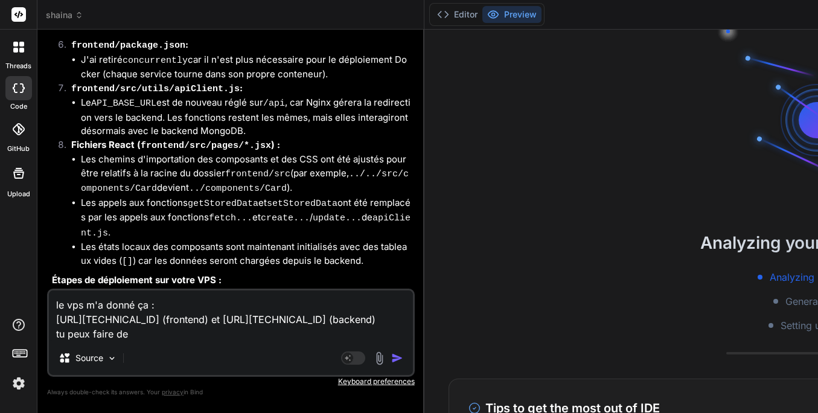
type textarea "le vps m'a donné ça : [URL][TECHNICAL_ID] (frontend) et [URL][TECHNICAL_ID] (ba…"
type textarea "x"
type textarea "le vps m'a donné ça : [URL][TECHNICAL_ID] (frontend) et [URL][TECHNICAL_ID] (ba…"
type textarea "x"
type textarea "le vps m'a donné ça : [URL][TECHNICAL_ID] (frontend) et [URL][TECHNICAL_ID] (ba…"
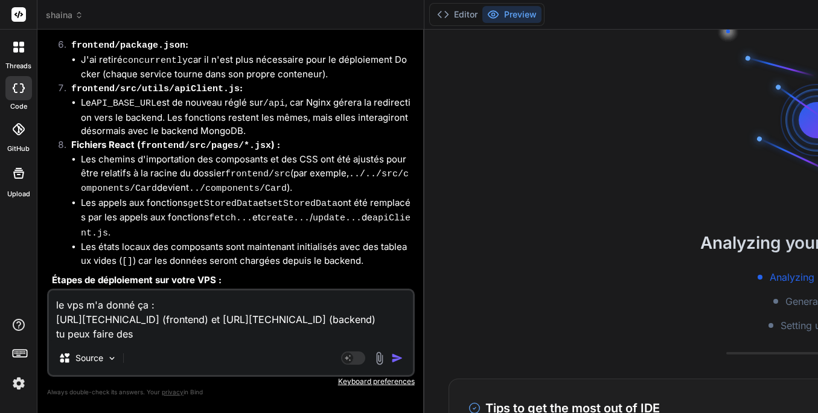
type textarea "x"
type textarea "le vps m'a donné ça : [URL][TECHNICAL_ID] (frontend) et [URL][TECHNICAL_ID] (ba…"
type textarea "x"
type textarea "le vps m'a donné ça : [URL][TECHNICAL_ID] (frontend) et [URL][TECHNICAL_ID] (ba…"
type textarea "x"
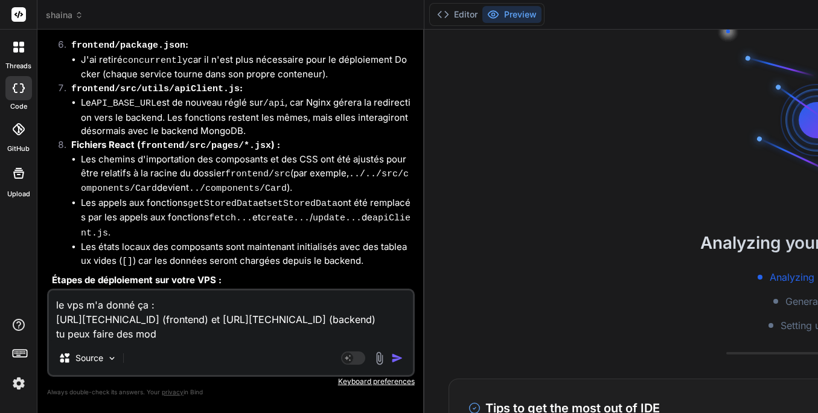
type textarea "le vps m'a donné ça : [URL][TECHNICAL_ID] (frontend) et [URL][TECHNICAL_ID] (ba…"
type textarea "x"
type textarea "le vps m'a donné ça : [URL][TECHNICAL_ID] (frontend) et [URL][TECHNICAL_ID] (ba…"
type textarea "x"
type textarea "le vps m'a donné ça : [URL][TECHNICAL_ID] (frontend) et [URL][TECHNICAL_ID] (ba…"
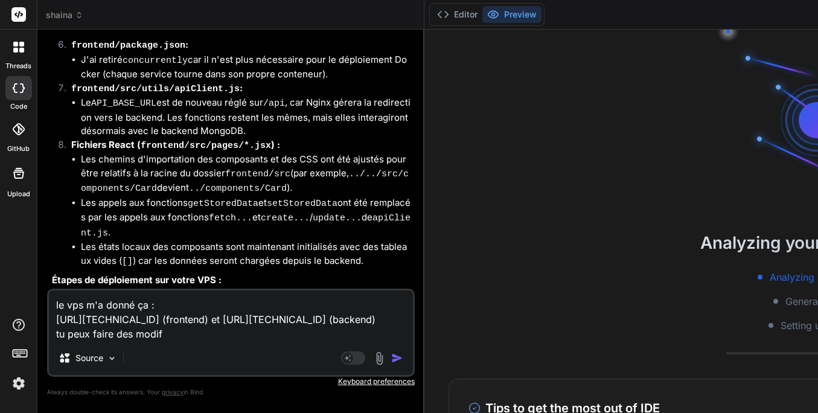
type textarea "x"
type textarea "le vps m'a donné ça : [URL][TECHNICAL_ID] (frontend) et [URL][TECHNICAL_ID] (ba…"
type textarea "x"
type textarea "le vps m'a donné ça : [URL][TECHNICAL_ID] (frontend) et [URL][TECHNICAL_ID] (ba…"
type textarea "x"
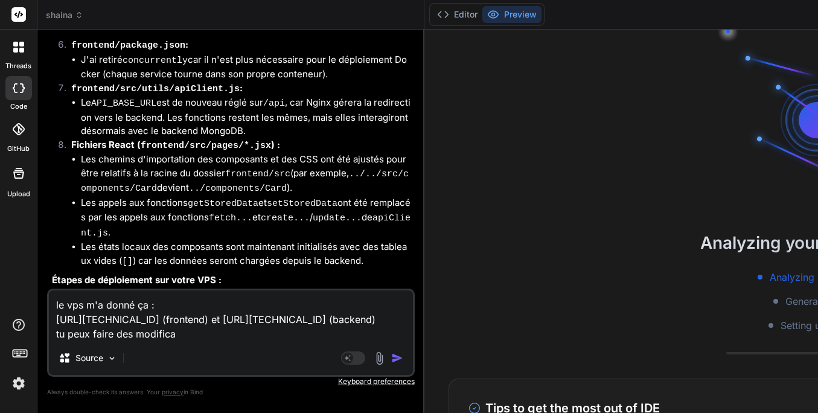
type textarea "le vps m'a donné ça : [URL][TECHNICAL_ID] (frontend) et [URL][TECHNICAL_ID] (ba…"
type textarea "x"
type textarea "le vps m'a donné ça : [URL][TECHNICAL_ID] (frontend) et [URL][TECHNICAL_ID] (ba…"
type textarea "x"
type textarea "le vps m'a donné ça : [URL][TECHNICAL_ID] (frontend) et [URL][TECHNICAL_ID] (ba…"
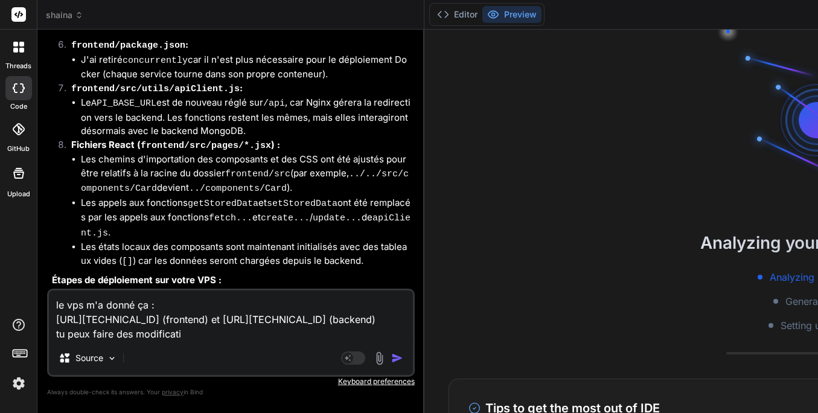
type textarea "x"
type textarea "le vps m'a donné ça : [URL][TECHNICAL_ID] (frontend) et [URL][TECHNICAL_ID] (ba…"
type textarea "x"
type textarea "le vps m'a donné ça : [URL][TECHNICAL_ID] (frontend) et [URL][TECHNICAL_ID] (ba…"
type textarea "x"
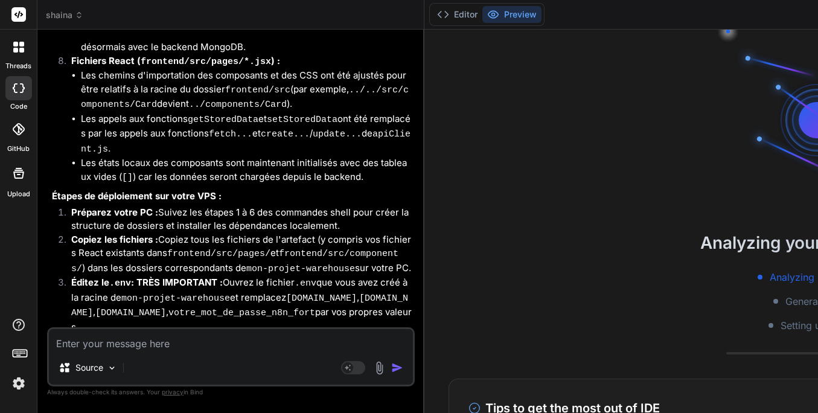
scroll to position [5402, 0]
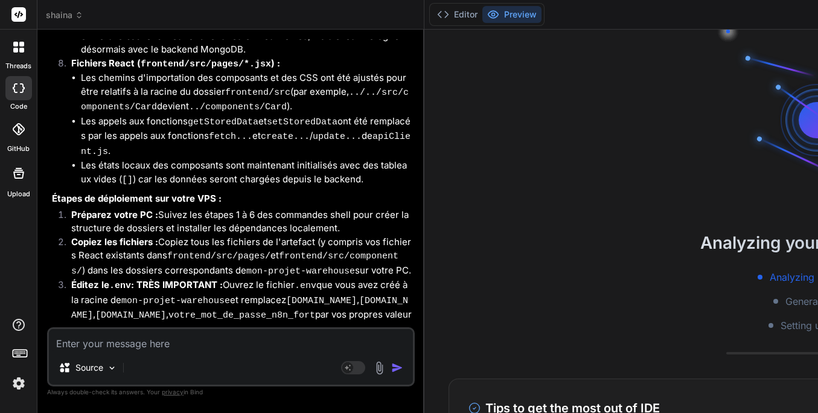
click at [139, 278] on li "Éditez le .env : TRÈS IMPORTANT : Ouvrez le fichier .env que vous avez créé à l…" at bounding box center [237, 307] width 351 height 58
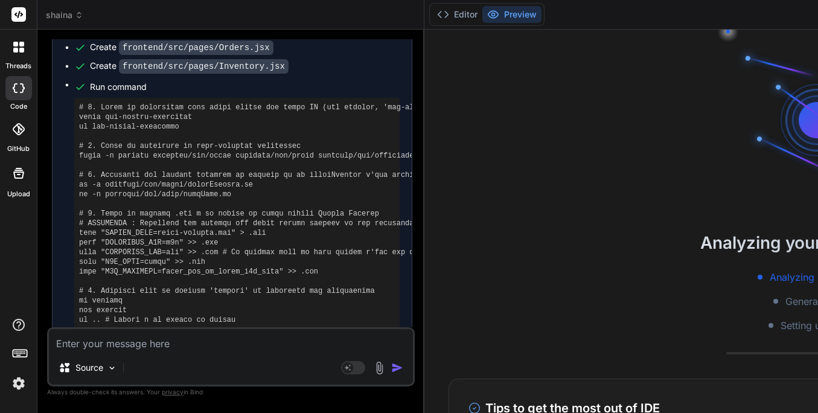
scroll to position [4129, 0]
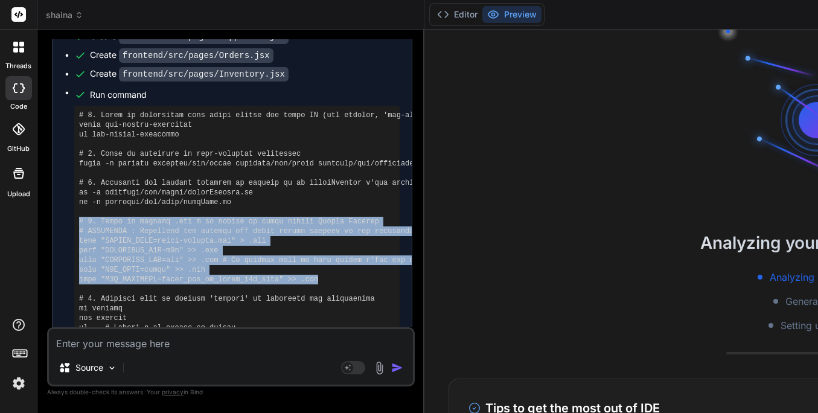
drag, startPoint x: 79, startPoint y: 75, endPoint x: 335, endPoint y: 136, distance: 263.1
click at [335, 136] on pre at bounding box center [237, 342] width 316 height 464
copy pre "# 4. Créez un fichier .env à la racine de votre projet Docker Compose # IMPORTA…"
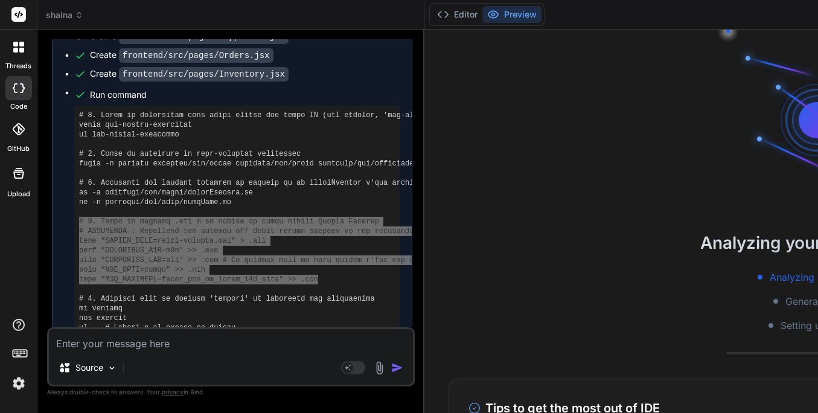
type textarea "x"
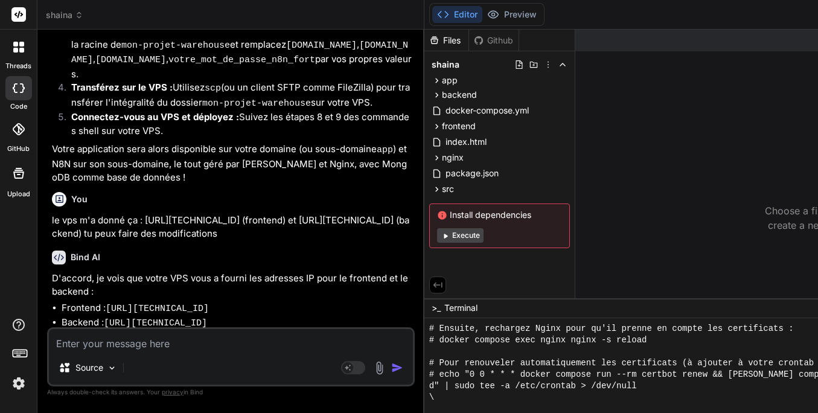
scroll to position [0, 0]
click at [469, 18] on button "Editor" at bounding box center [457, 14] width 50 height 17
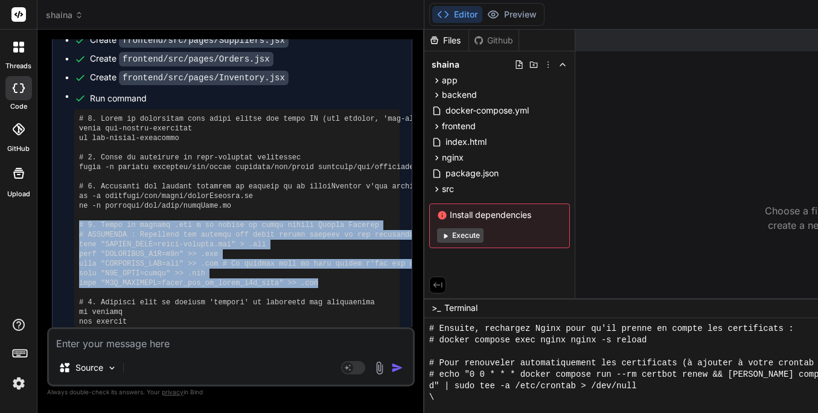
scroll to position [4125, 0]
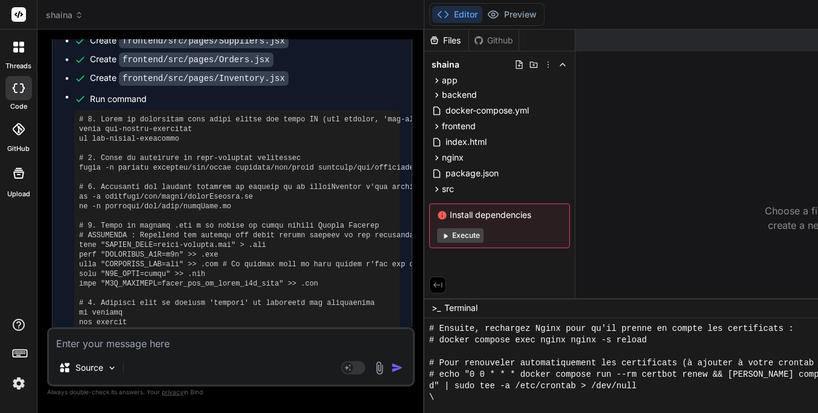
click at [106, 345] on textarea at bounding box center [231, 340] width 364 height 22
type textarea "j"
type textarea "x"
type textarea "je"
type textarea "x"
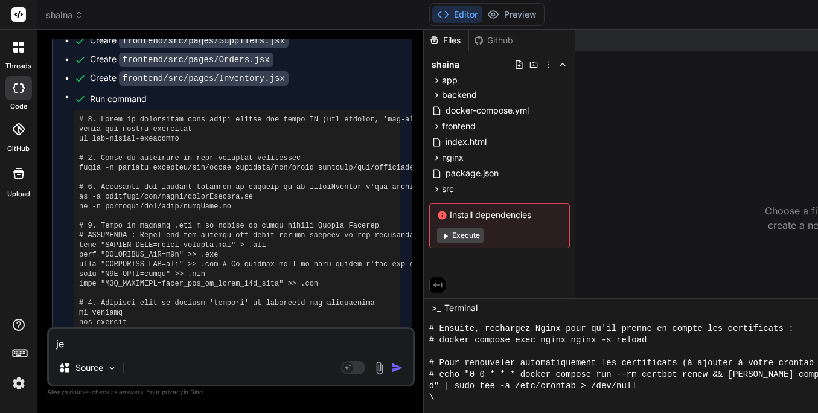
type textarea "je"
type textarea "x"
type textarea "je v"
type textarea "x"
type textarea "je ve"
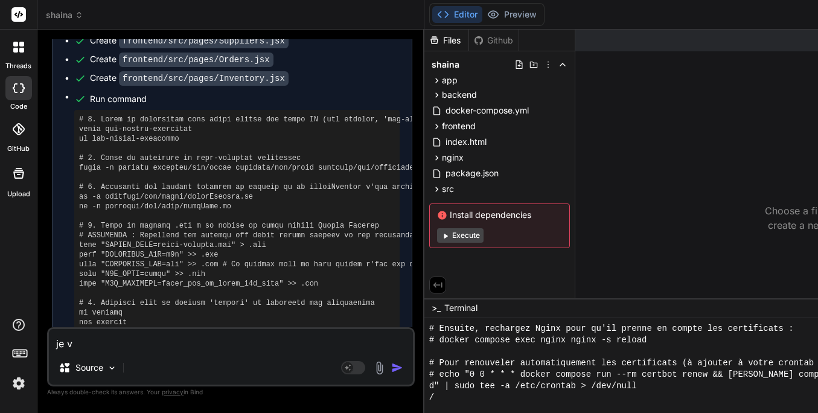
type textarea "x"
type textarea "je veu"
type textarea "x"
type textarea "je veux"
type textarea "x"
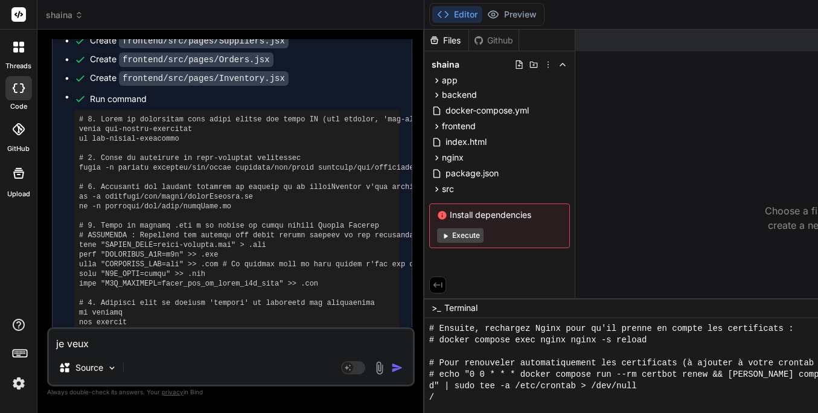
type textarea "je veux"
type textarea "x"
type textarea "je veux s"
type textarea "x"
type textarea "je veux sé"
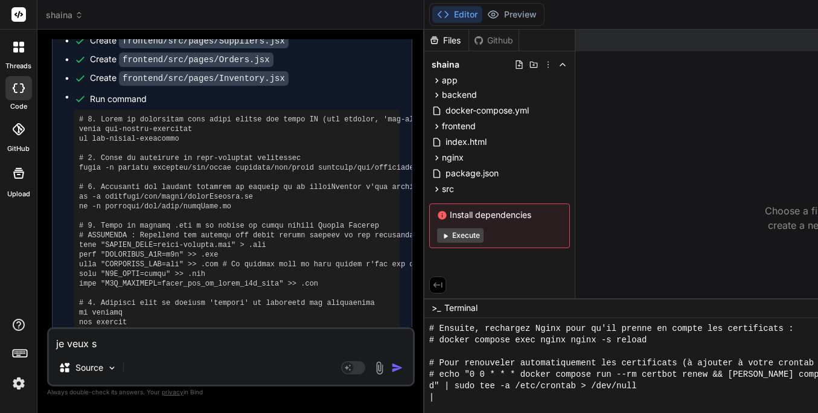
type textarea "x"
type textarea "je veux sép"
type textarea "x"
type textarea "je veux sépa"
type textarea "x"
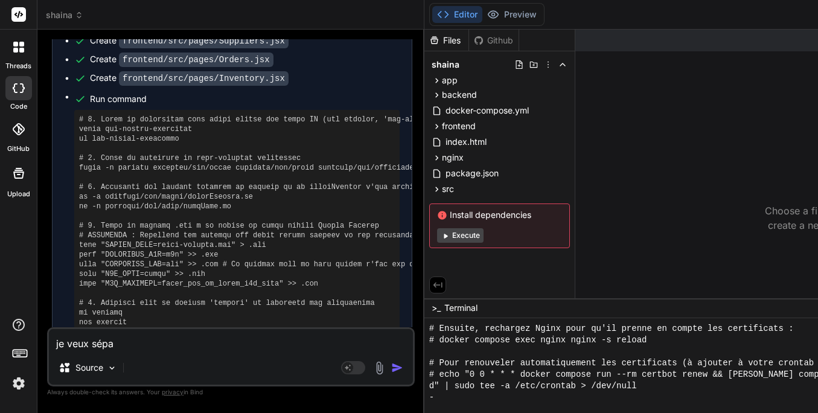
type textarea "je veux sépar"
type textarea "x"
type textarea "je veux sépare"
type textarea "x"
type textarea "je veux séparer"
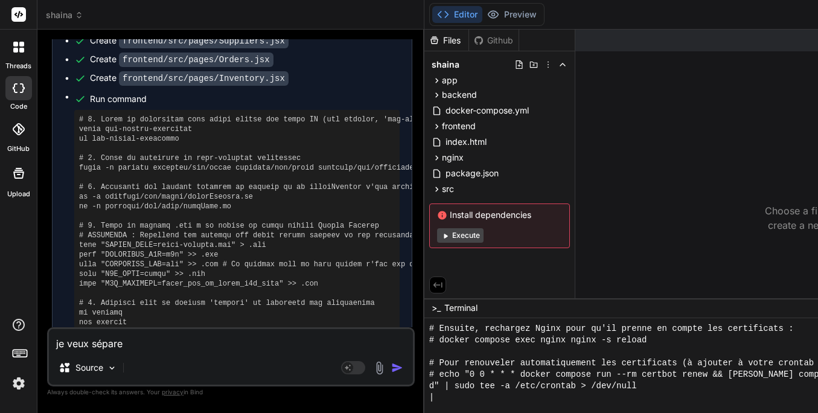
type textarea "x"
type textarea "je veux séparer"
type textarea "x"
type textarea "je veux séparer n"
type textarea "x"
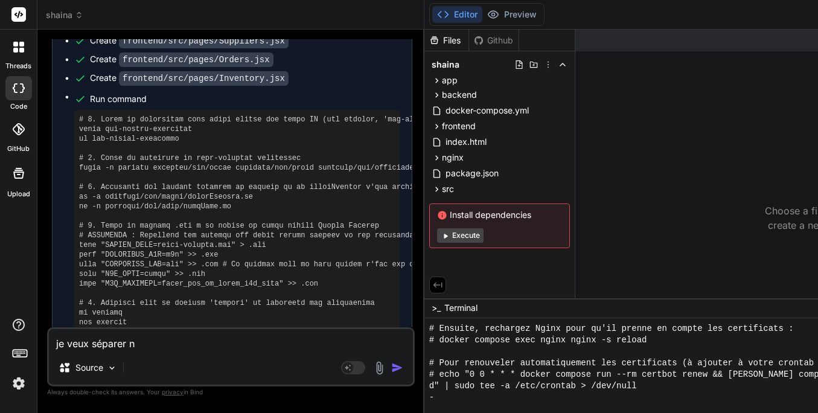
type textarea "je veux séparer n8"
type textarea "x"
type textarea "je veux séparer n8N"
type textarea "x"
type textarea "je veux séparer n8N"
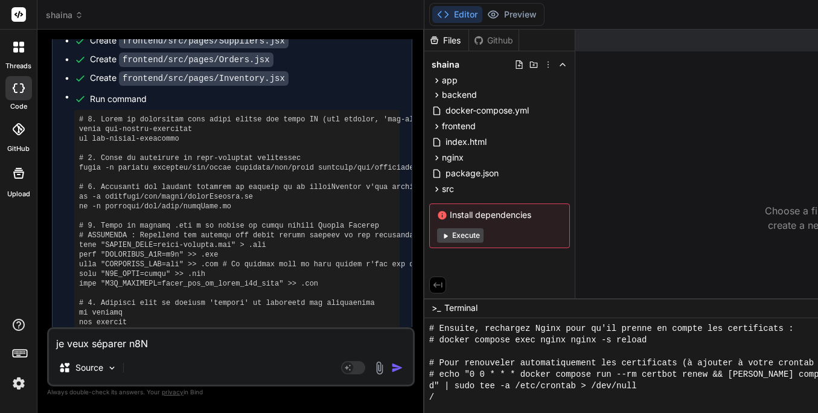
type textarea "x"
type textarea "je veux séparer n8N e"
type textarea "x"
type textarea "je veux séparer n8N et"
type textarea "x"
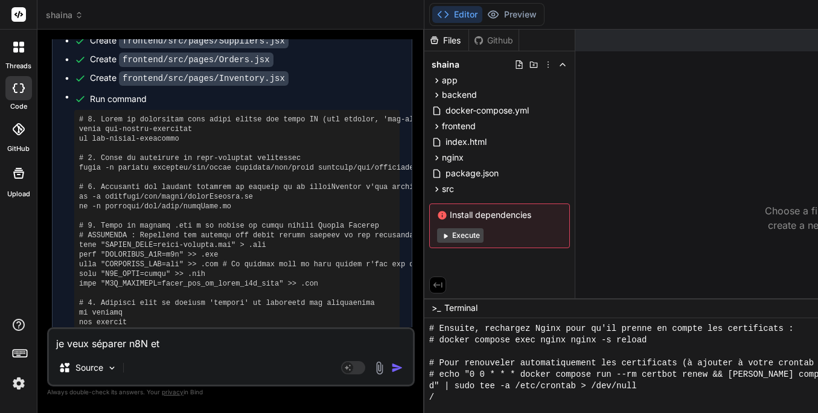
type textarea "je veux séparer n8N et"
type textarea "x"
type textarea "je veux séparer n8N et l"
type textarea "x"
type textarea "je veux séparer n8N et le"
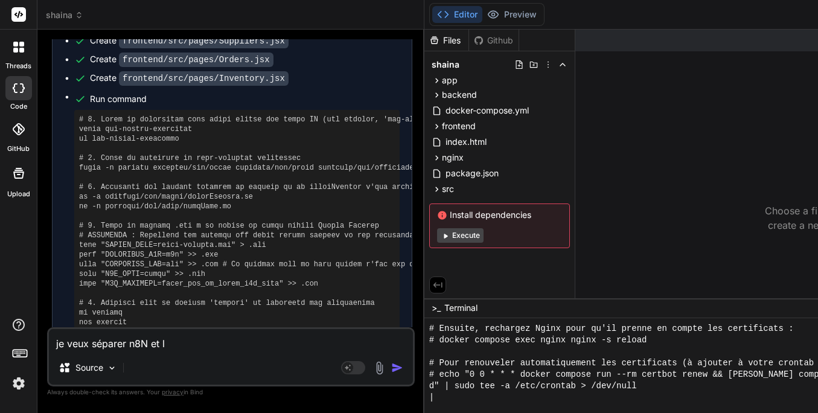
type textarea "x"
type textarea "je veux séparer n8N et le"
type textarea "x"
type textarea "je veux séparer n8N et le p"
type textarea "x"
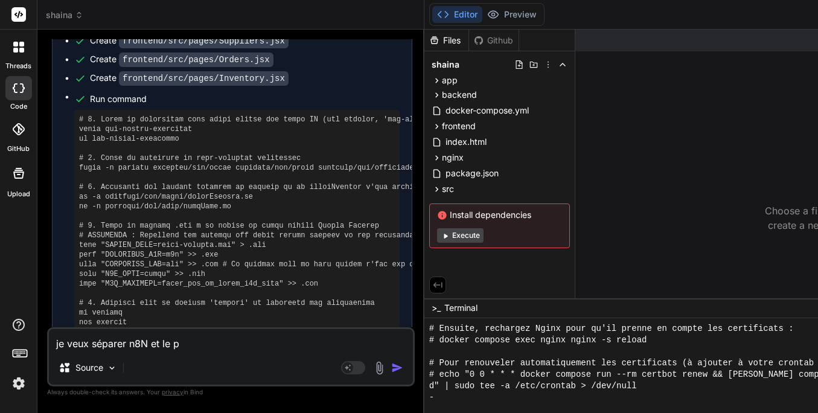
type textarea "je veux séparer n8N et le pr"
type textarea "x"
type textarea "je veux séparer n8N et le pro"
type textarea "x"
type textarea "je veux séparer n8N et le proj"
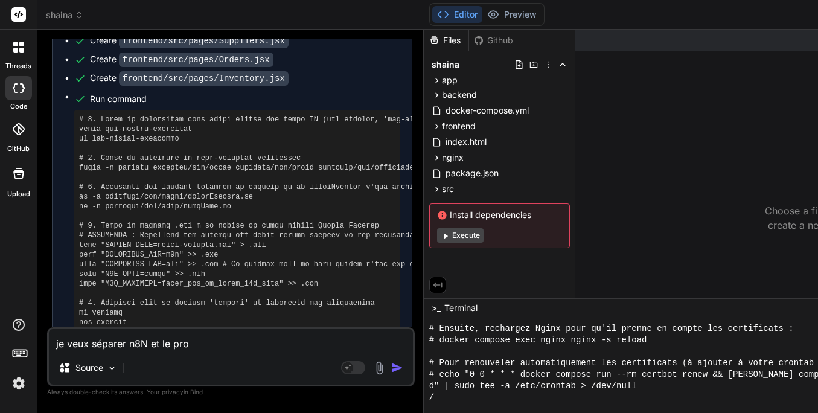
type textarea "x"
type textarea "je veux séparer n8N et le proje"
type textarea "x"
type textarea "je veux séparer n8N et le projet"
type textarea "x"
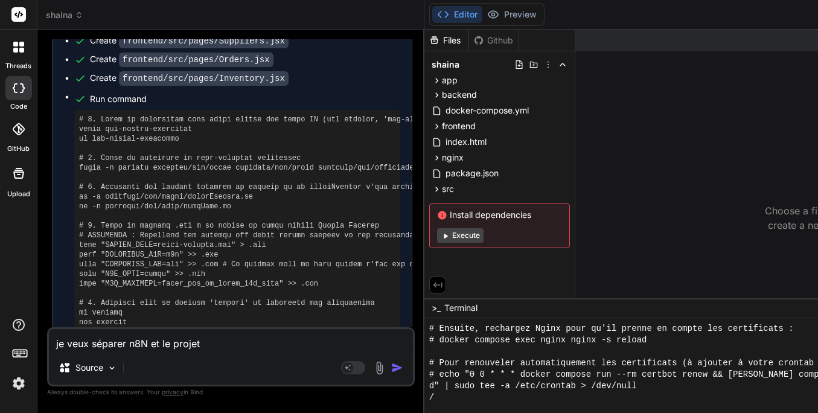
type textarea "je veux séparer n8N et le projet."
type textarea "x"
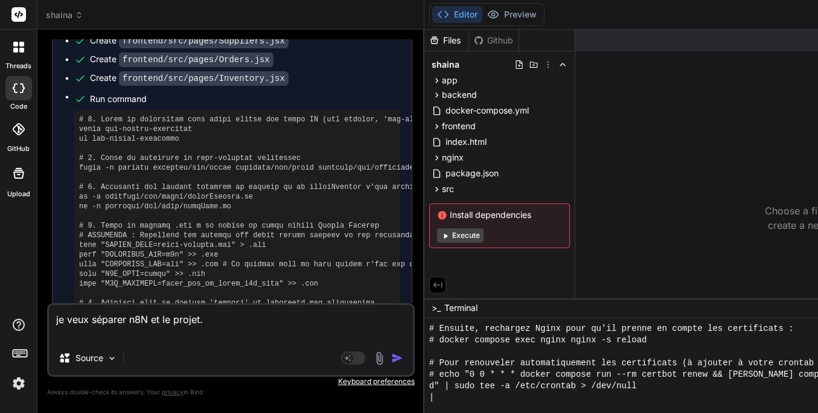
type textarea "je veux séparer n8N et le projet. v"
type textarea "x"
type textarea "je veux séparer n8N et le projet. vo"
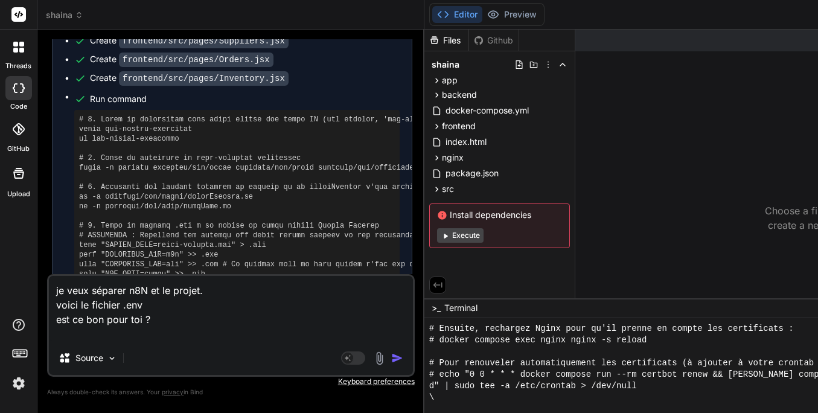
paste textarea "Bien sûr [PERSON_NAME] ! Voici un exemple de fichier .env adapté pour ton proje…"
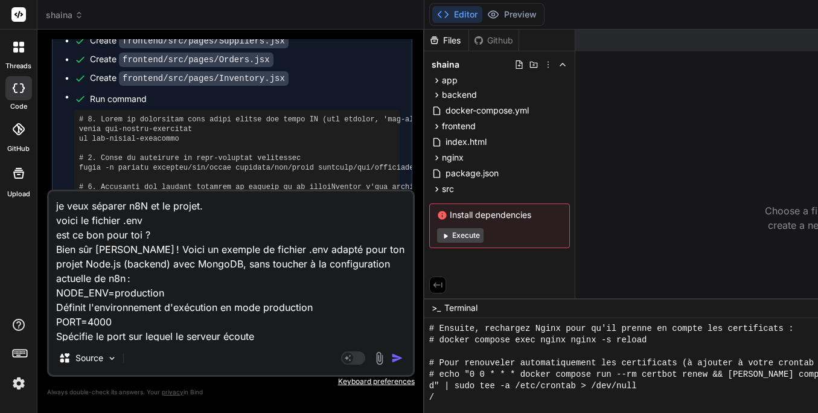
scroll to position [60, 0]
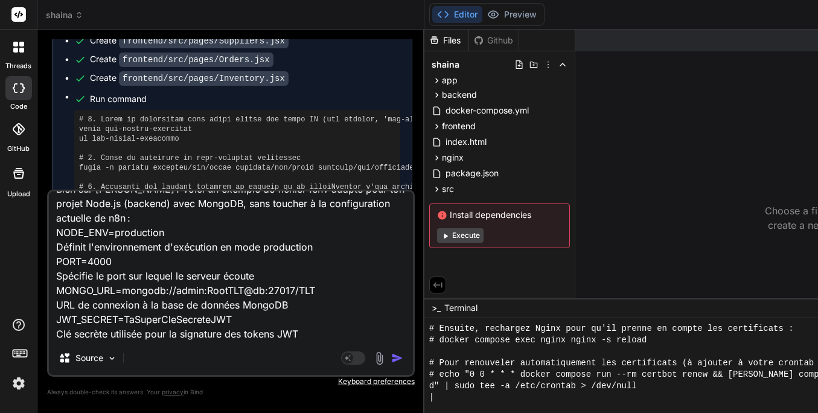
click at [401, 356] on img "button" at bounding box center [397, 358] width 12 height 12
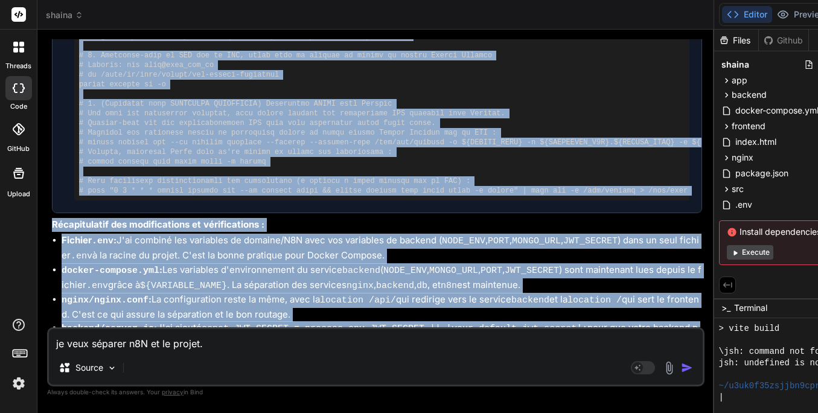
scroll to position [5846, 0]
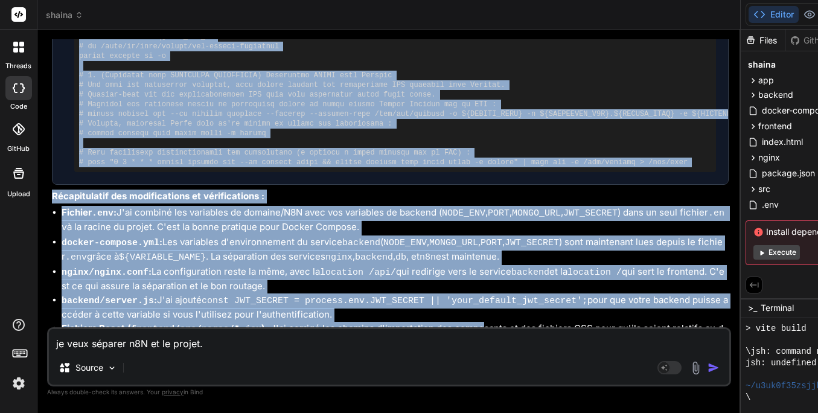
drag, startPoint x: 430, startPoint y: 172, endPoint x: 524, endPoint y: 174, distance: 94.2
click at [524, 174] on div "Bind AI Web Search Created with Pixso. Code Generator You j'ai une erreur jsh: …" at bounding box center [388, 221] width 703 height 383
click at [244, 235] on li "docker-compose.yml : Les variables d'environnement du service backend ( NODE_EN…" at bounding box center [395, 250] width 667 height 30
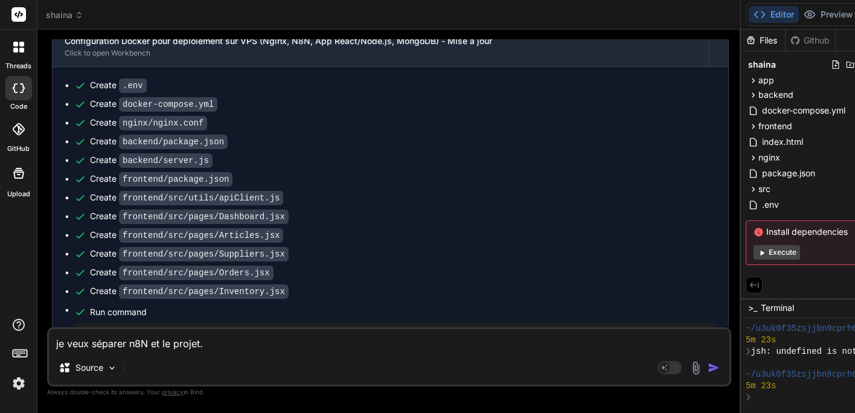
scroll to position [5157, 0]
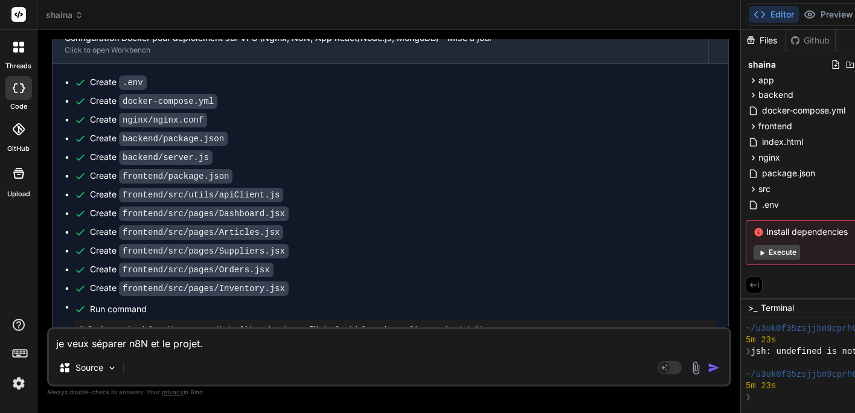
drag, startPoint x: 201, startPoint y: 206, endPoint x: 77, endPoint y: 208, distance: 124.4
copy pre "mkdir mon-projet-warehouse"
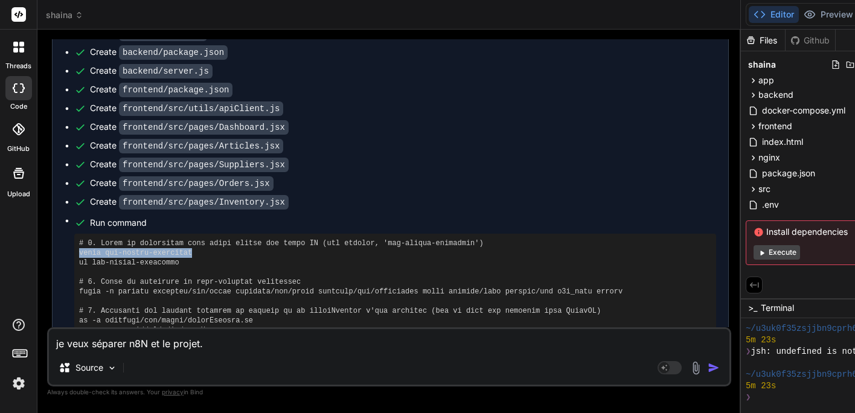
scroll to position [5251, 0]
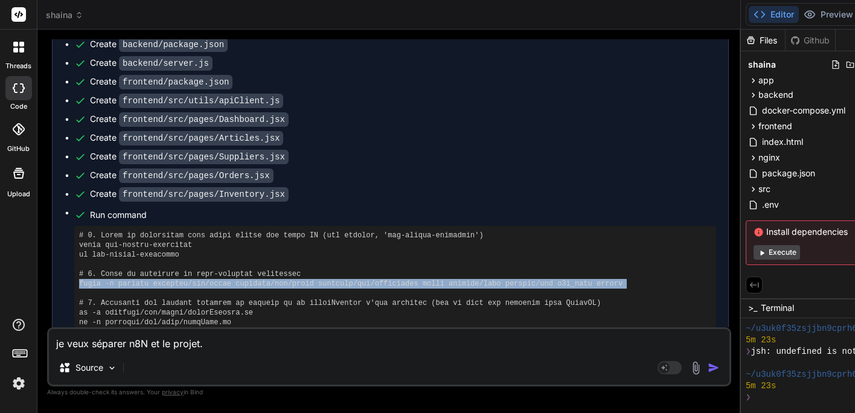
drag, startPoint x: 79, startPoint y: 152, endPoint x: 439, endPoint y: 161, distance: 360.5
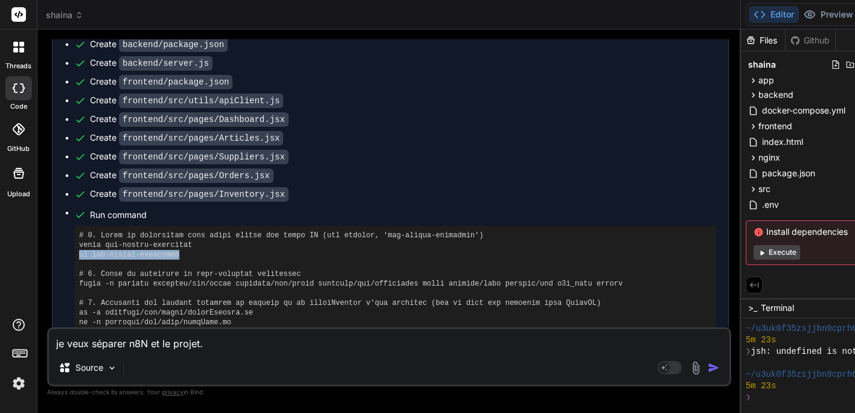
drag, startPoint x: 187, startPoint y: 123, endPoint x: 74, endPoint y: 124, distance: 112.3
copy pre "cd mon-projet-warehouse"
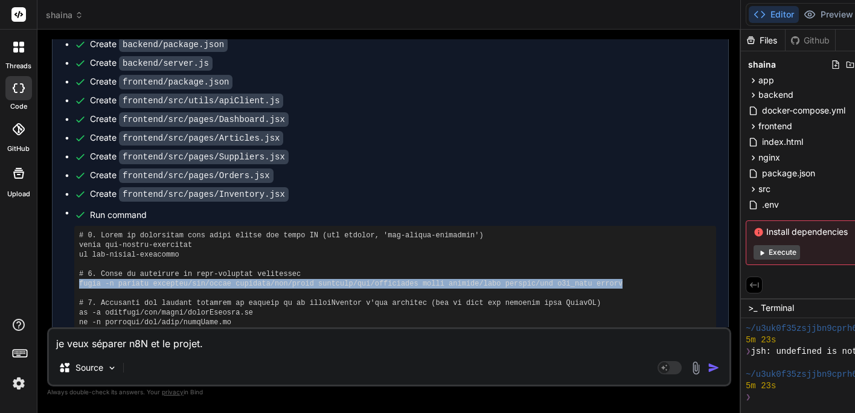
drag, startPoint x: 643, startPoint y: 152, endPoint x: 78, endPoint y: 155, distance: 565.0
copy pre "mkdir -p backend frontend/src/utils frontend/src/pages frontend/src/components …"
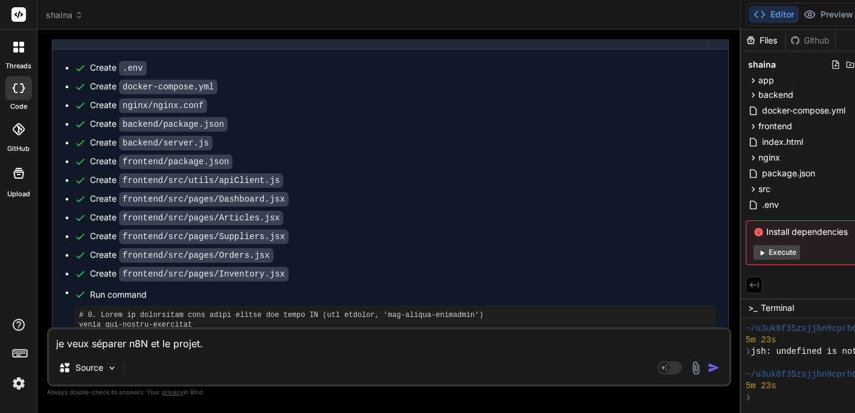
scroll to position [5163, 0]
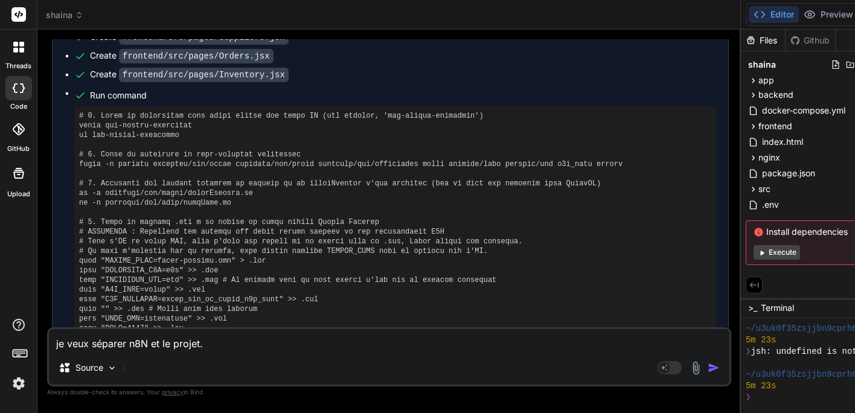
scroll to position [5375, 0]
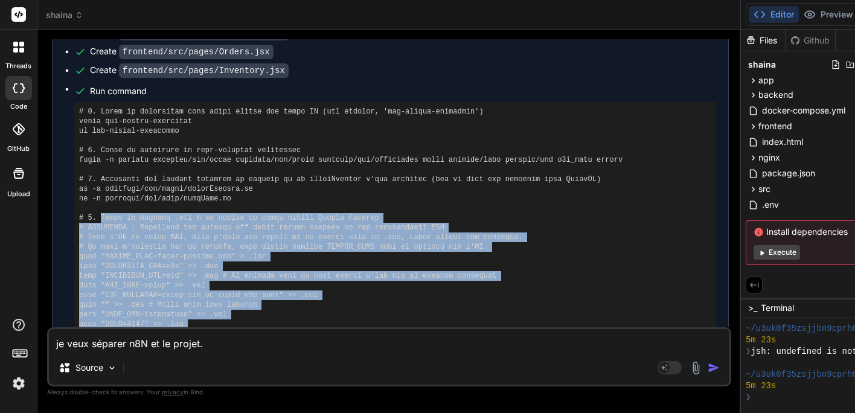
drag, startPoint x: 100, startPoint y: 85, endPoint x: 293, endPoint y: 211, distance: 230.7
click at [293, 211] on pre at bounding box center [395, 372] width 632 height 531
copy pre "Créez le fichier .env à la racine de votre projet Docker Compose # IMPORTANT : …"
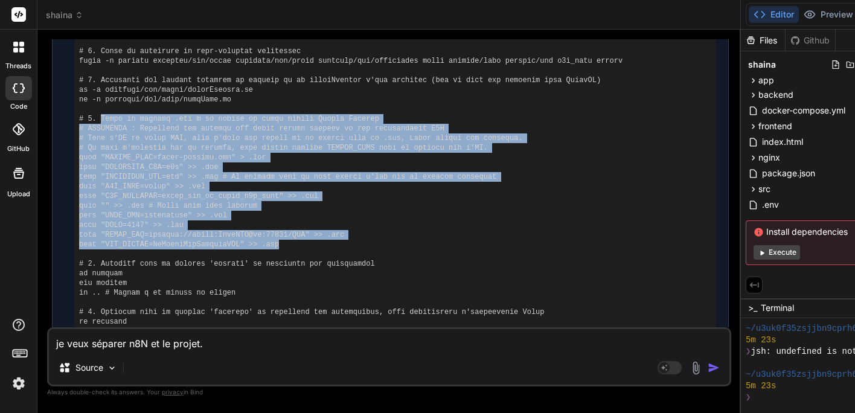
scroll to position [5473, 0]
